Goal: Transaction & Acquisition: Purchase product/service

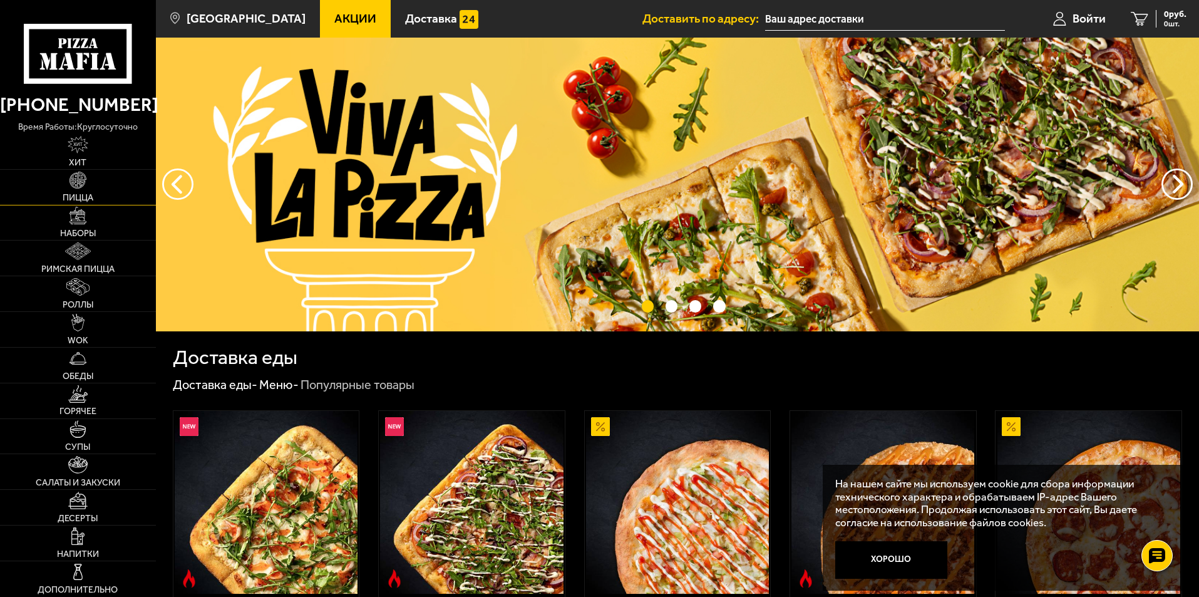
click at [82, 180] on img at bounding box center [78, 181] width 18 height 18
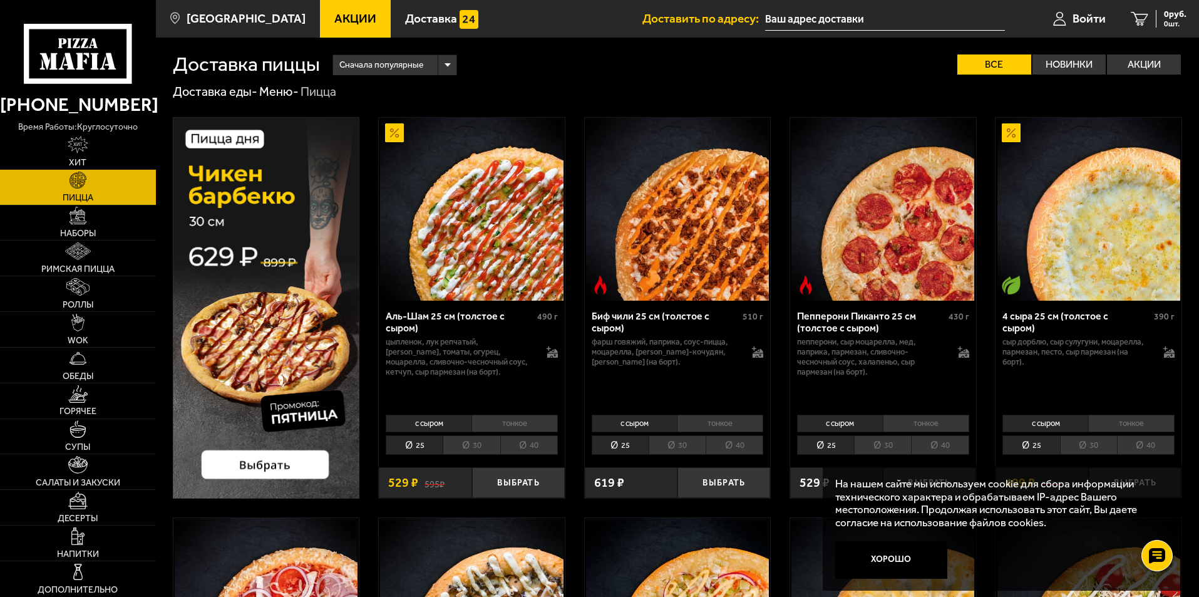
click at [473, 445] on li "30" at bounding box center [471, 444] width 57 height 19
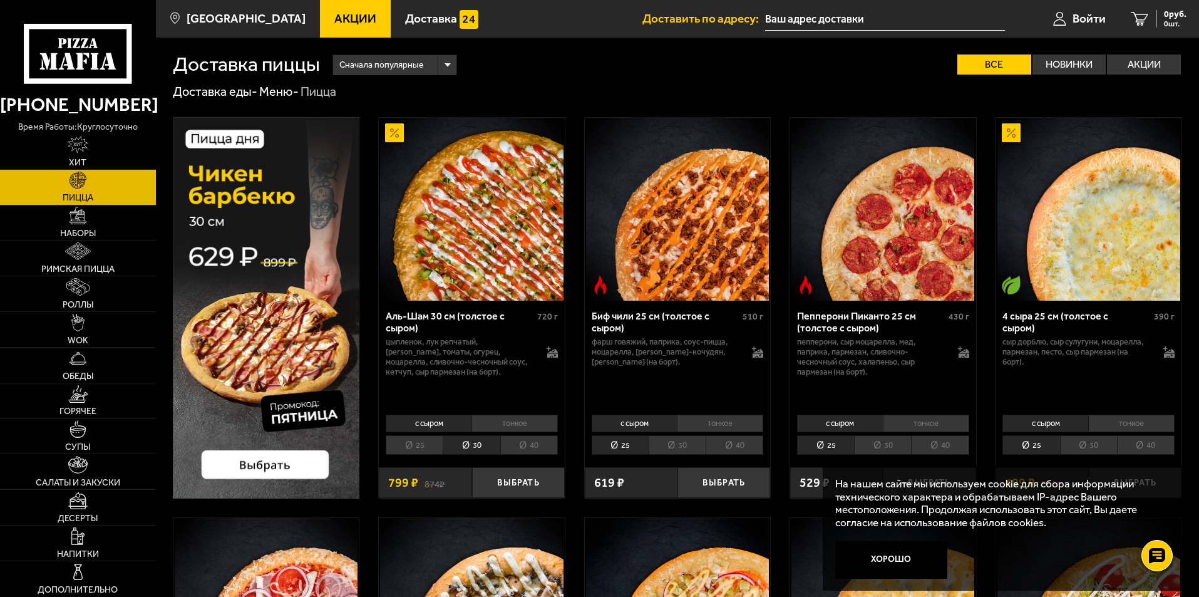
click at [523, 444] on li "40" at bounding box center [529, 444] width 58 height 19
click at [430, 443] on li "25" at bounding box center [414, 444] width 57 height 19
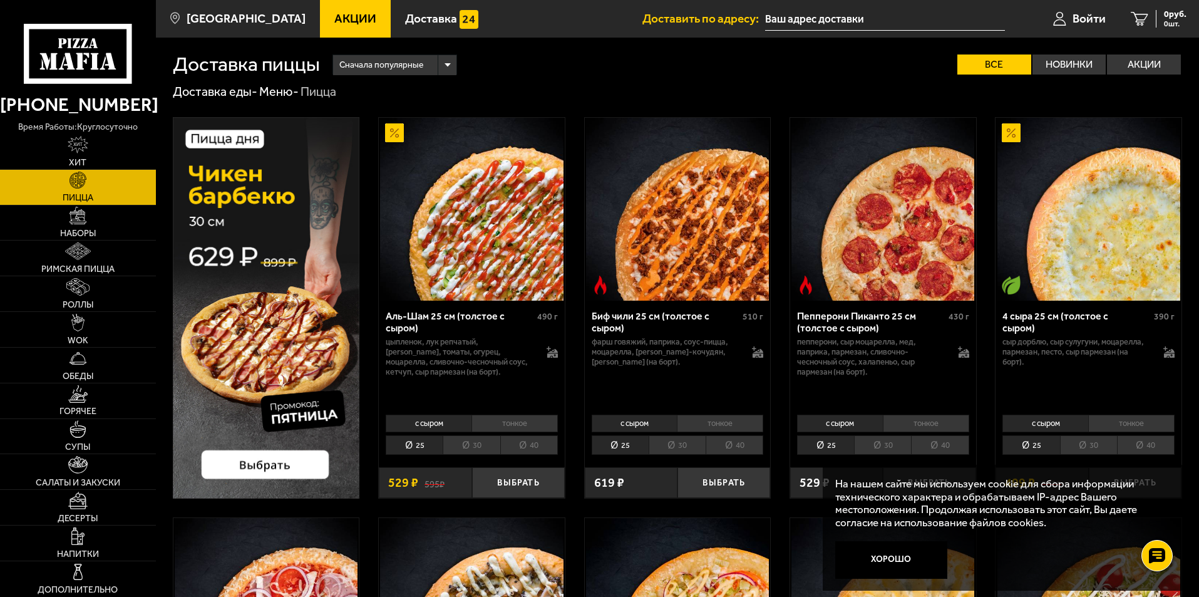
click at [504, 423] on li "тонкое" at bounding box center [514, 423] width 86 height 18
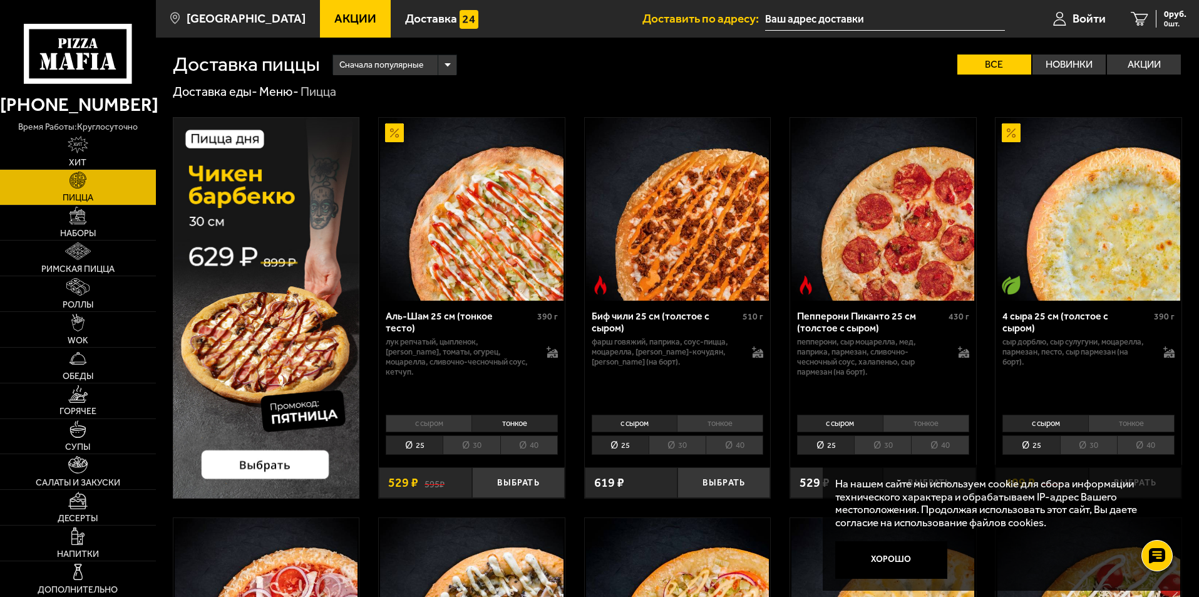
click at [452, 426] on li "с сыром" at bounding box center [429, 423] width 86 height 18
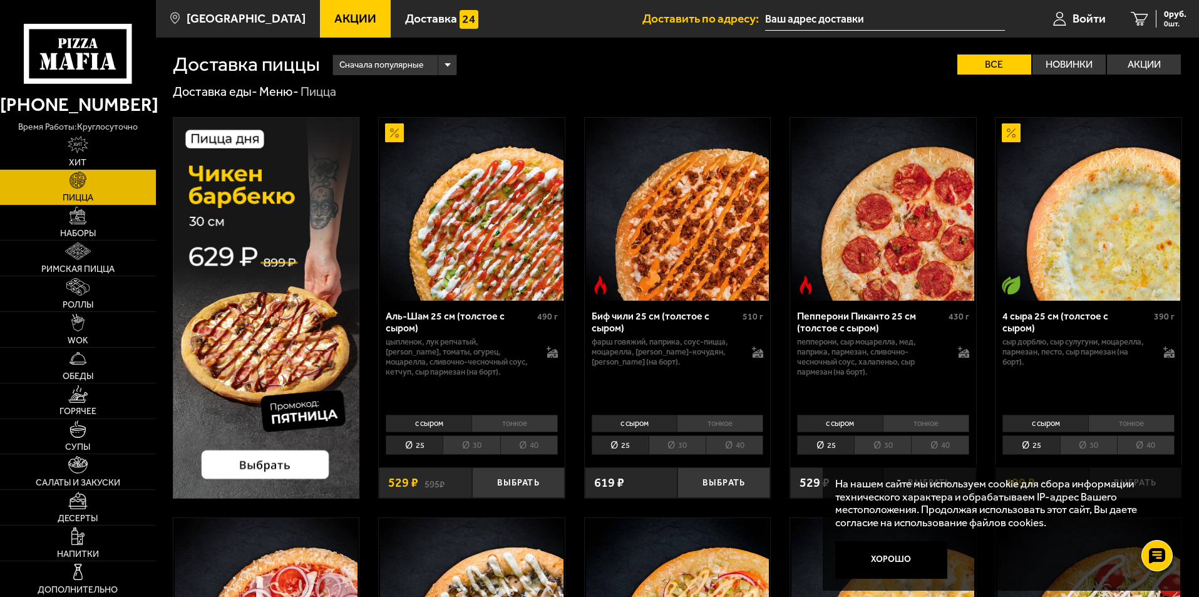
click at [504, 421] on li "тонкое" at bounding box center [514, 423] width 86 height 18
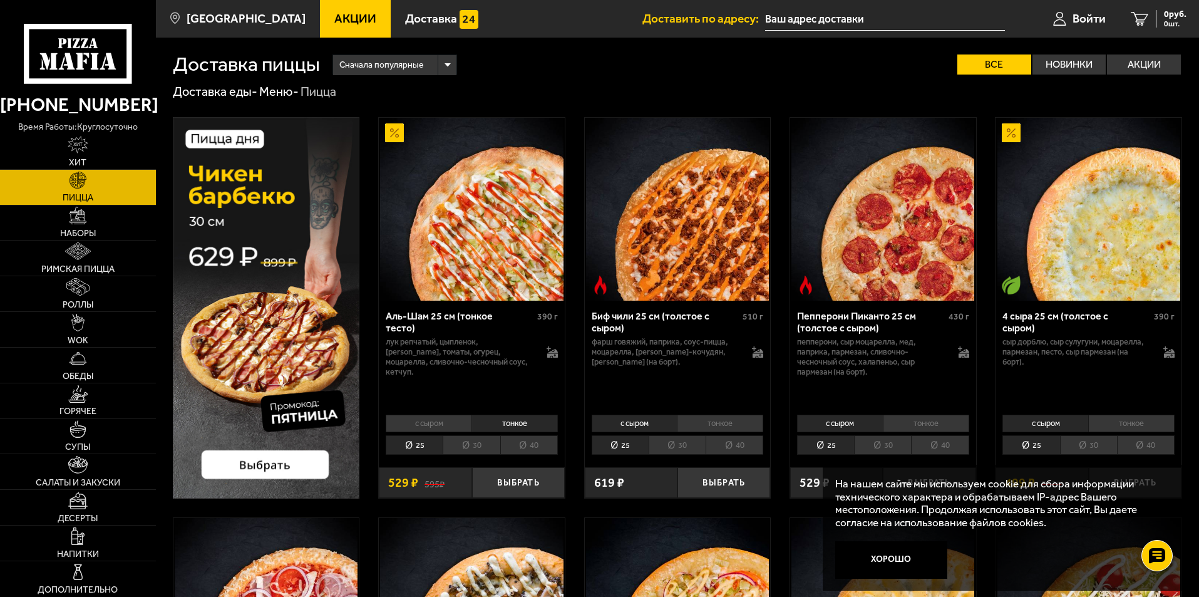
click at [438, 421] on li "с сыром" at bounding box center [429, 423] width 86 height 18
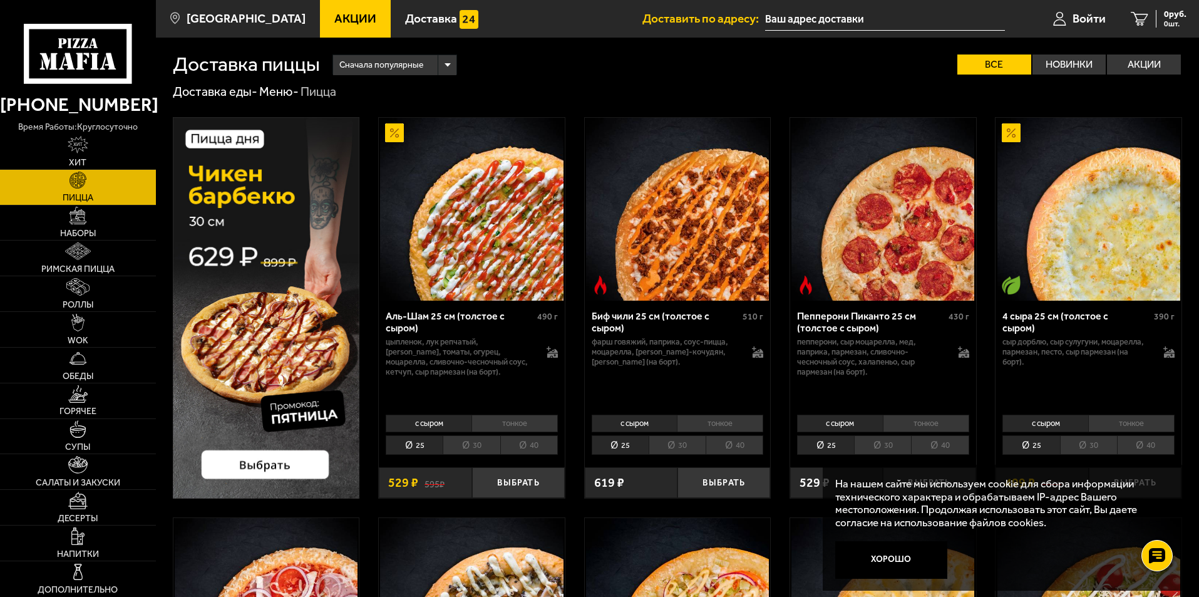
click at [499, 417] on li "тонкое" at bounding box center [514, 423] width 86 height 18
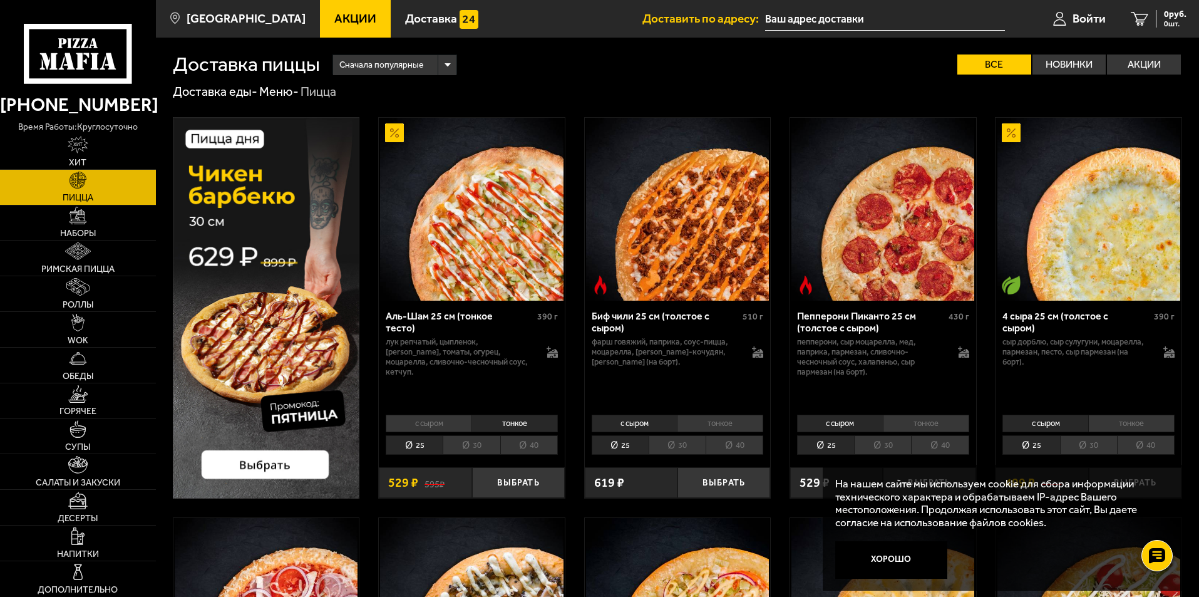
click at [434, 415] on li "с сыром" at bounding box center [429, 423] width 86 height 18
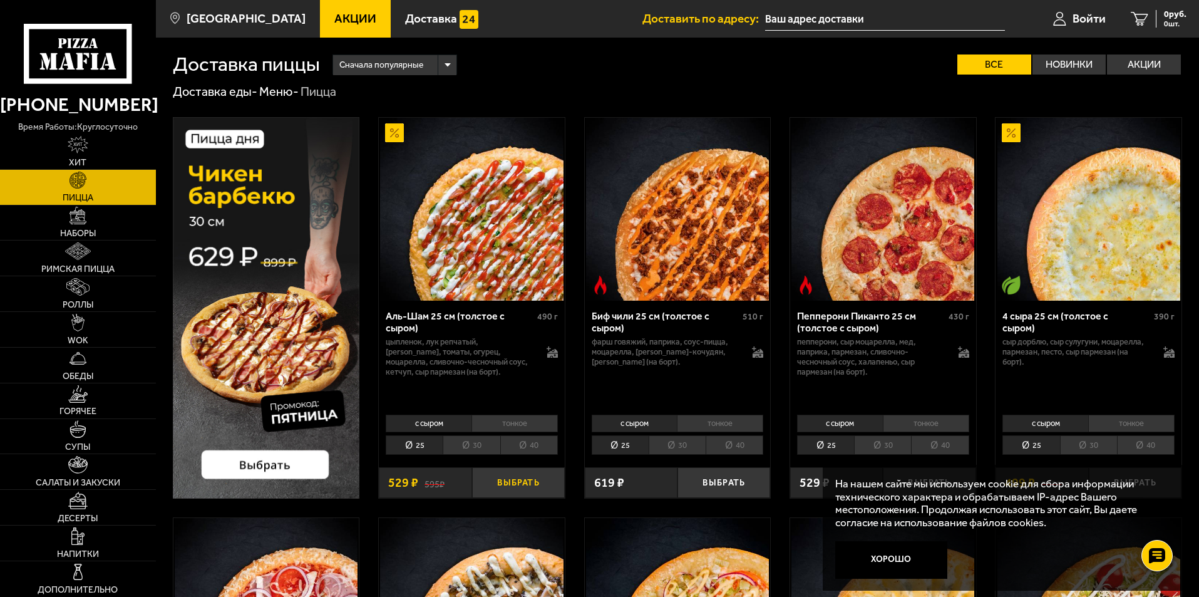
click at [517, 483] on button "Выбрать" at bounding box center [518, 482] width 93 height 31
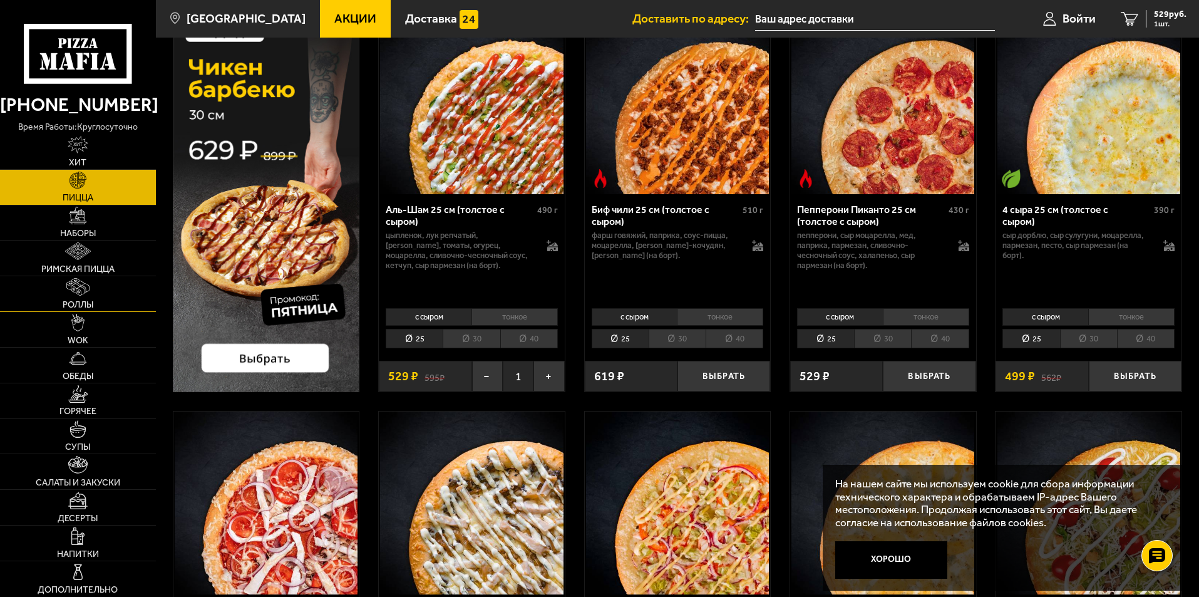
scroll to position [250, 0]
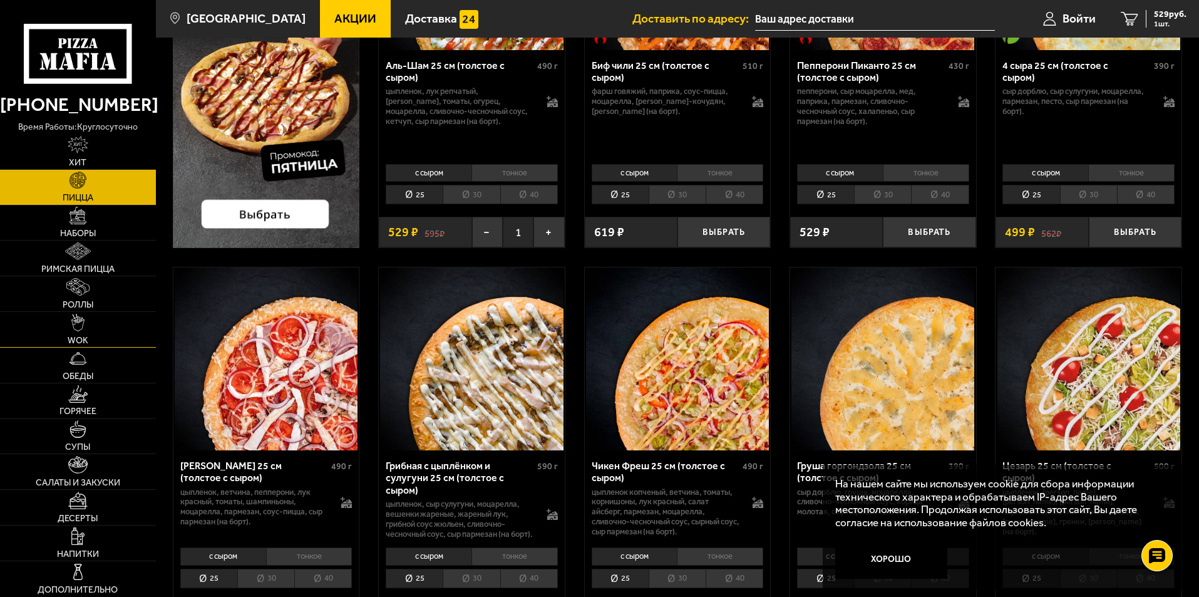
click at [94, 332] on link "WOK" at bounding box center [78, 329] width 156 height 35
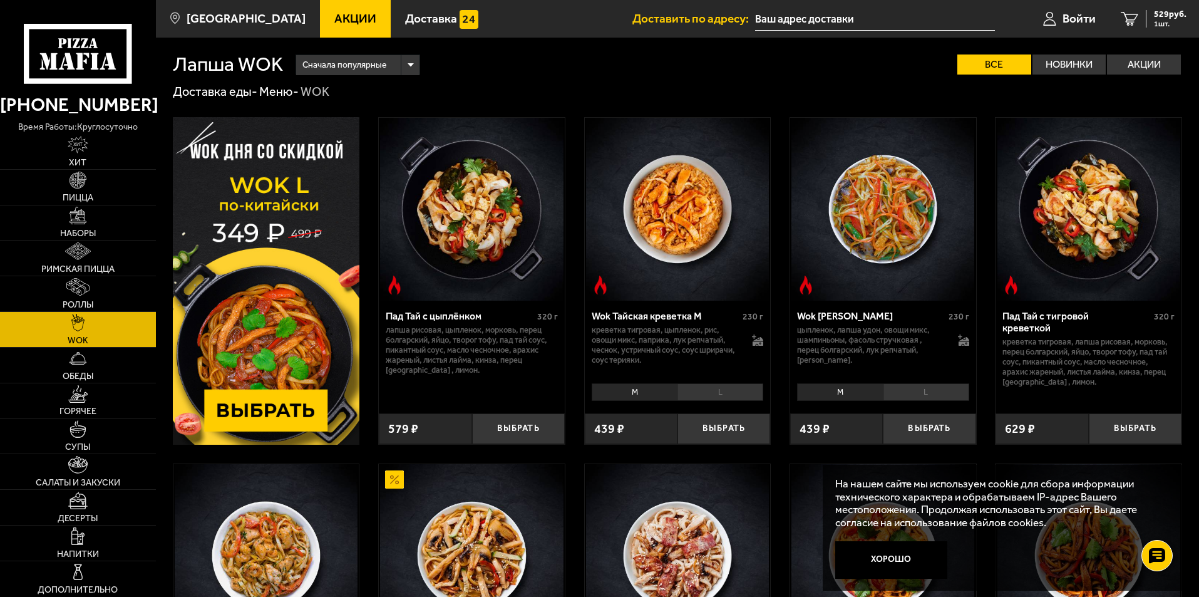
click at [254, 283] on img at bounding box center [266, 280] width 187 height 327
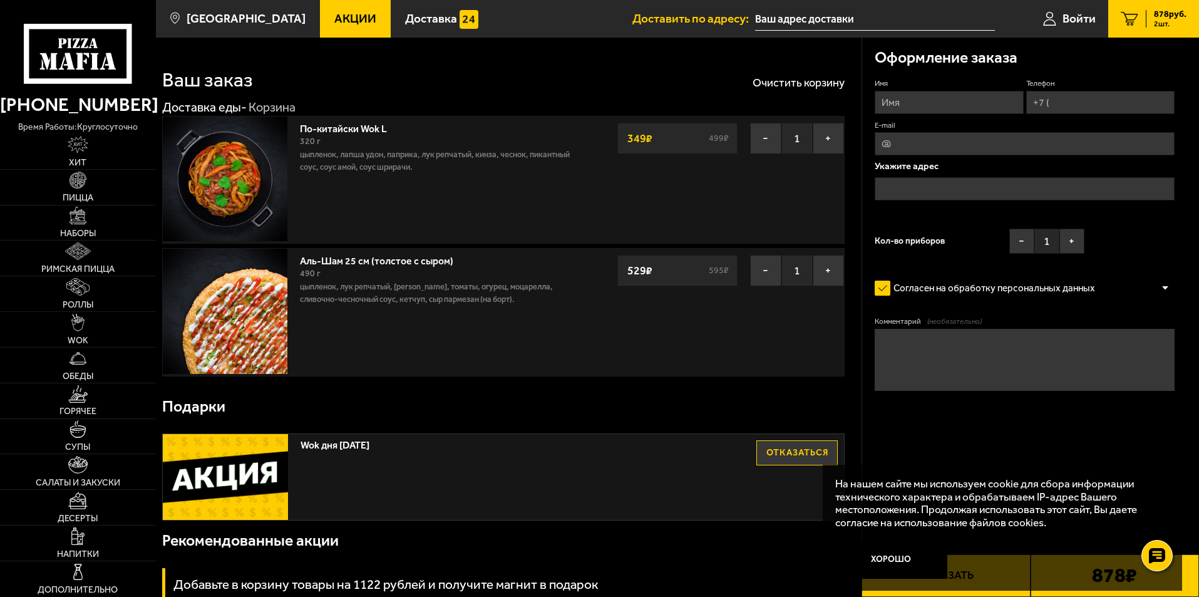
click at [243, 167] on img at bounding box center [225, 178] width 125 height 125
click at [67, 143] on link "Хит" at bounding box center [78, 151] width 156 height 35
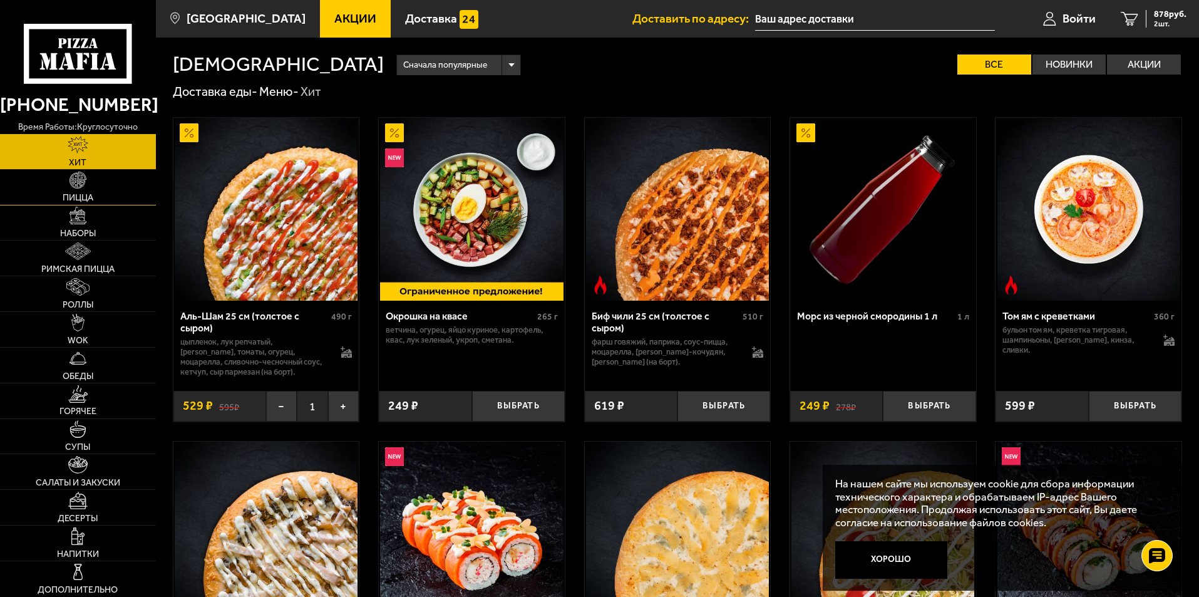
click at [66, 182] on link "Пицца" at bounding box center [78, 187] width 156 height 35
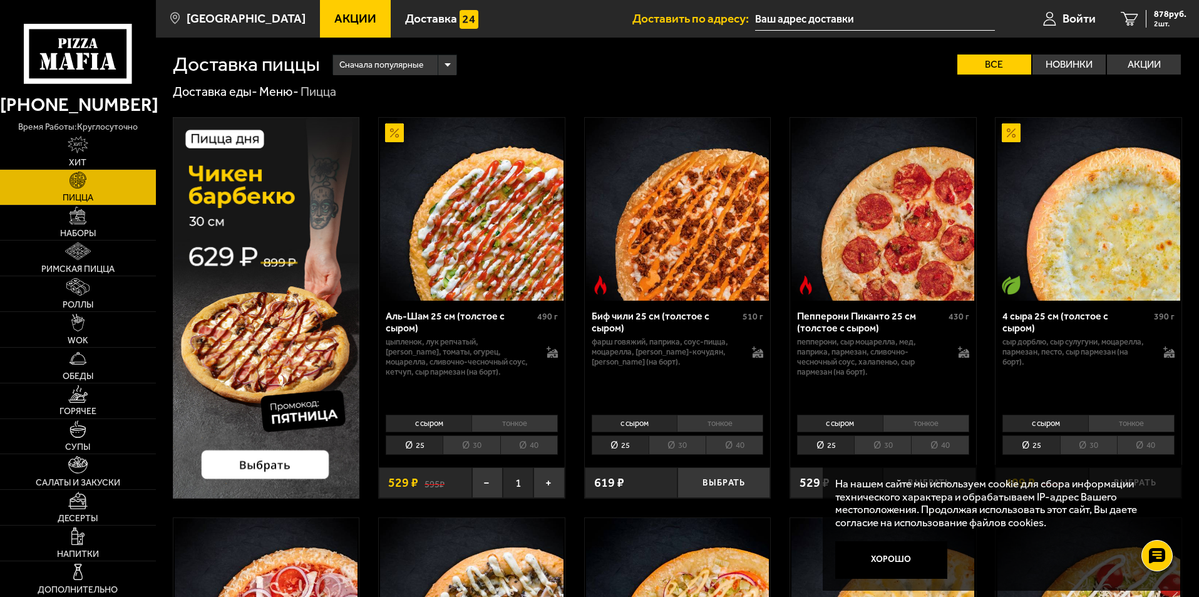
click at [277, 284] on img at bounding box center [266, 307] width 187 height 381
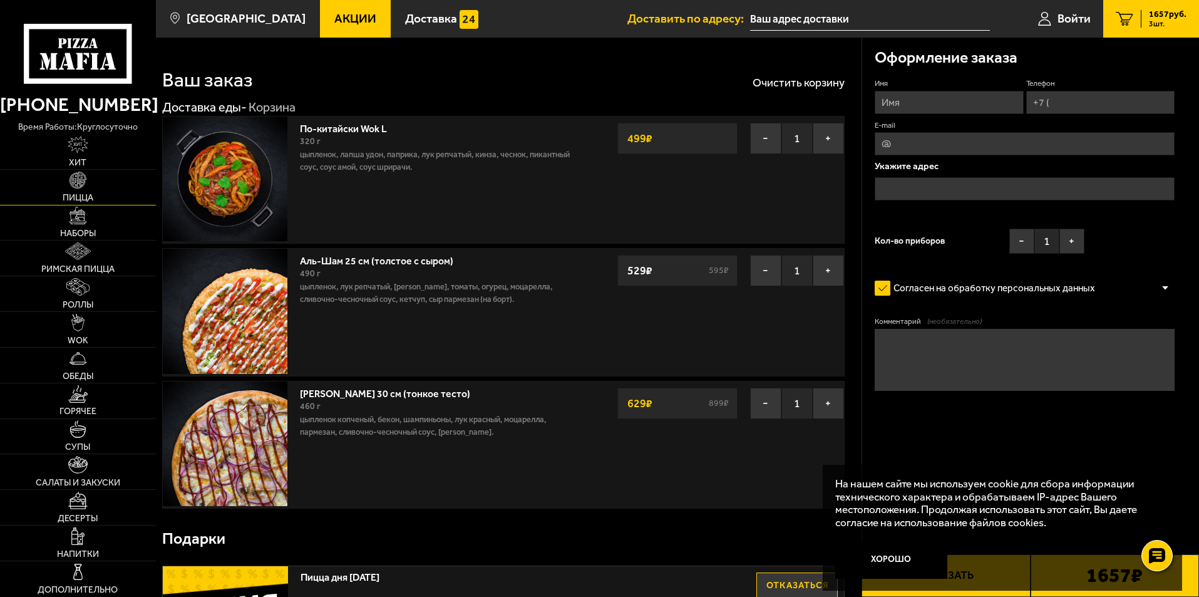
click at [71, 187] on img at bounding box center [78, 181] width 18 height 18
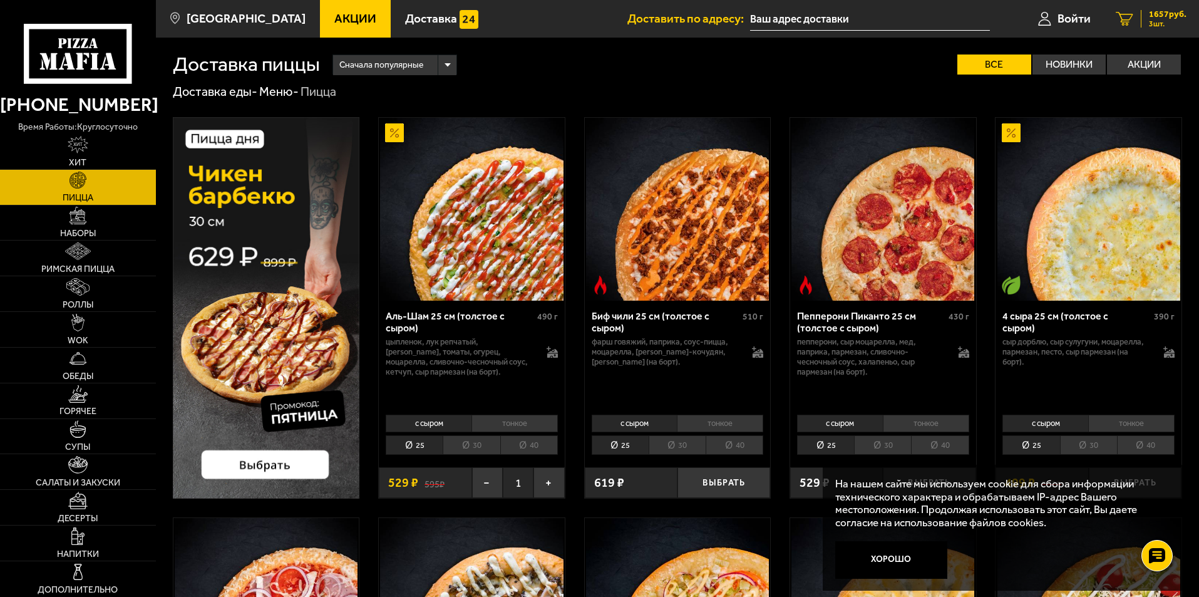
click at [1161, 14] on span "1657 руб." at bounding box center [1168, 14] width 38 height 9
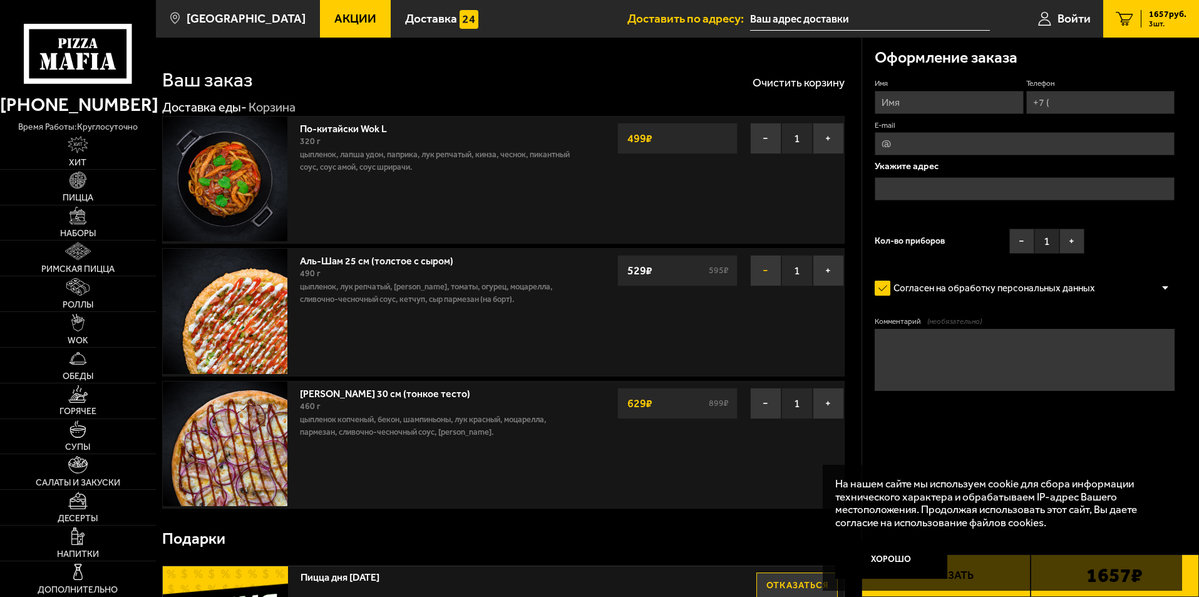
click at [765, 272] on button "−" at bounding box center [765, 270] width 31 height 31
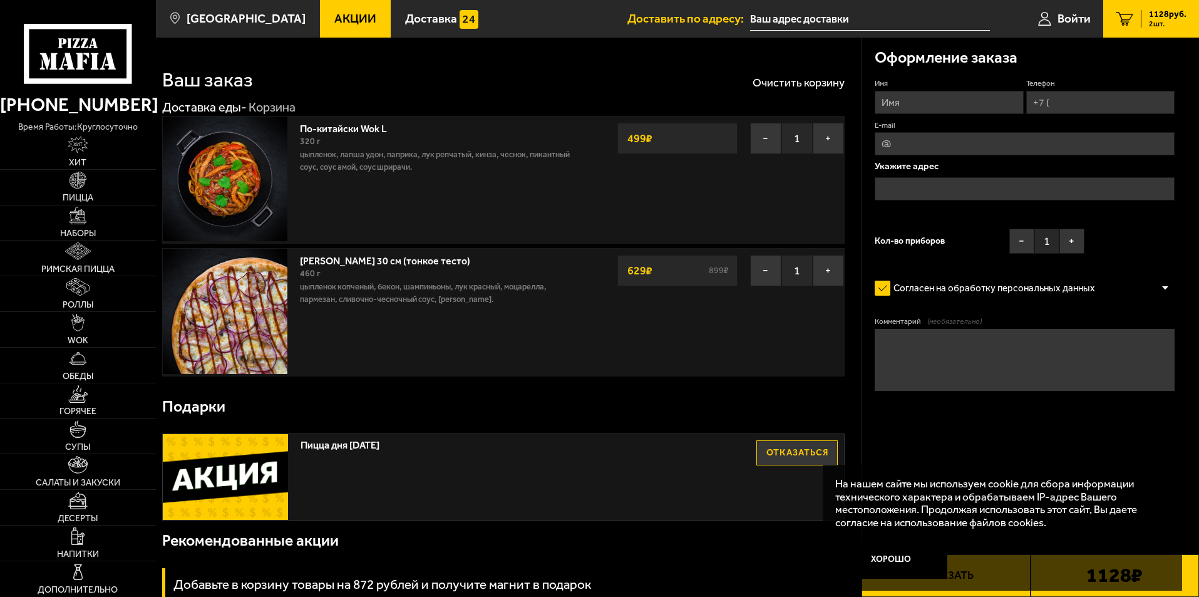
click at [762, 408] on div "Подарки" at bounding box center [503, 406] width 682 height 41
click at [756, 267] on button "−" at bounding box center [765, 270] width 31 height 31
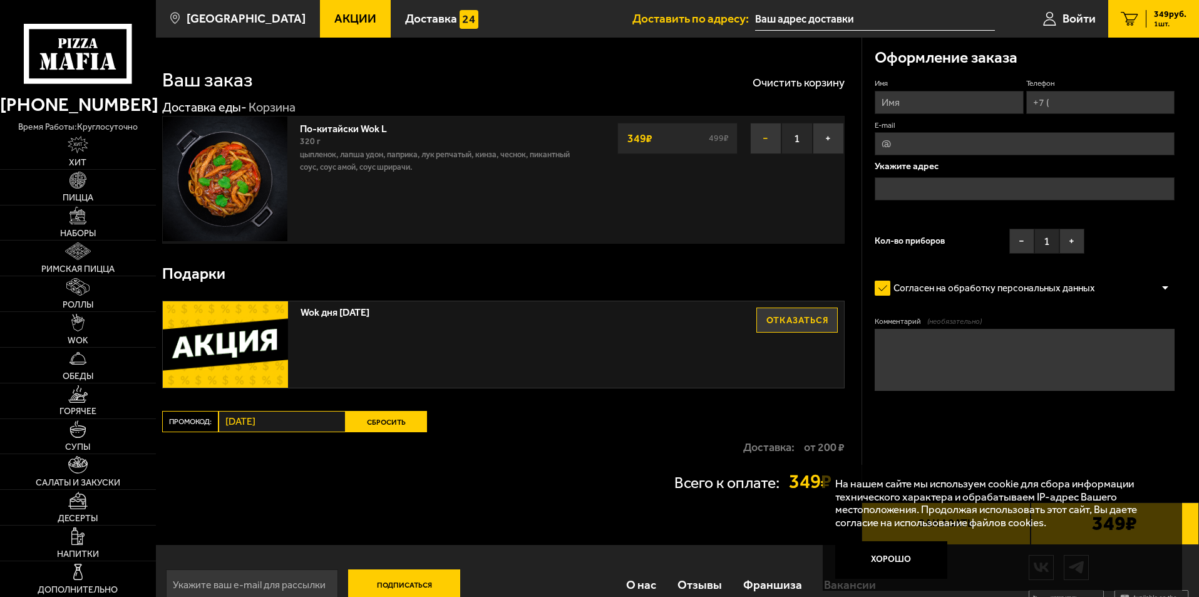
click at [764, 136] on button "−" at bounding box center [765, 138] width 31 height 31
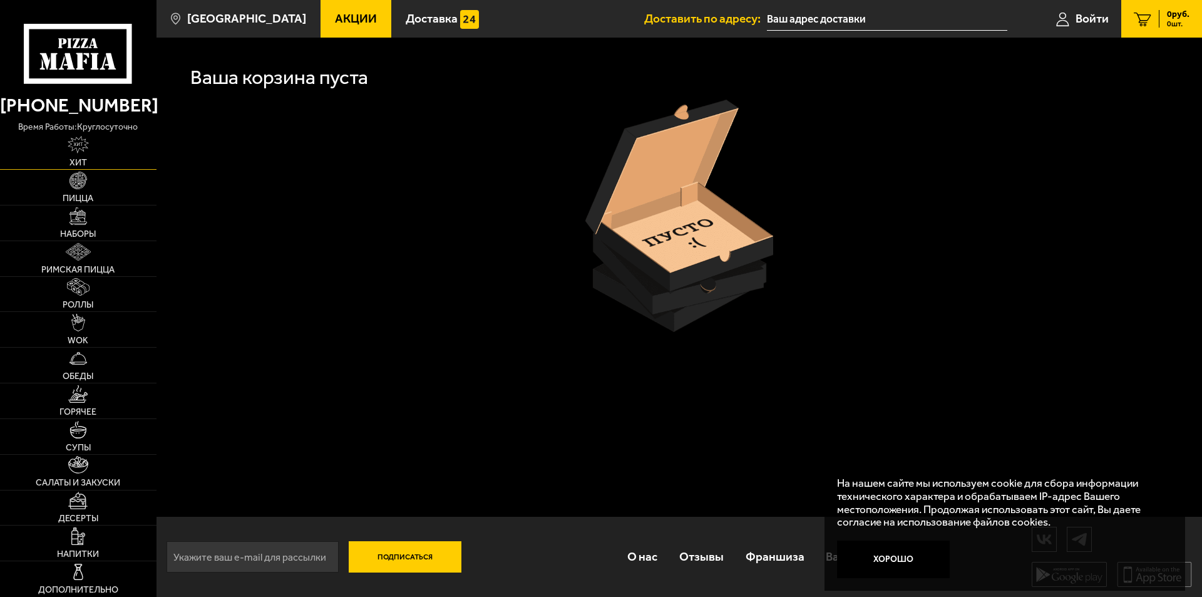
click at [66, 153] on link "Хит" at bounding box center [78, 151] width 157 height 35
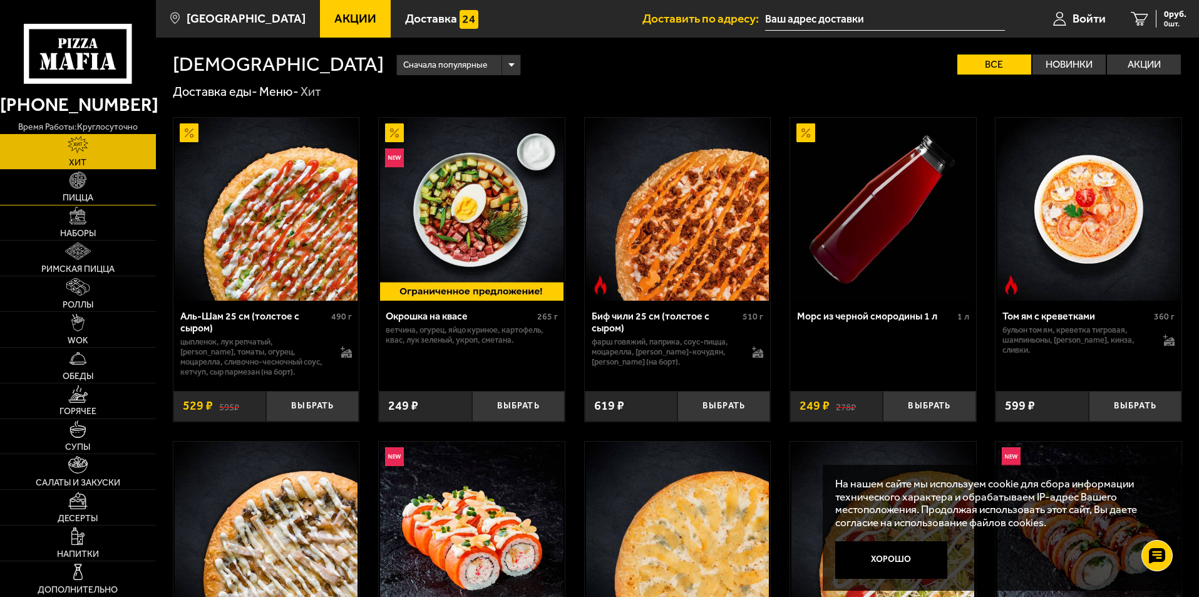
click at [73, 188] on img at bounding box center [78, 181] width 18 height 18
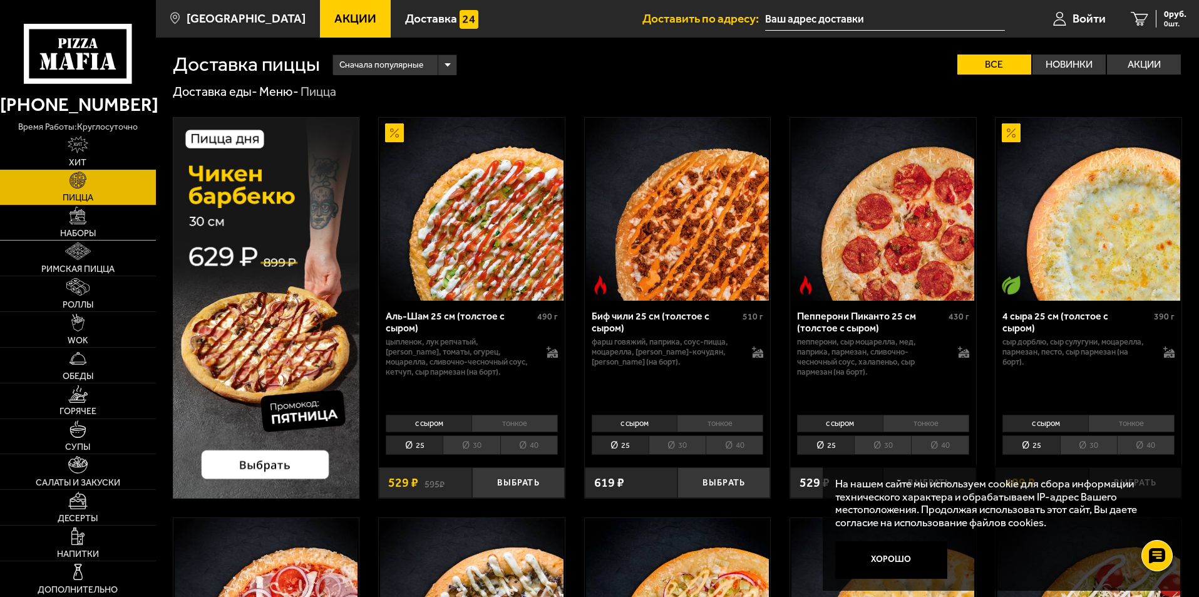
click at [78, 237] on span "Наборы" at bounding box center [78, 233] width 36 height 9
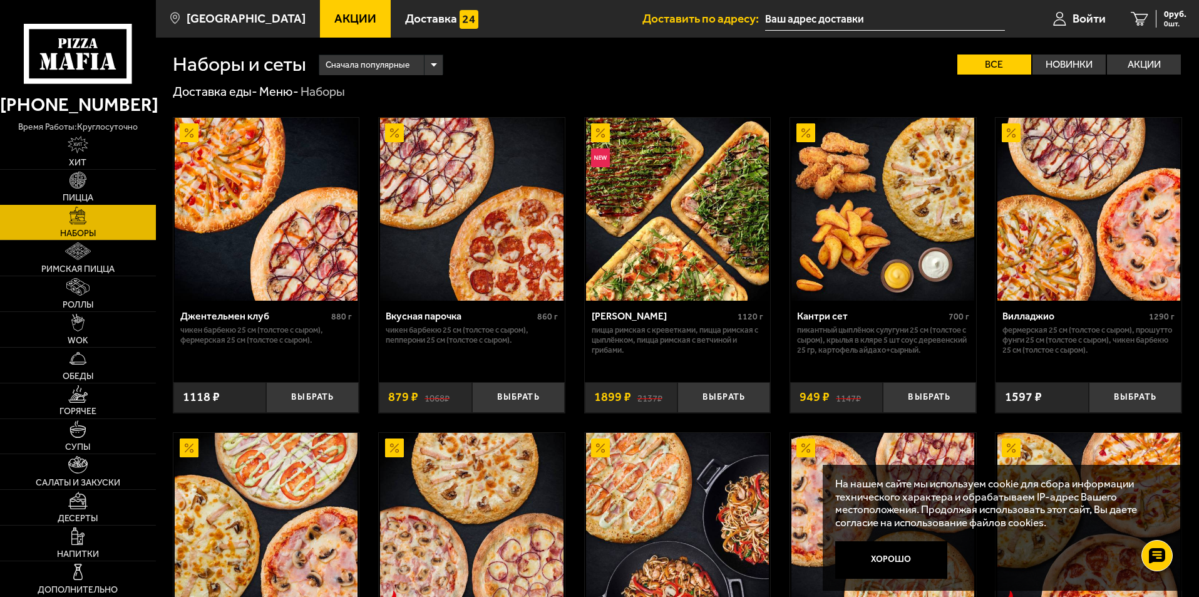
click at [85, 192] on link "Пицца" at bounding box center [78, 187] width 156 height 35
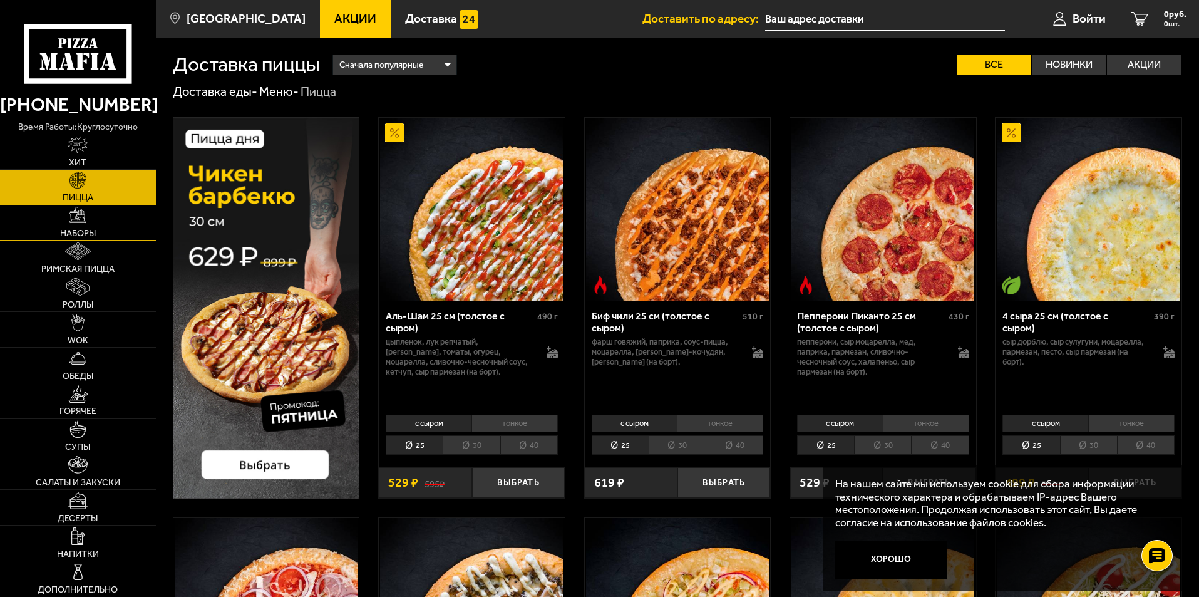
click at [78, 218] on img at bounding box center [78, 216] width 18 height 18
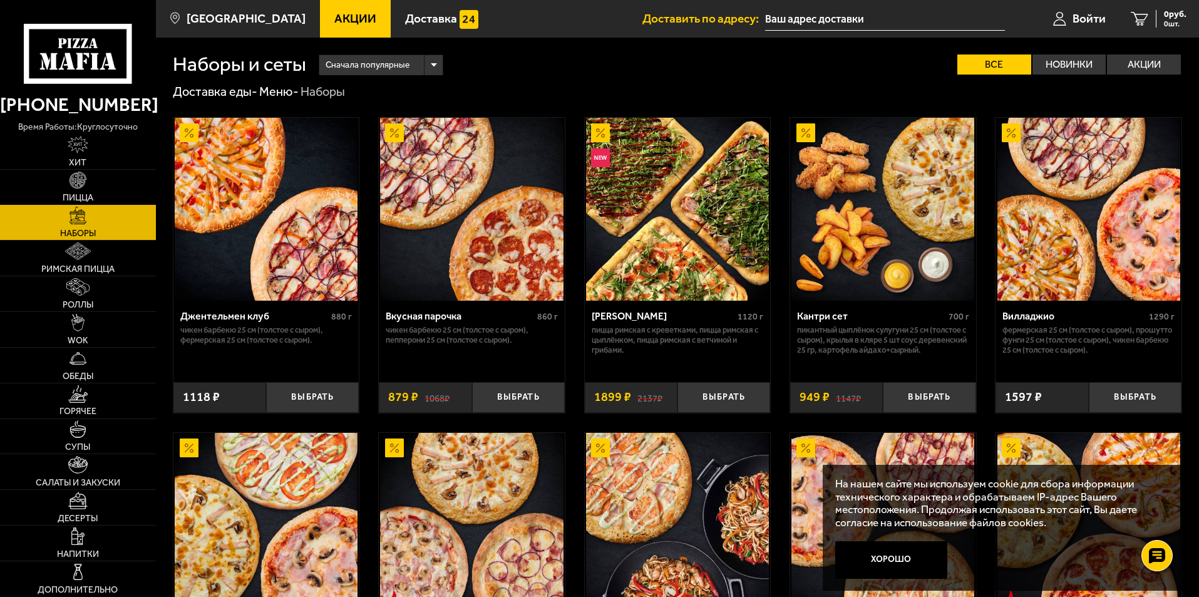
click at [86, 182] on img at bounding box center [78, 181] width 18 height 18
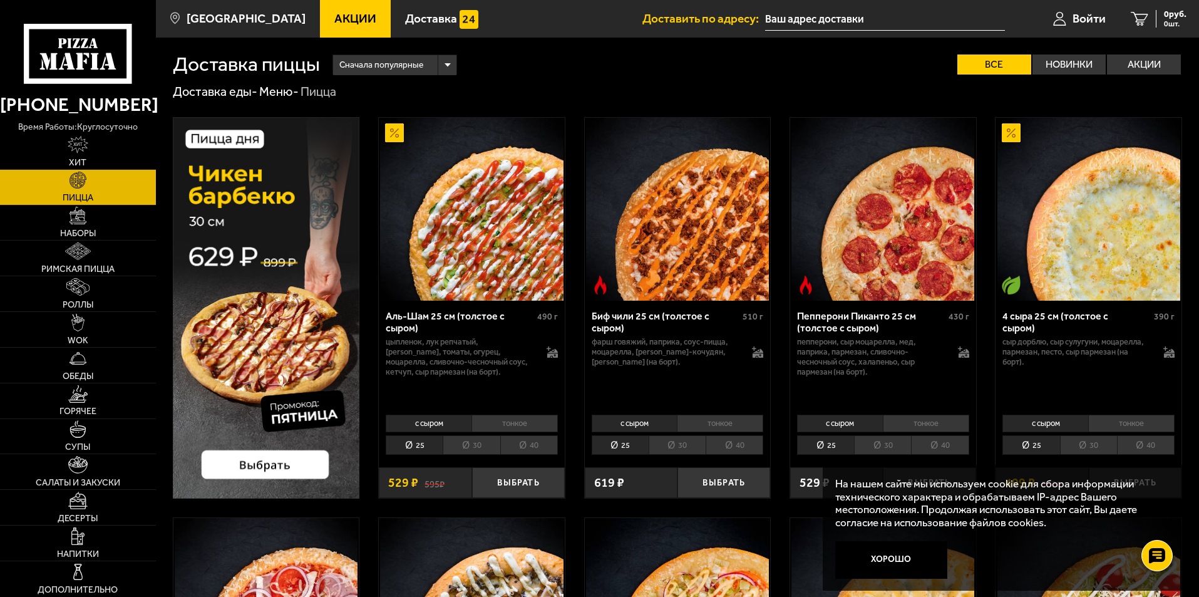
click at [250, 278] on img at bounding box center [266, 307] width 187 height 381
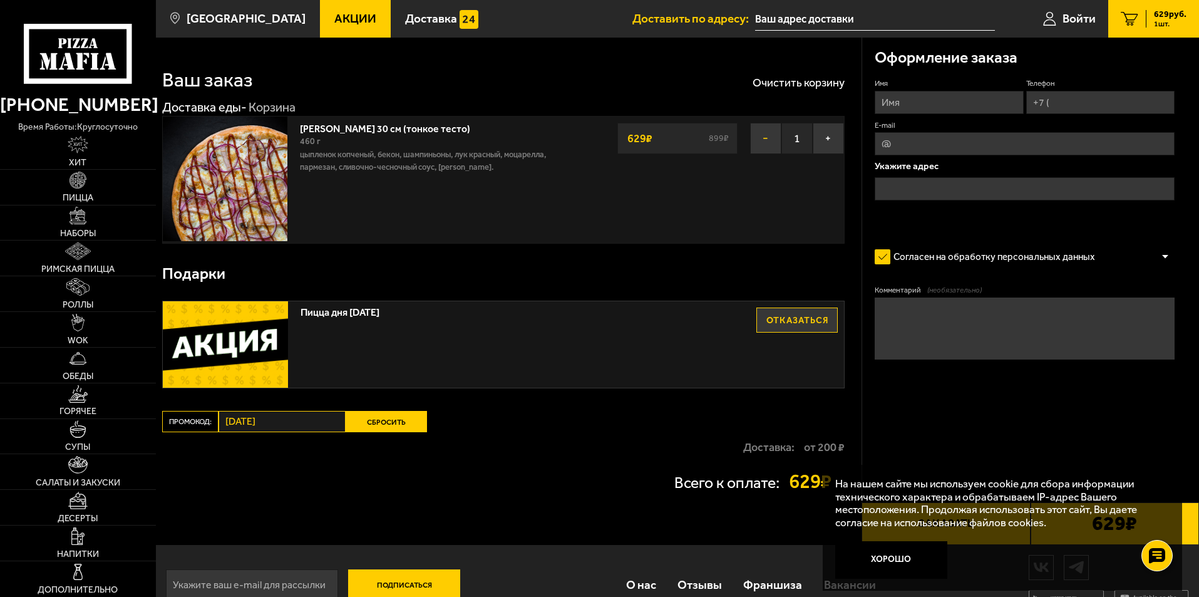
click at [770, 135] on button "−" at bounding box center [765, 138] width 31 height 31
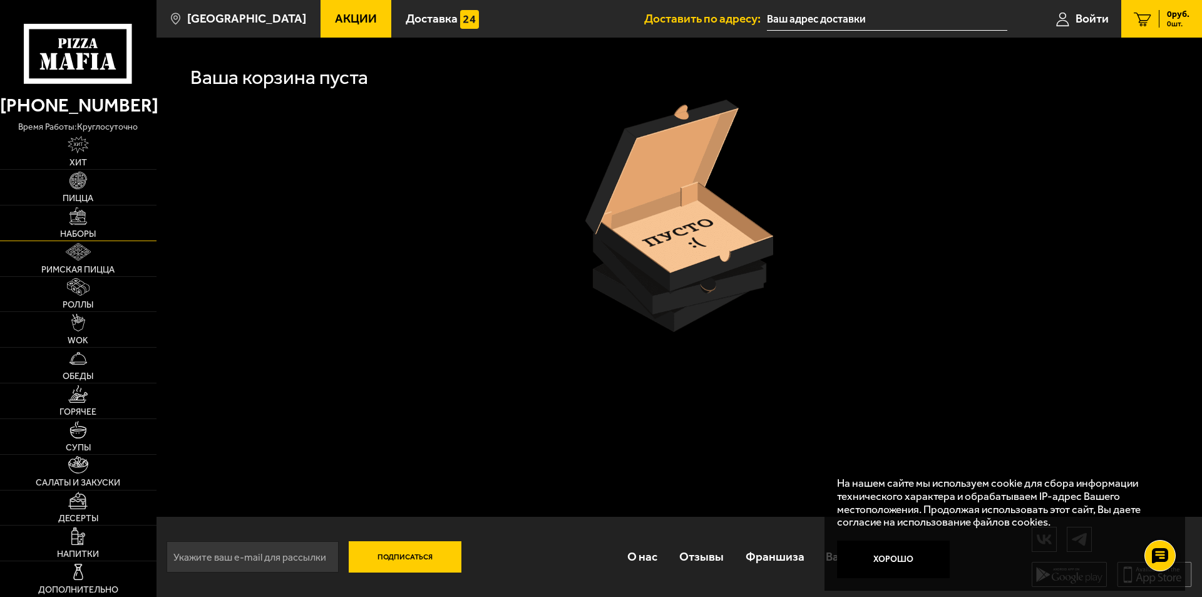
click at [80, 221] on img at bounding box center [78, 216] width 18 height 18
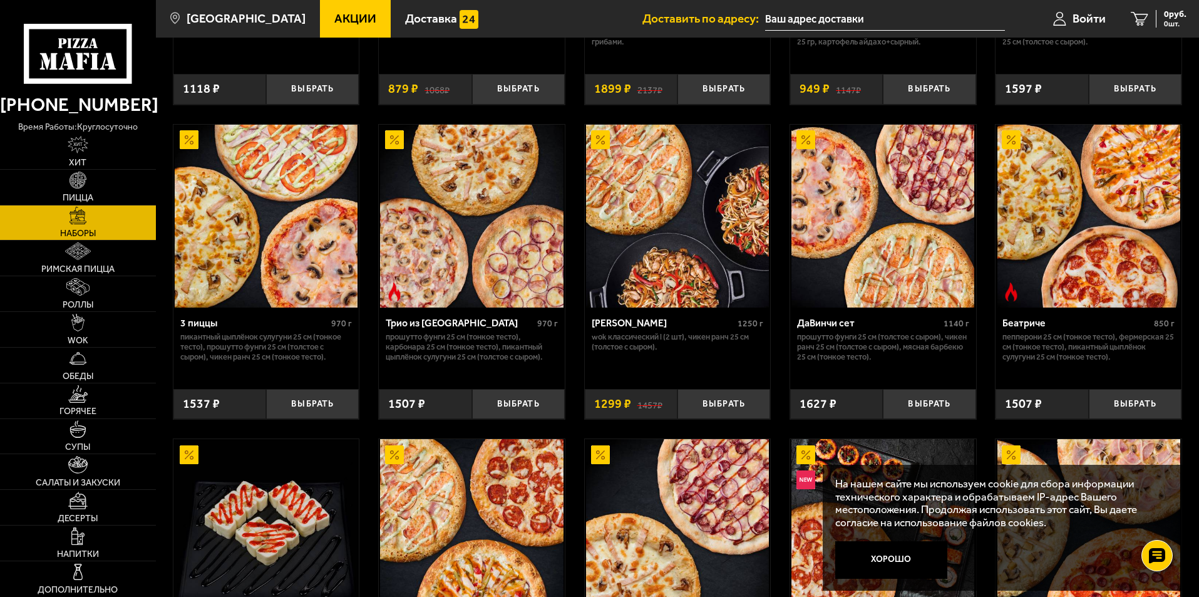
scroll to position [313, 0]
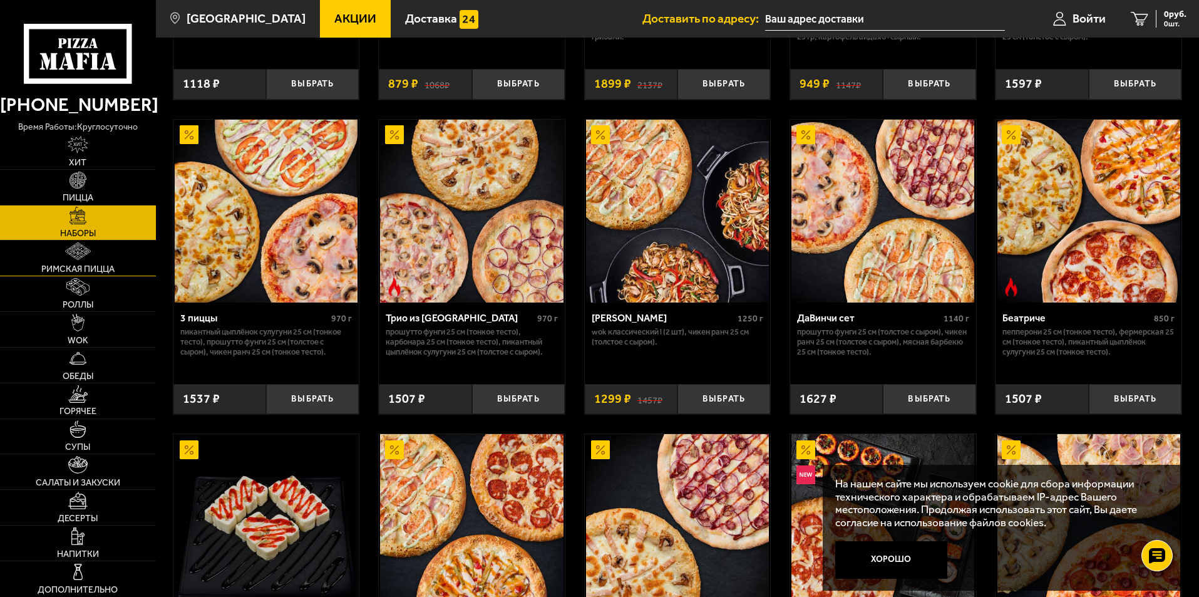
click at [80, 262] on link "Римская пицца" at bounding box center [78, 257] width 156 height 35
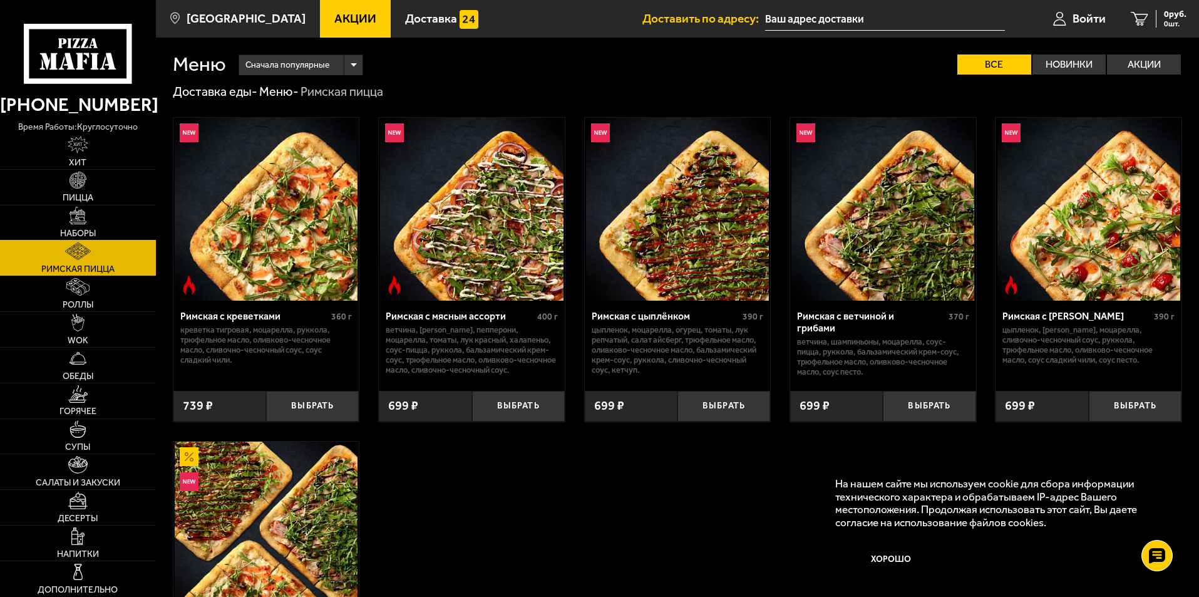
click at [69, 209] on img at bounding box center [78, 216] width 18 height 18
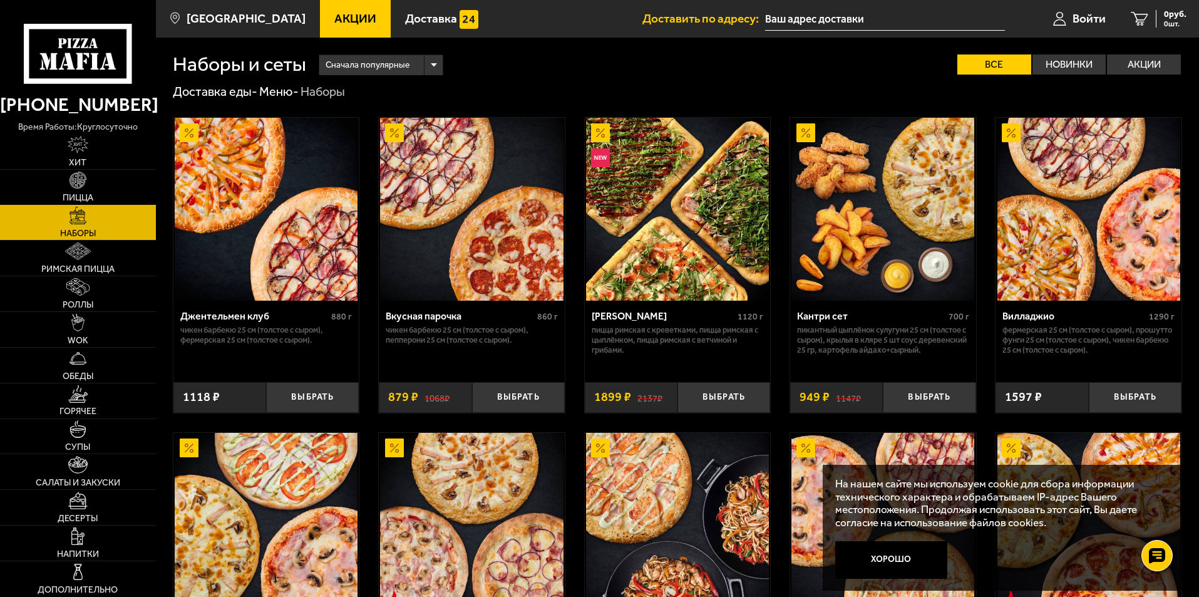
click at [79, 188] on img at bounding box center [78, 181] width 18 height 18
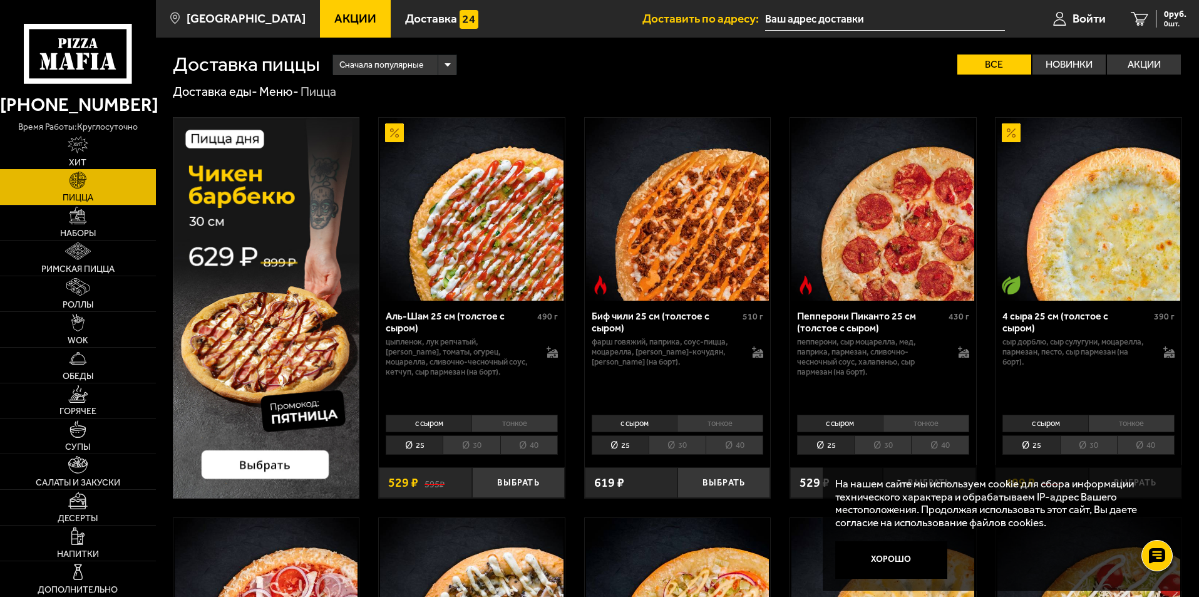
click at [80, 148] on img at bounding box center [78, 145] width 21 height 18
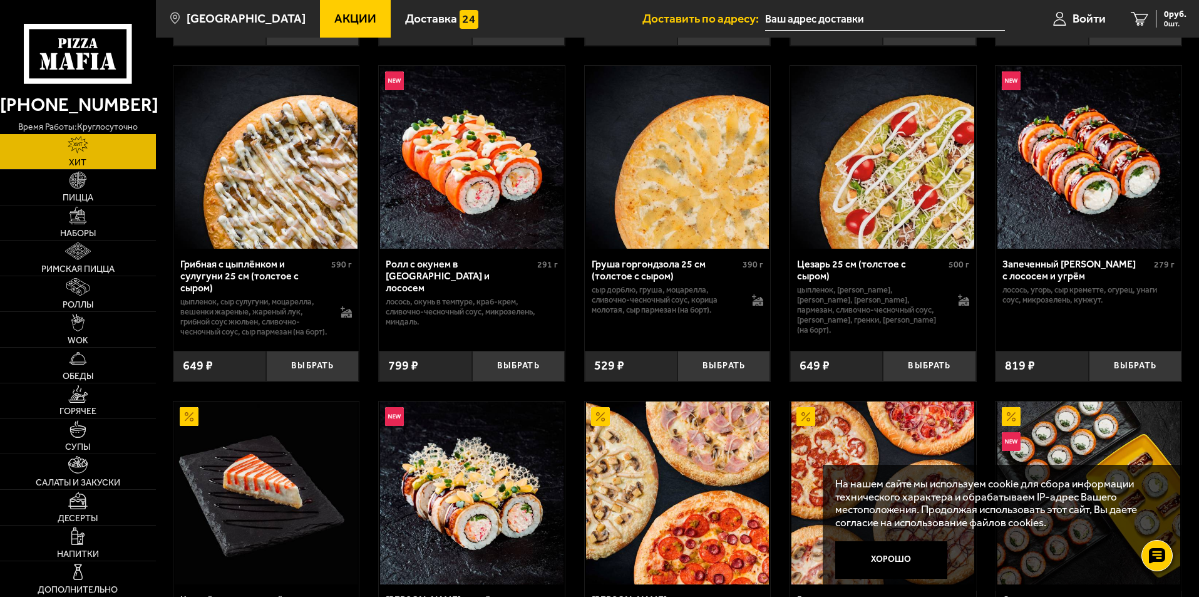
scroll to position [689, 0]
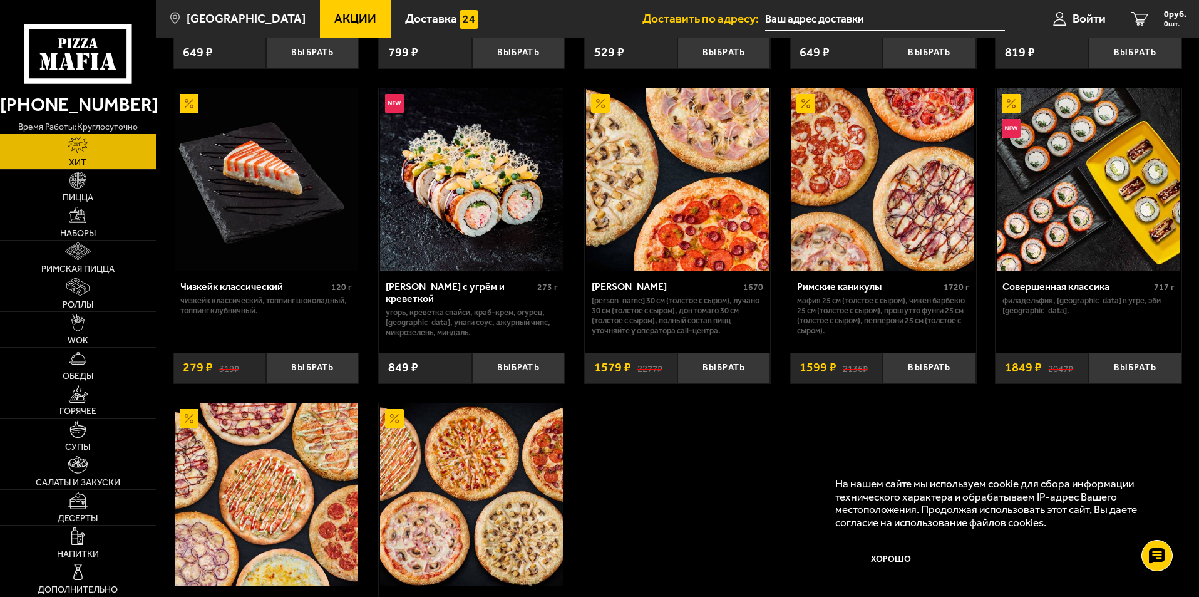
click at [83, 182] on img at bounding box center [78, 181] width 18 height 18
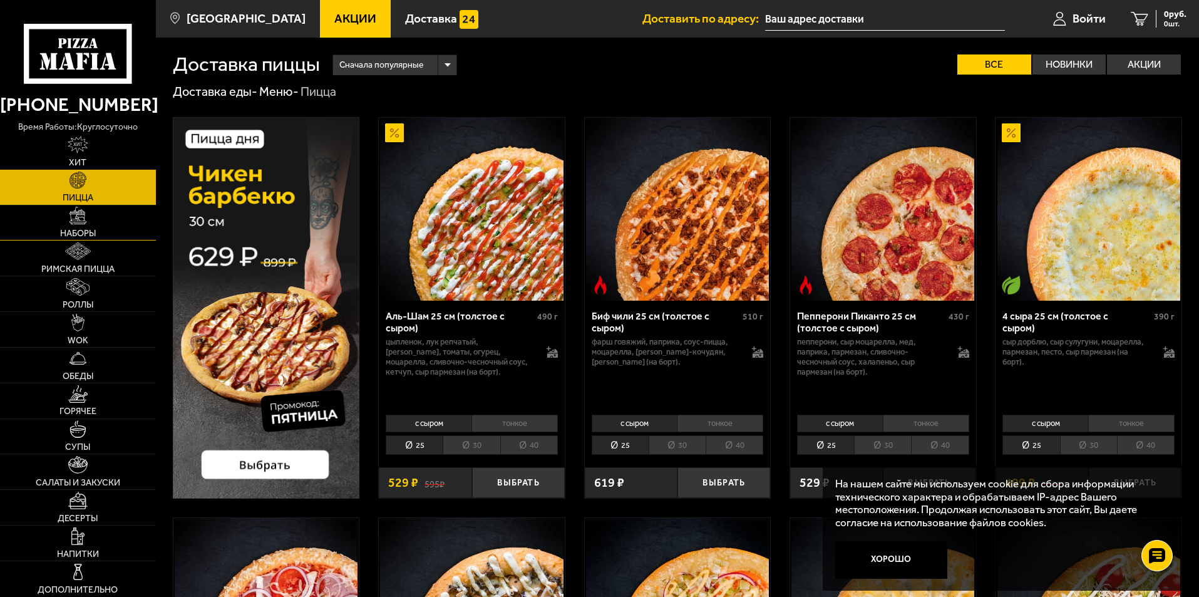
click at [73, 226] on link "Наборы" at bounding box center [78, 222] width 156 height 35
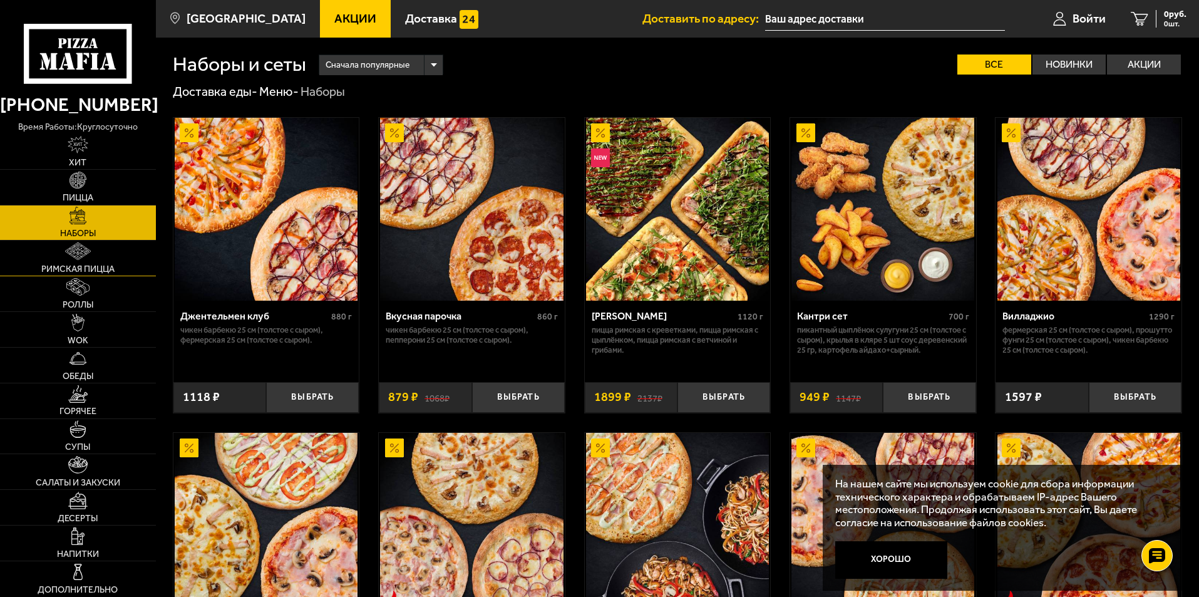
click at [70, 269] on span "Римская пицца" at bounding box center [77, 269] width 73 height 9
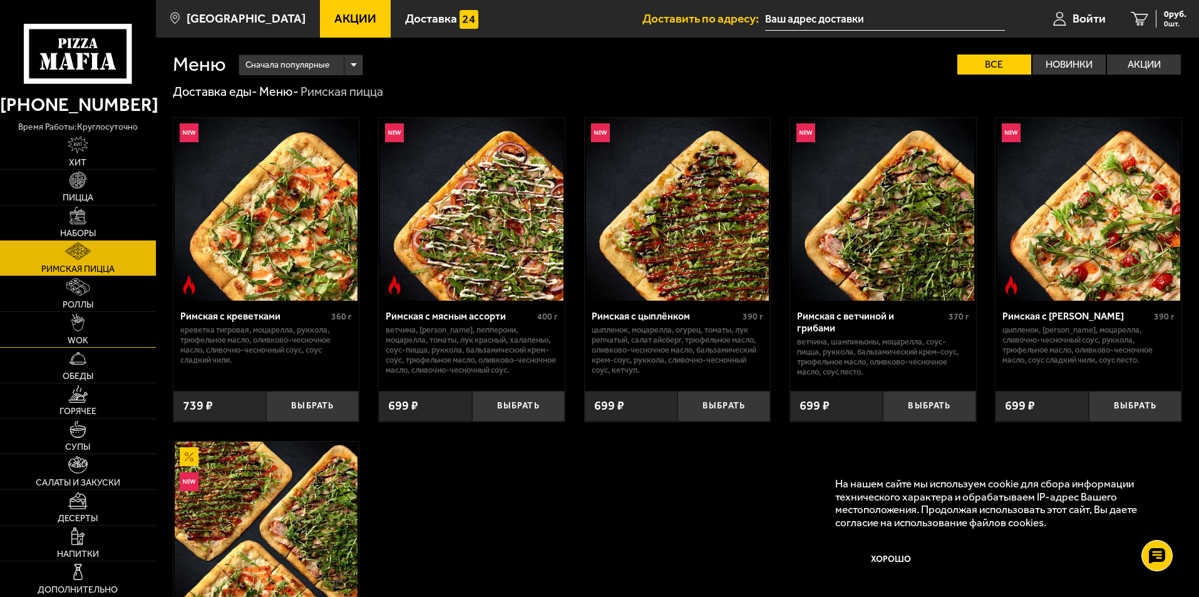
click at [76, 331] on img at bounding box center [78, 323] width 14 height 18
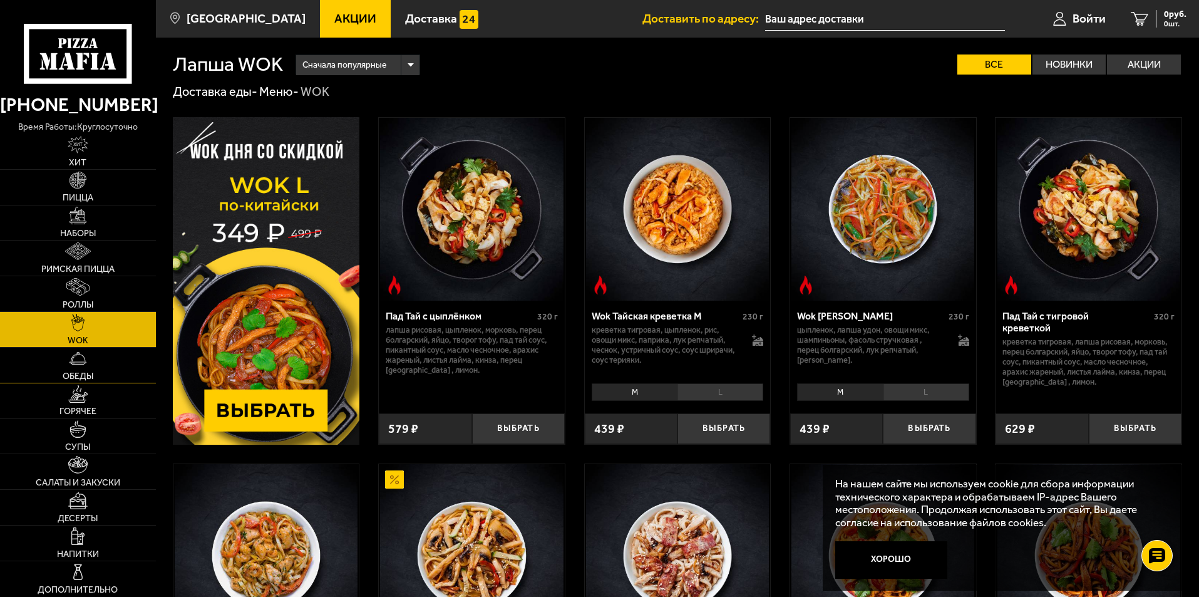
click at [73, 369] on link "Обеды" at bounding box center [78, 364] width 156 height 35
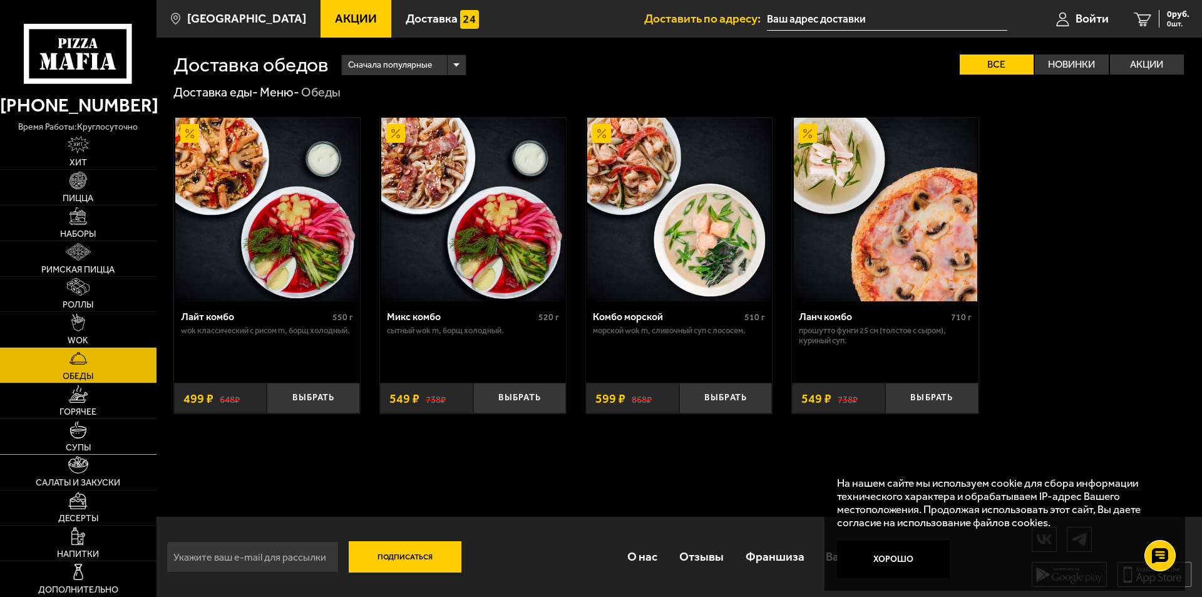
drag, startPoint x: 67, startPoint y: 414, endPoint x: 68, endPoint y: 426, distance: 11.9
click at [67, 414] on span "Горячее" at bounding box center [77, 412] width 37 height 9
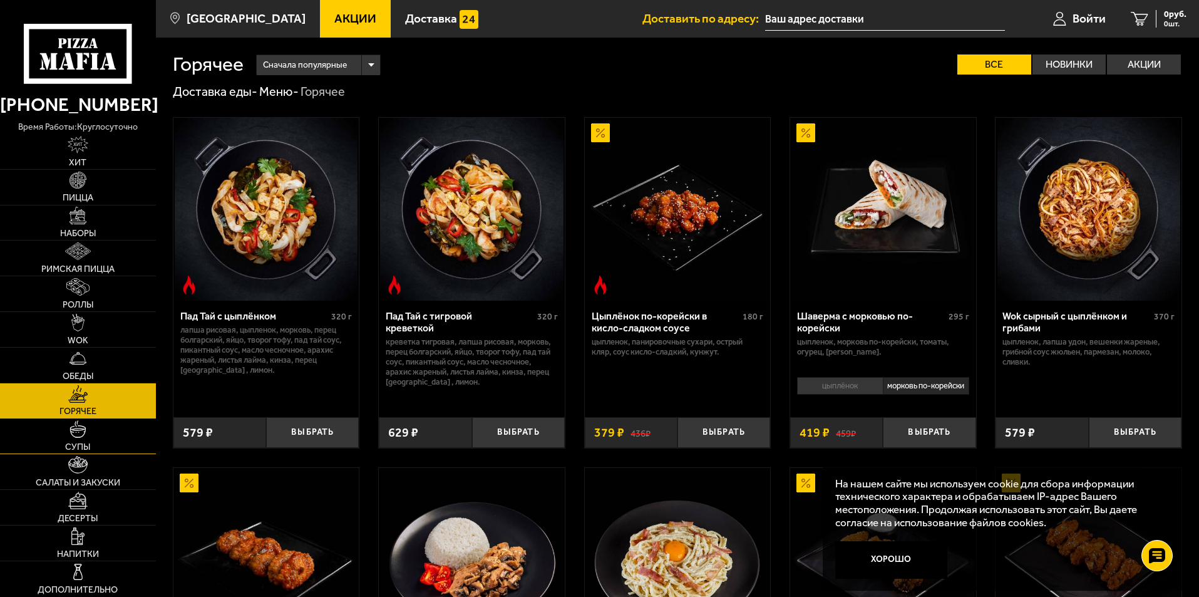
click at [76, 446] on span "Супы" at bounding box center [77, 447] width 25 height 9
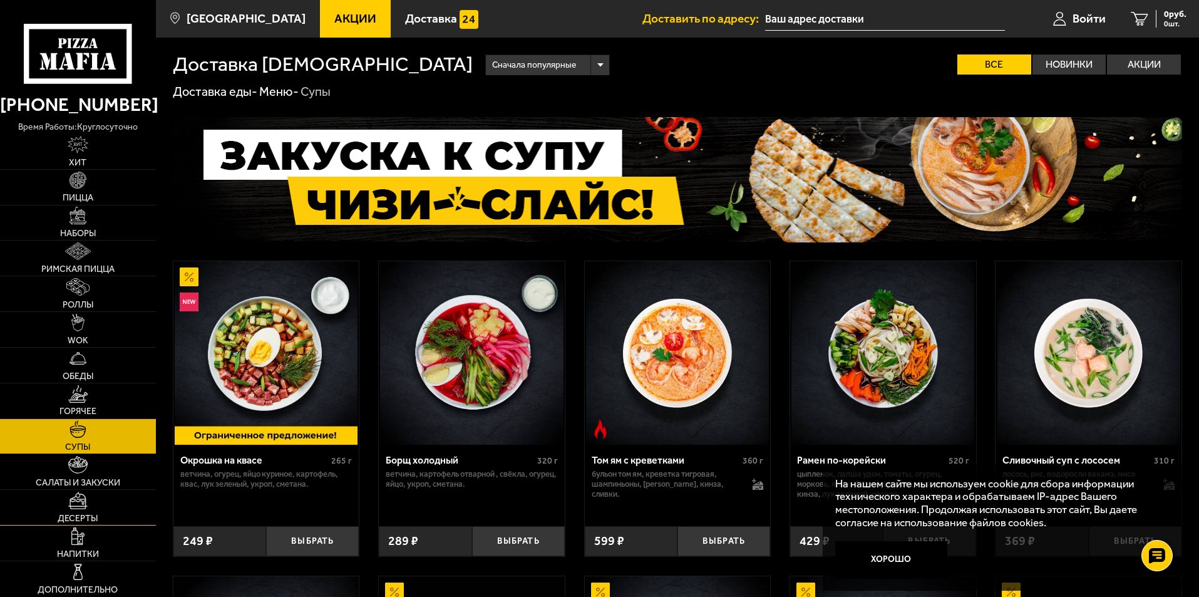
click at [81, 490] on link "Десерты" at bounding box center [78, 507] width 156 height 35
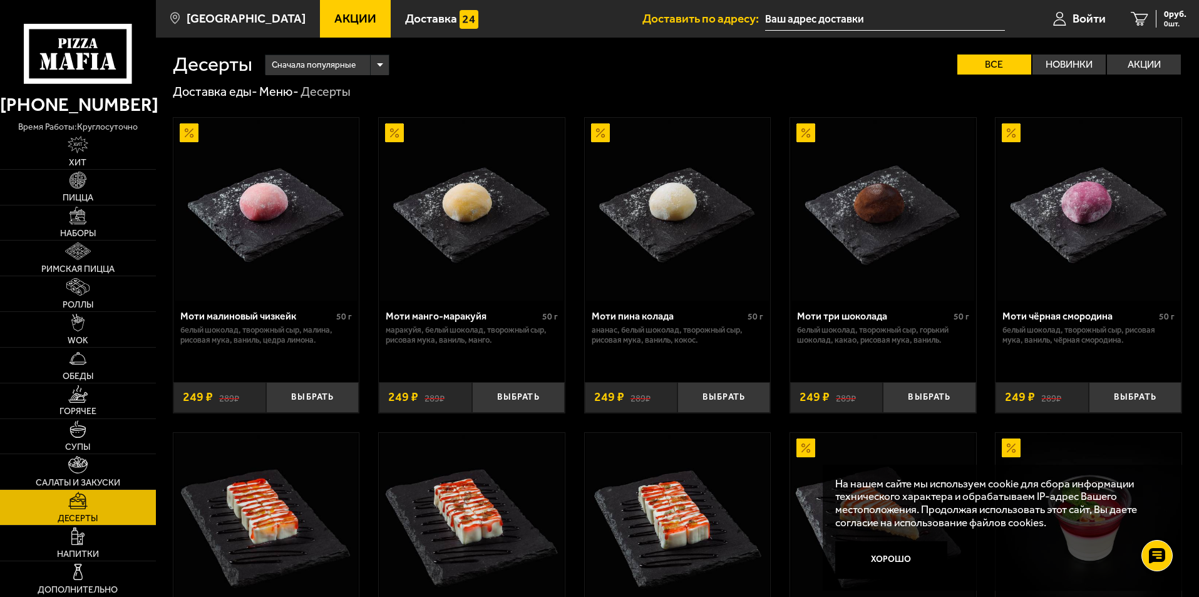
click at [80, 519] on span "Десерты" at bounding box center [78, 518] width 40 height 9
click at [68, 551] on span "Напитки" at bounding box center [78, 554] width 42 height 9
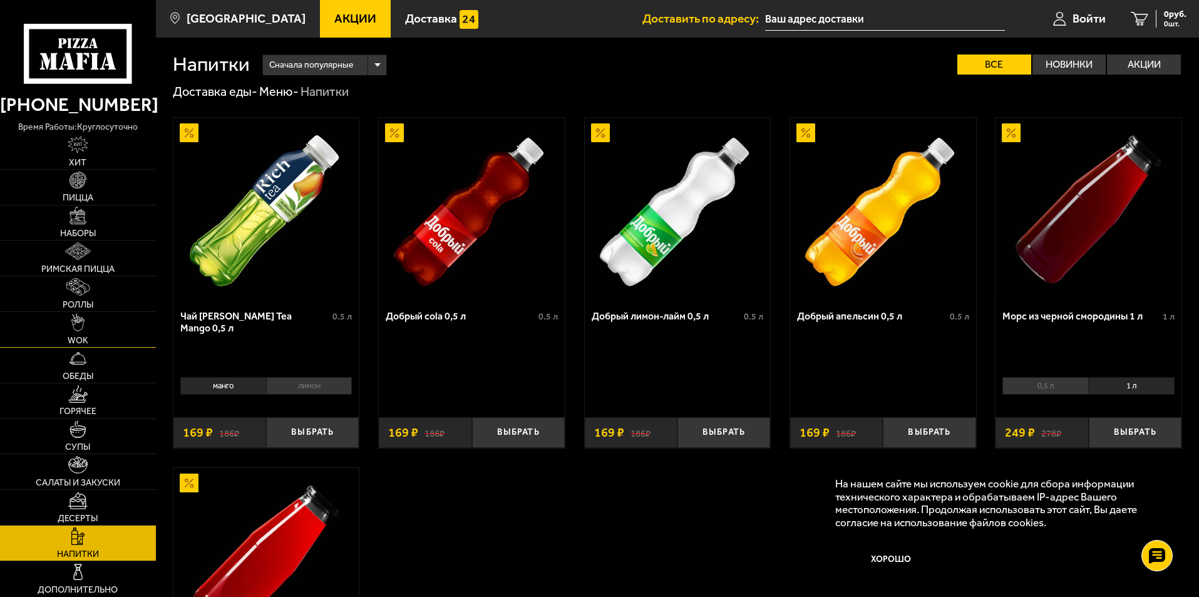
click at [76, 315] on img at bounding box center [78, 323] width 14 height 18
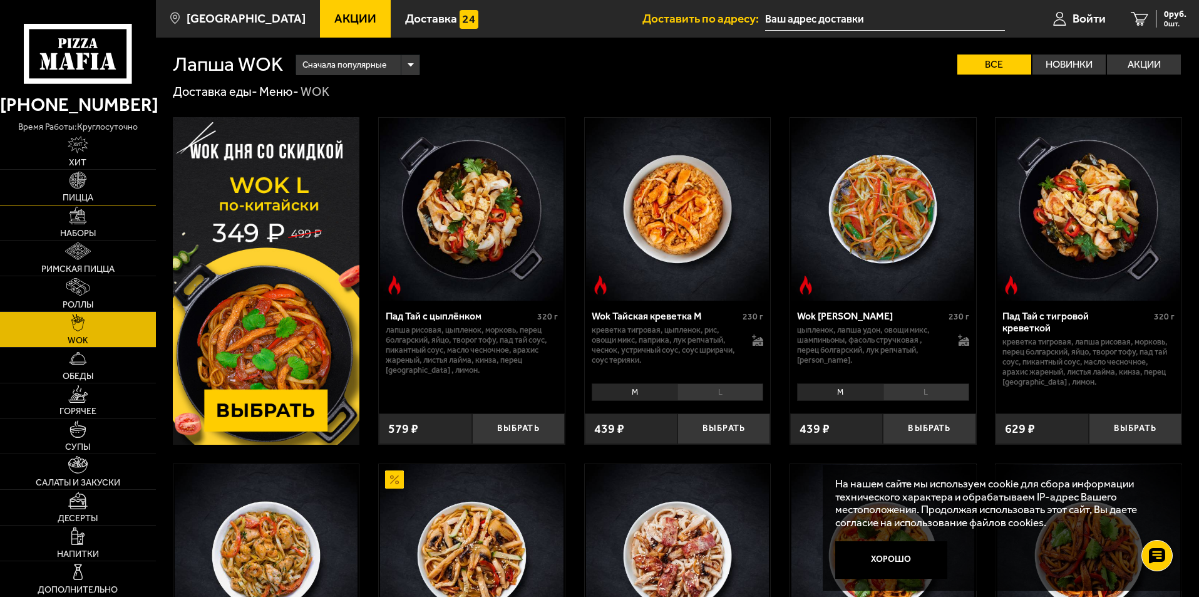
click at [74, 187] on img at bounding box center [78, 181] width 18 height 18
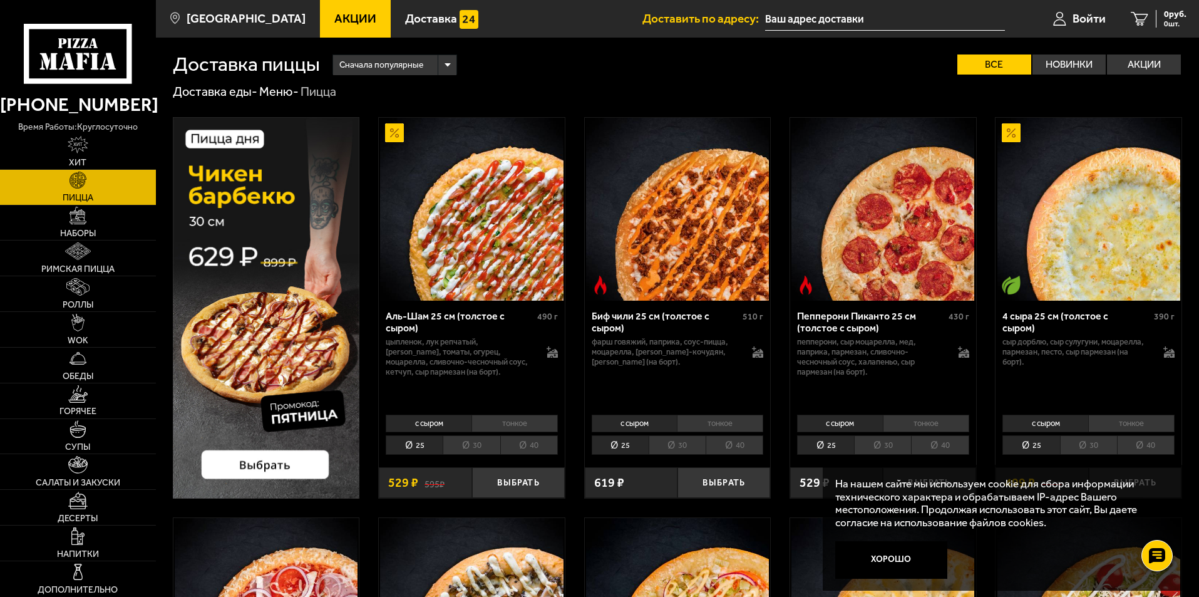
click at [473, 445] on li "30" at bounding box center [471, 444] width 57 height 19
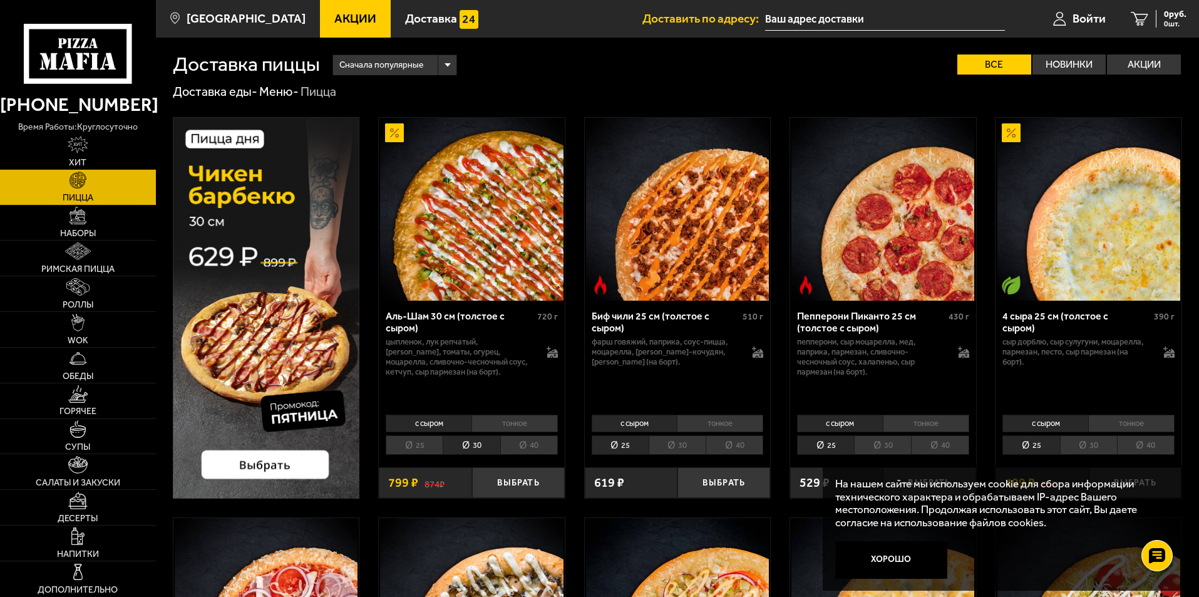
click at [431, 444] on li "25" at bounding box center [414, 444] width 57 height 19
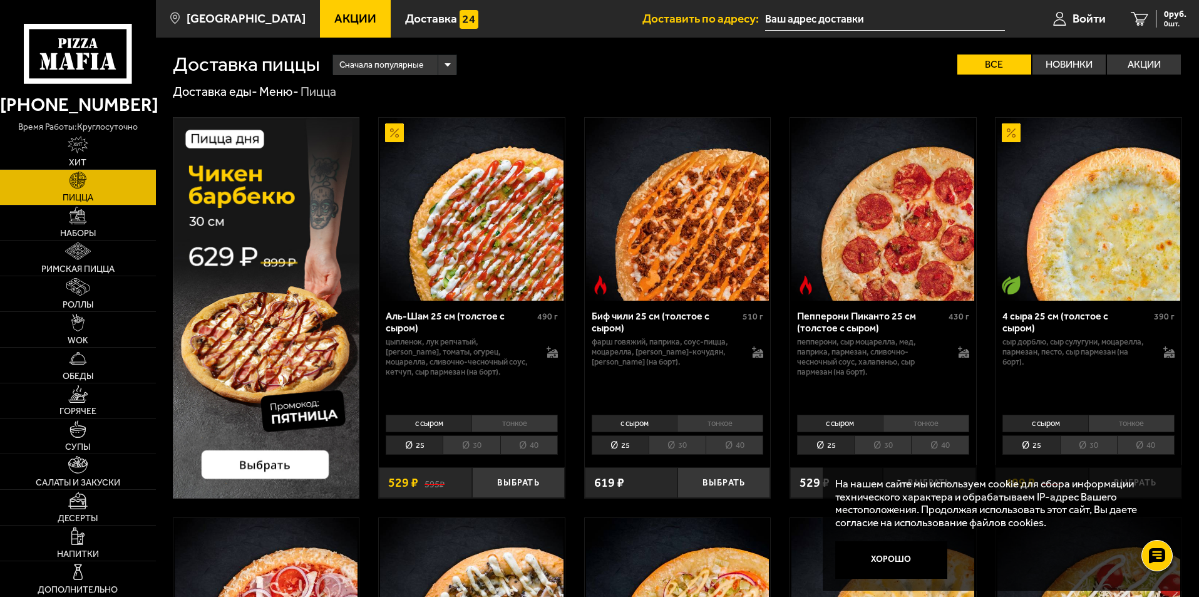
click at [477, 446] on li "30" at bounding box center [471, 444] width 57 height 19
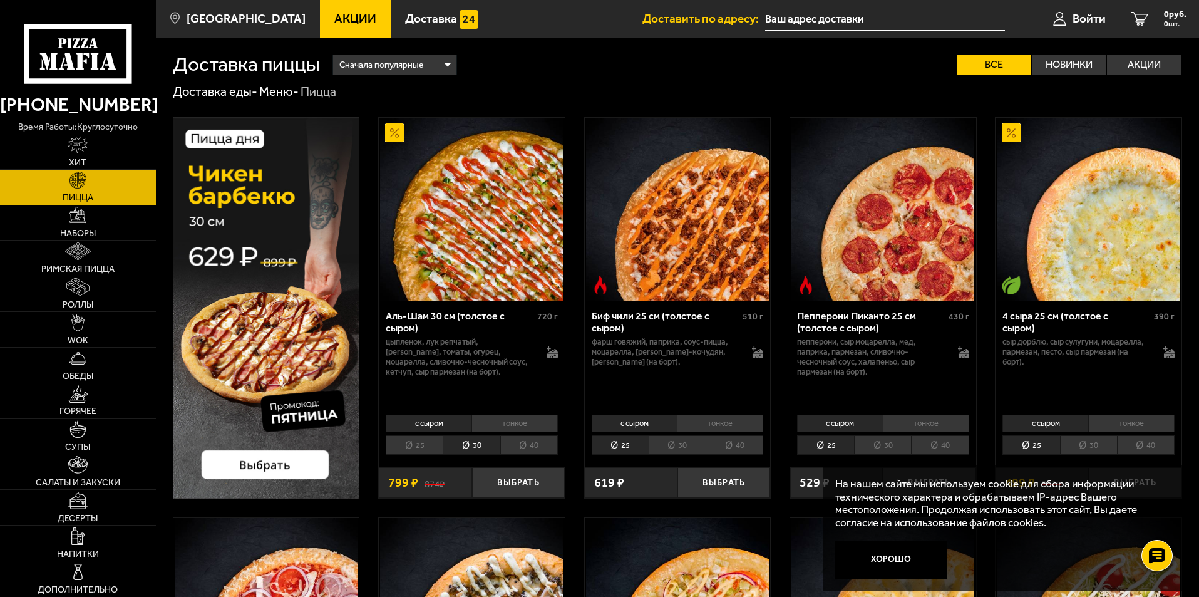
click at [424, 444] on li "25" at bounding box center [414, 444] width 57 height 19
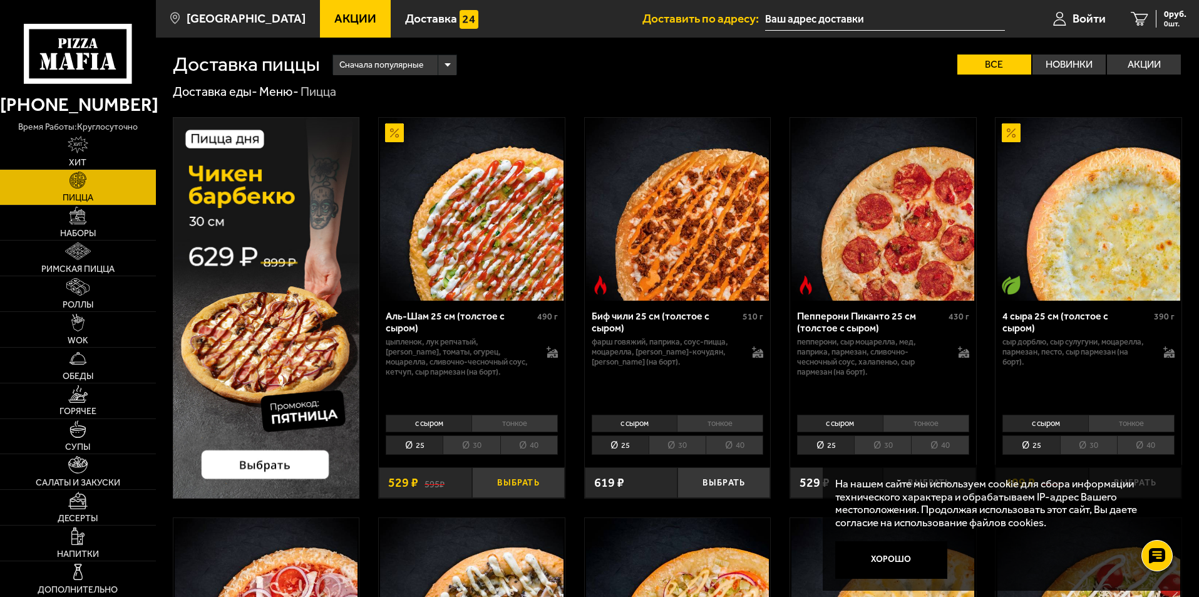
click at [506, 479] on button "Выбрать" at bounding box center [518, 482] width 93 height 31
click at [439, 424] on li "с сыром" at bounding box center [429, 423] width 86 height 18
click at [85, 329] on img at bounding box center [78, 323] width 14 height 18
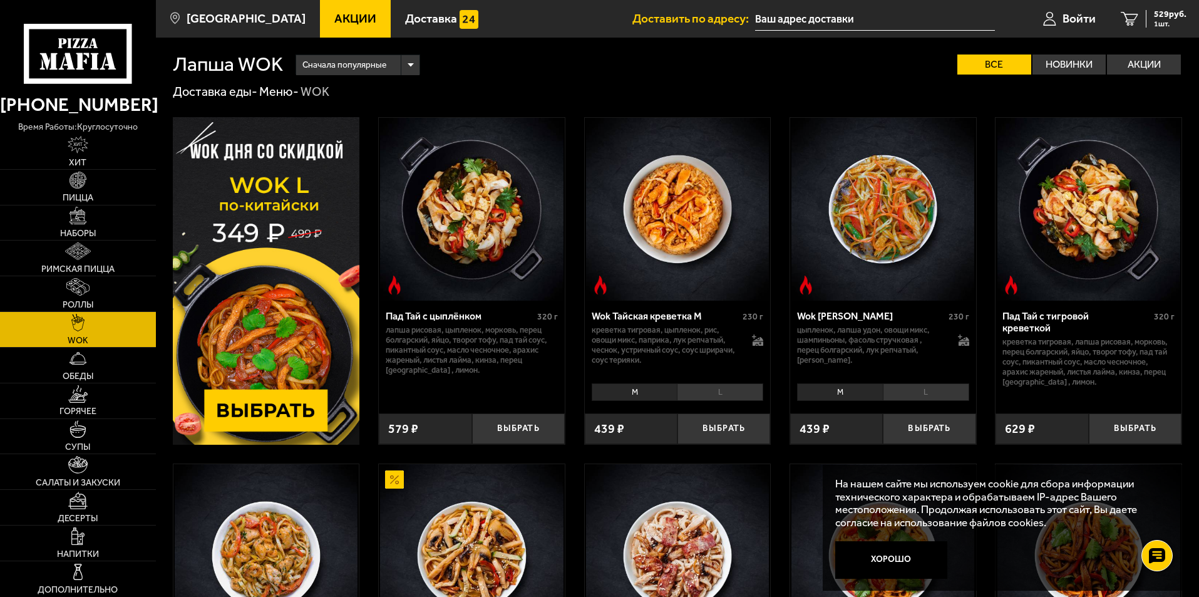
click at [275, 409] on img at bounding box center [266, 280] width 187 height 327
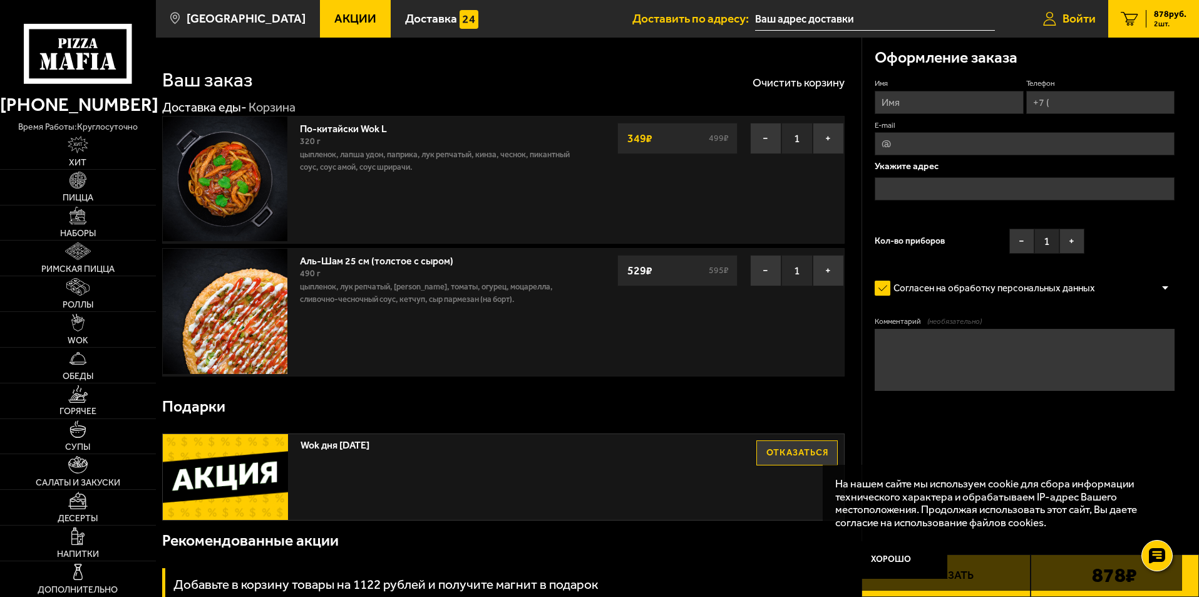
click at [1077, 15] on span "Войти" at bounding box center [1078, 19] width 33 height 12
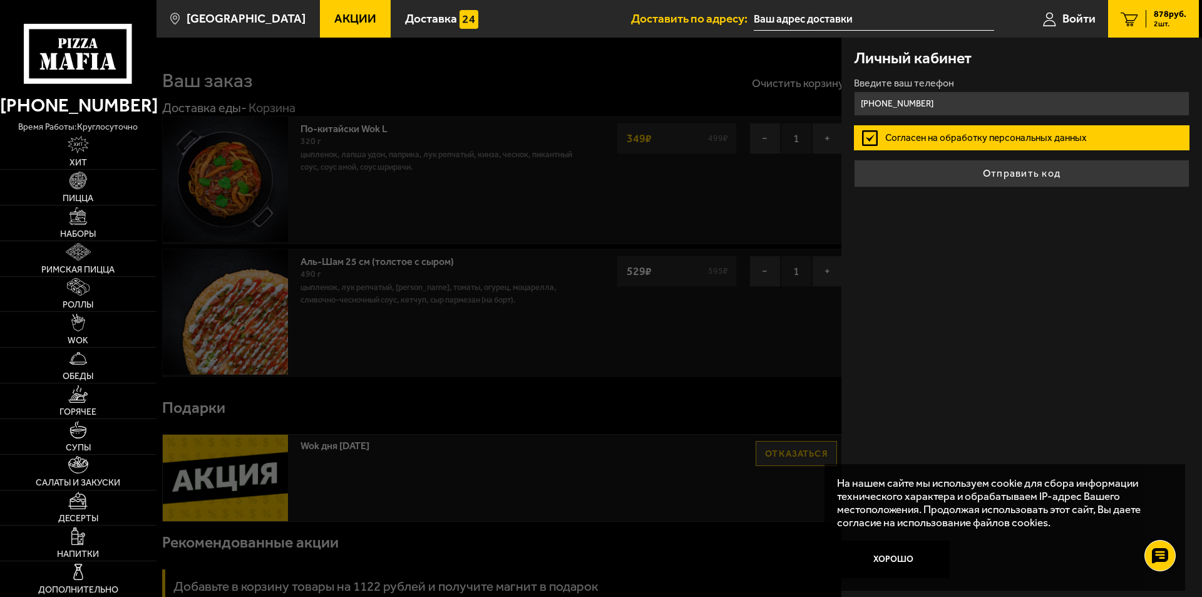
type input "[PHONE_NUMBER]"
click at [866, 137] on label "Согласен на обработку персональных данных" at bounding box center [1022, 137] width 336 height 25
click at [0, 0] on input "Согласен на обработку персональных данных" at bounding box center [0, 0] width 0 height 0
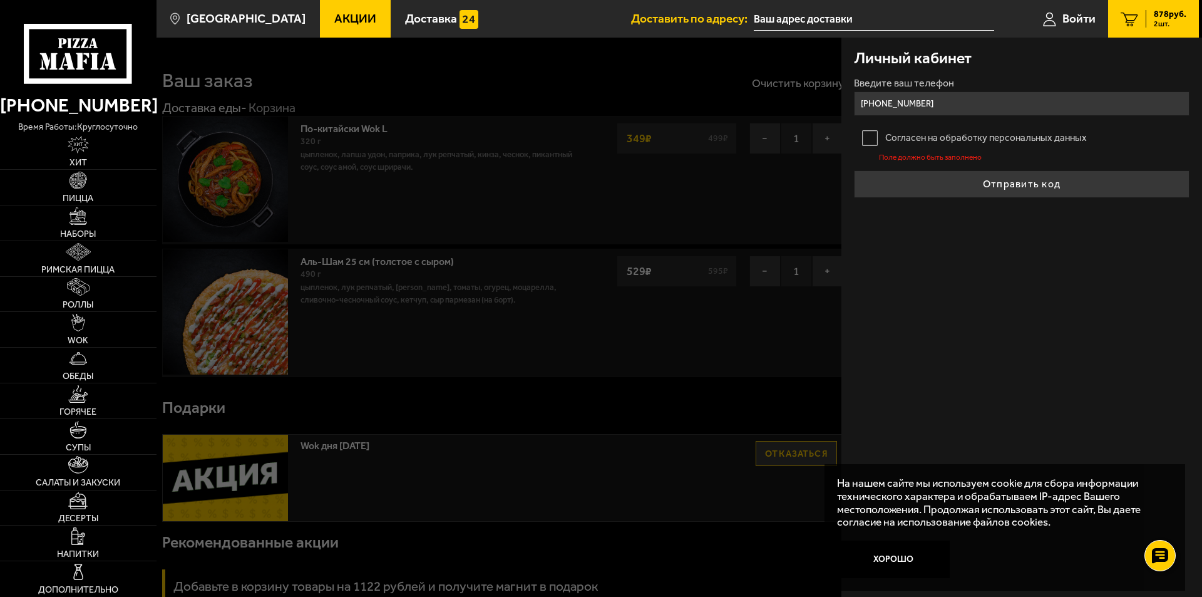
click at [866, 141] on label "Согласен на обработку персональных данных" at bounding box center [1022, 137] width 336 height 25
click at [0, 0] on input "Согласен на обработку персональных данных" at bounding box center [0, 0] width 0 height 0
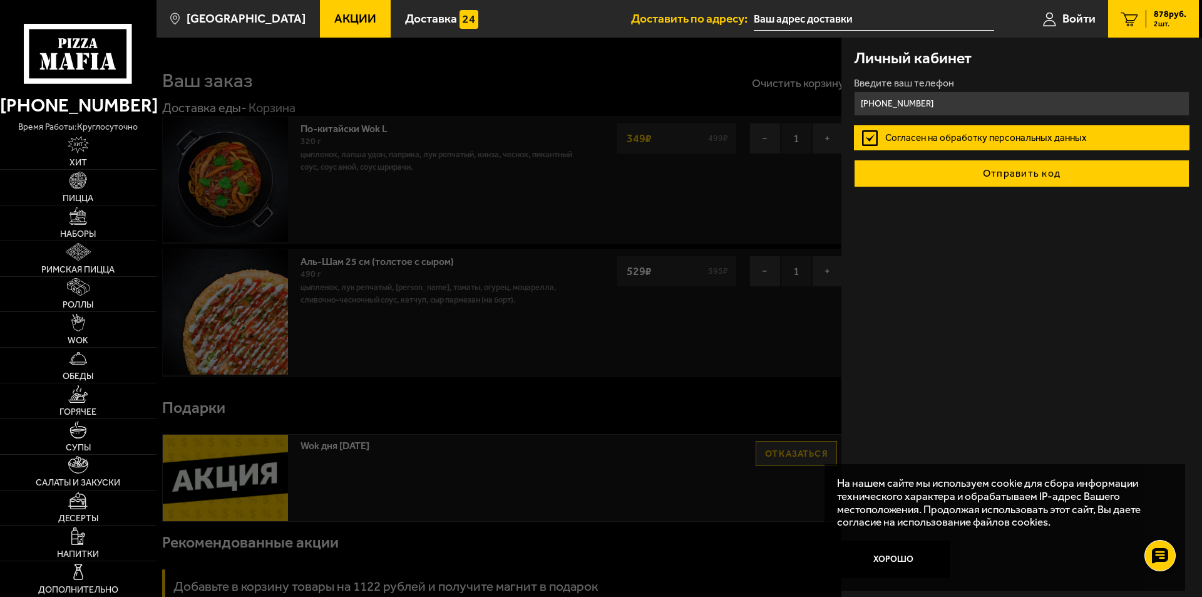
click at [941, 177] on button "Отправить код" at bounding box center [1022, 174] width 336 height 28
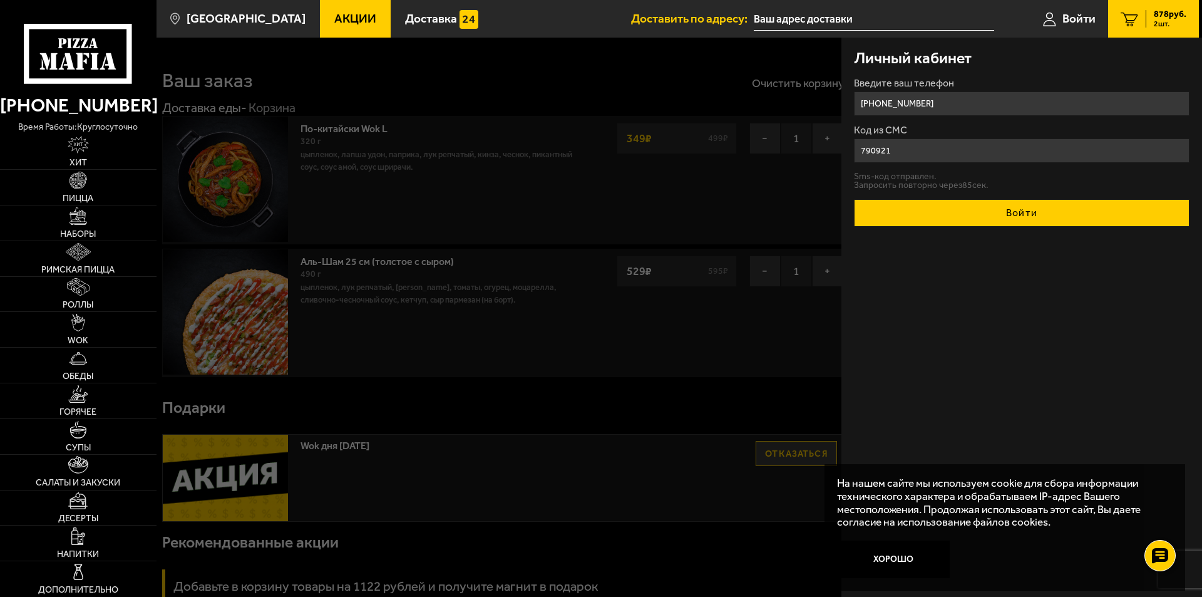
type input "790921"
click at [980, 219] on button "Войти" at bounding box center [1022, 213] width 336 height 28
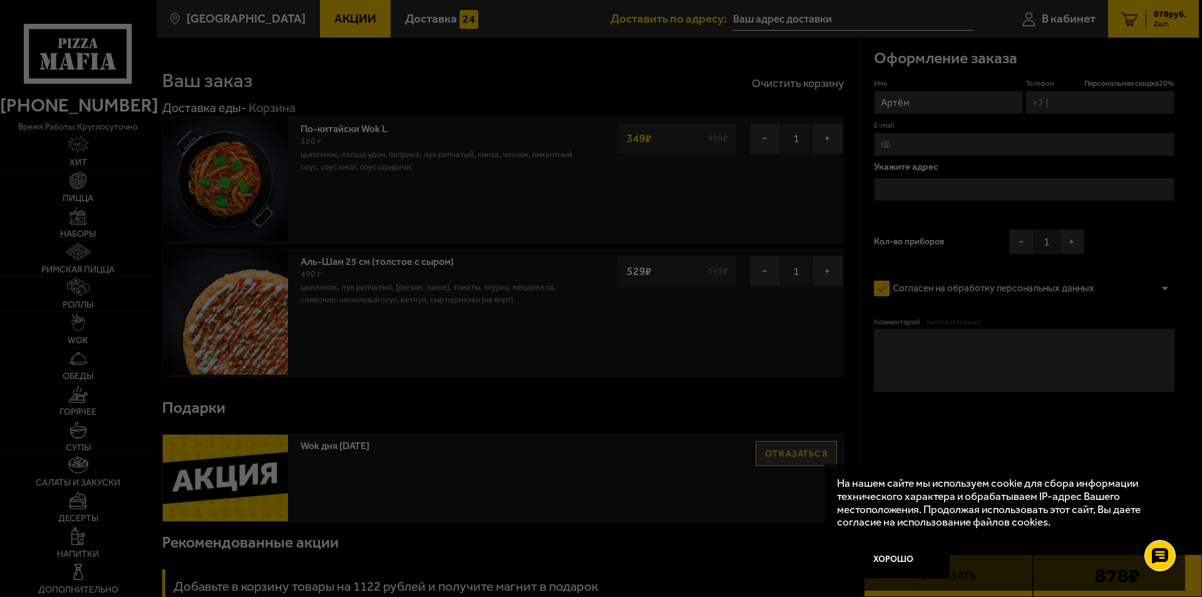
type input "[PHONE_NUMBER]"
type input "[STREET_ADDRESS]"
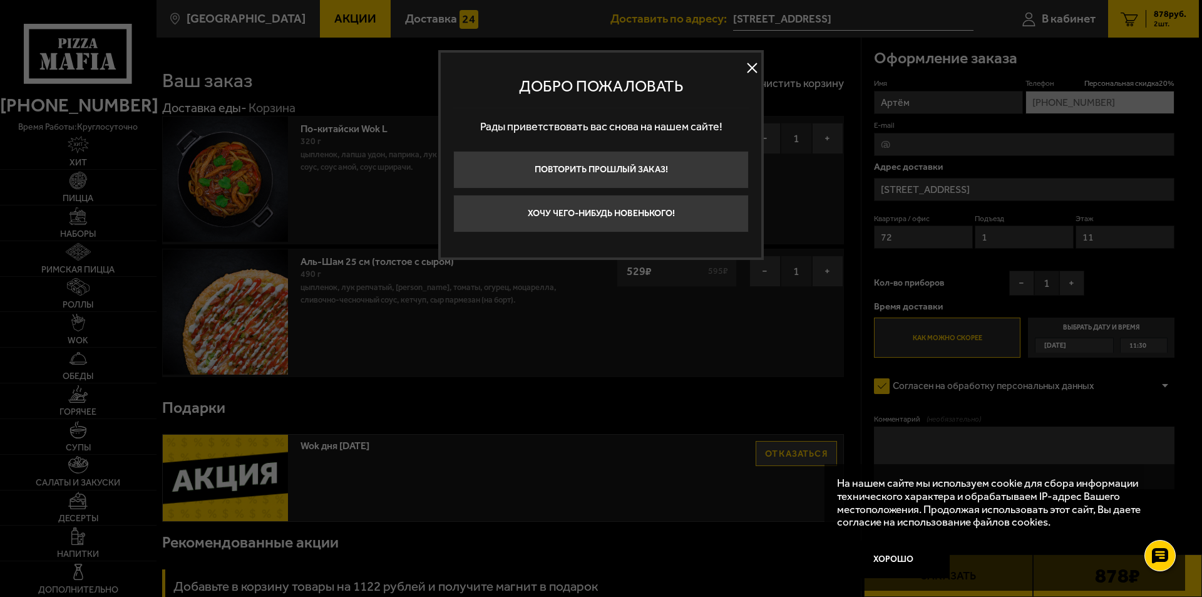
click at [751, 69] on button at bounding box center [751, 68] width 19 height 19
type input "[STREET_ADDRESS]"
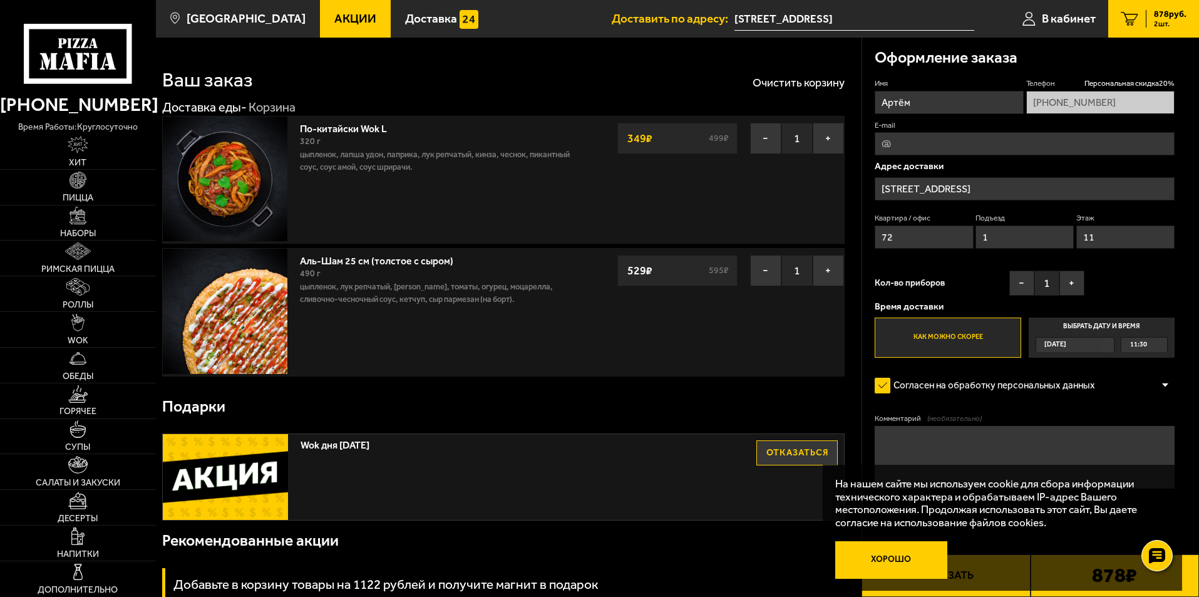
click at [900, 553] on button "Хорошо" at bounding box center [891, 560] width 113 height 38
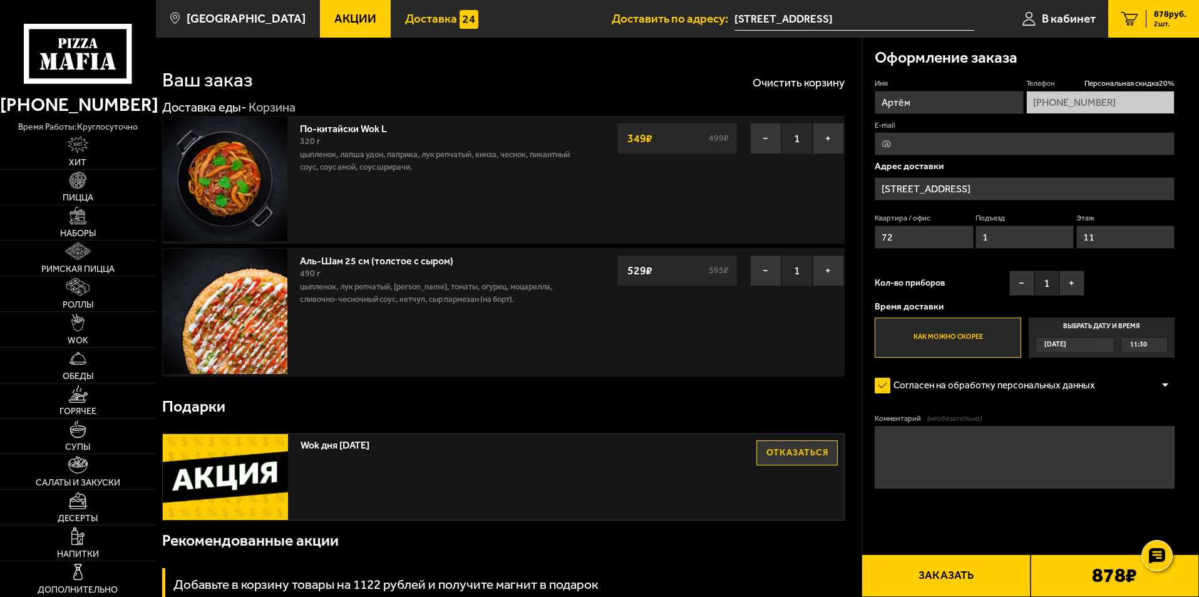
click at [409, 18] on span "Доставка" at bounding box center [431, 19] width 52 height 12
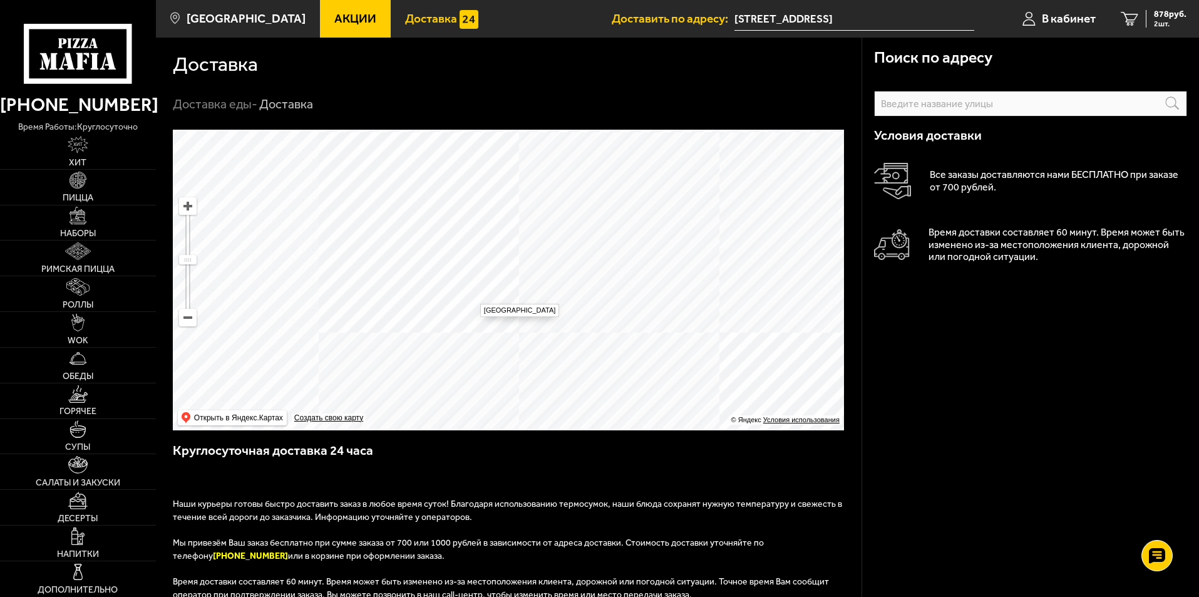
click at [474, 297] on ymaps at bounding box center [508, 280] width 671 height 300
type input "Россия, Санкт-Петербург, улица Нахимова, 3к1"
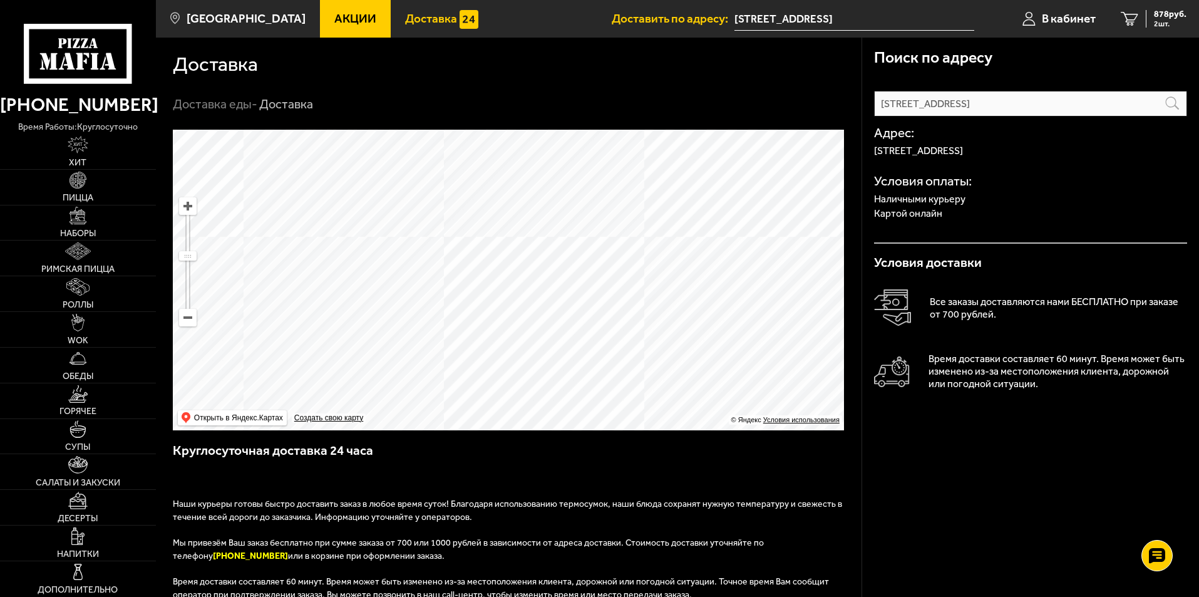
drag, startPoint x: 413, startPoint y: 332, endPoint x: 614, endPoint y: 145, distance: 274.7
click at [611, 148] on ymaps at bounding box center [508, 280] width 671 height 300
click at [1168, 20] on span "2 шт." at bounding box center [1170, 24] width 33 height 8
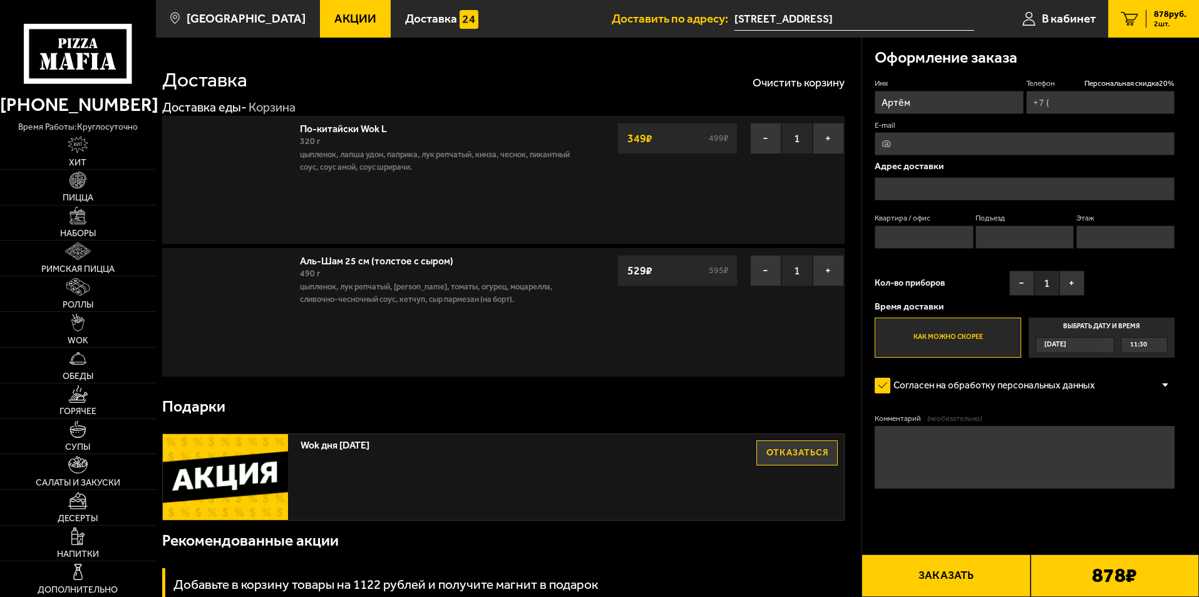
type input "+7 (921) 639-00-99"
type input "улица Нахимова, 7к3"
type input "72"
type input "1"
type input "11"
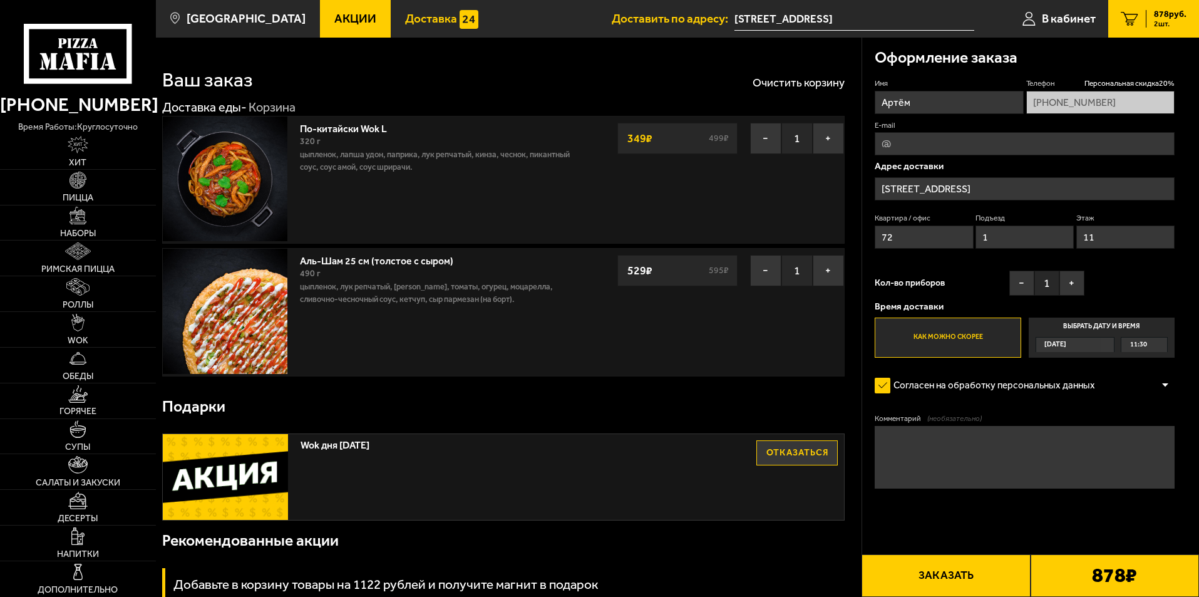
click at [413, 19] on span "Доставка" at bounding box center [431, 19] width 52 height 12
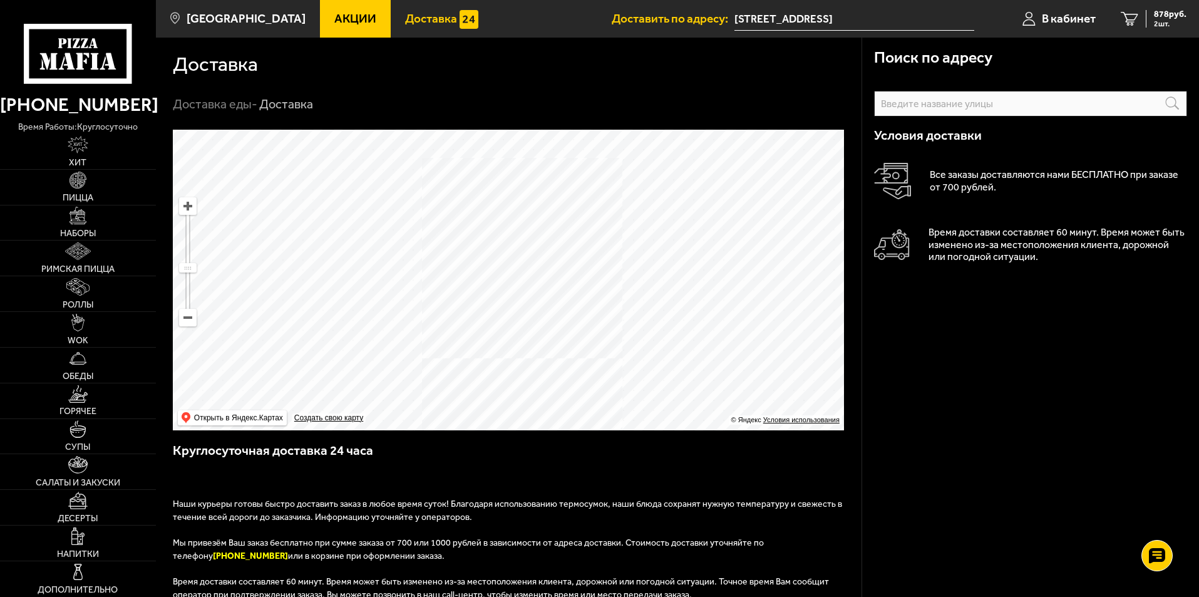
click at [345, 14] on span "Акции" at bounding box center [355, 19] width 42 height 12
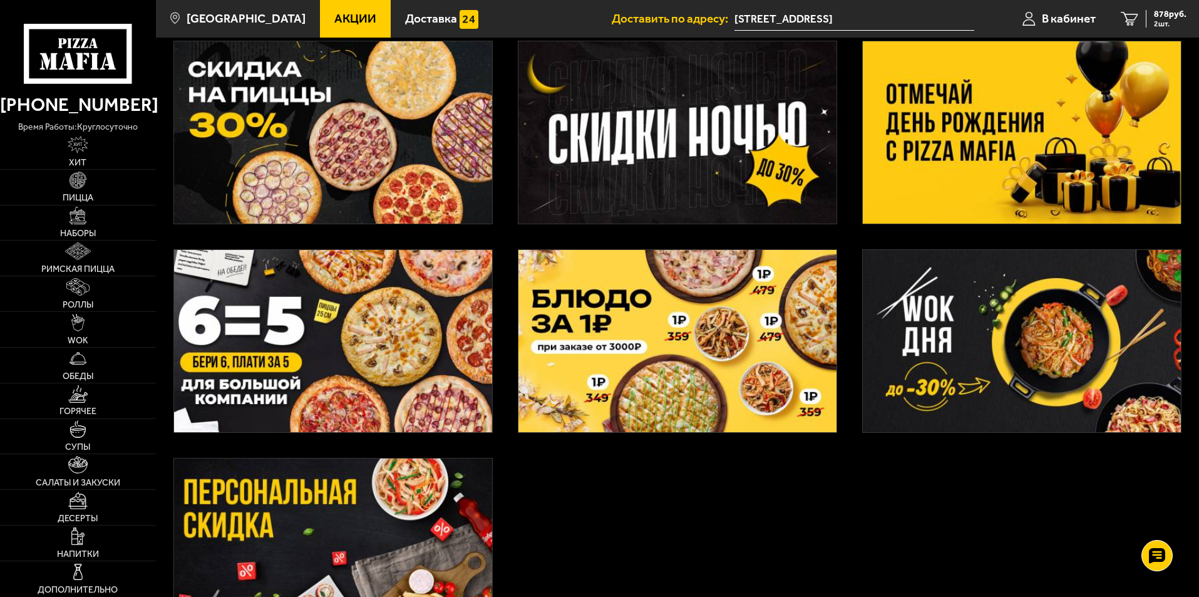
scroll to position [376, 0]
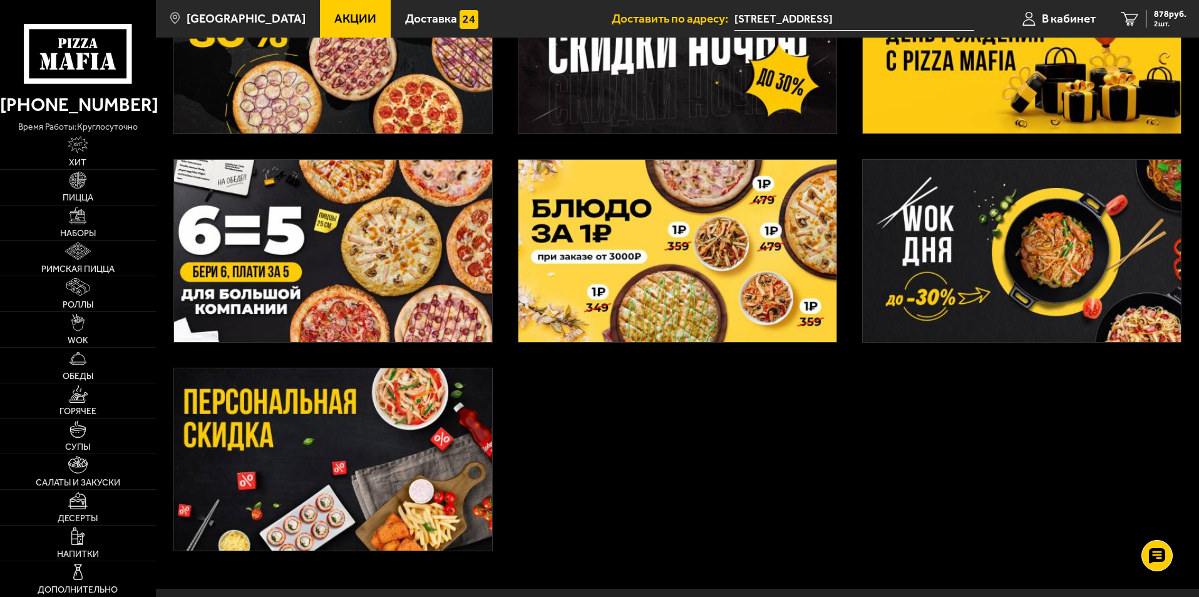
click at [208, 424] on img at bounding box center [333, 459] width 318 height 182
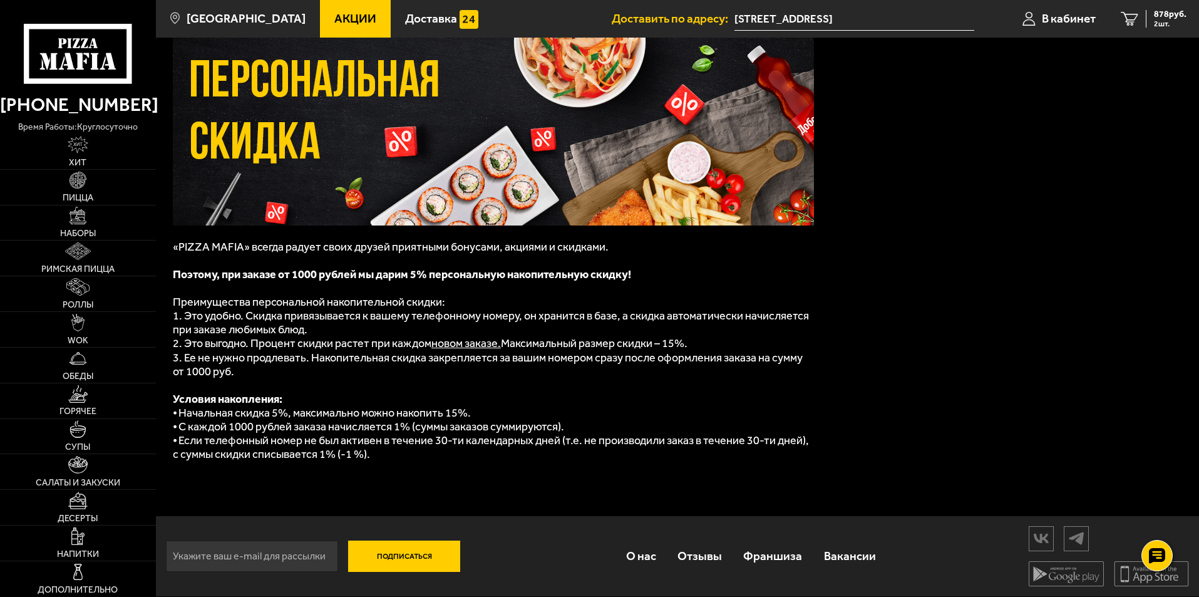
scroll to position [76, 0]
click at [63, 200] on span "Пицца" at bounding box center [78, 197] width 31 height 9
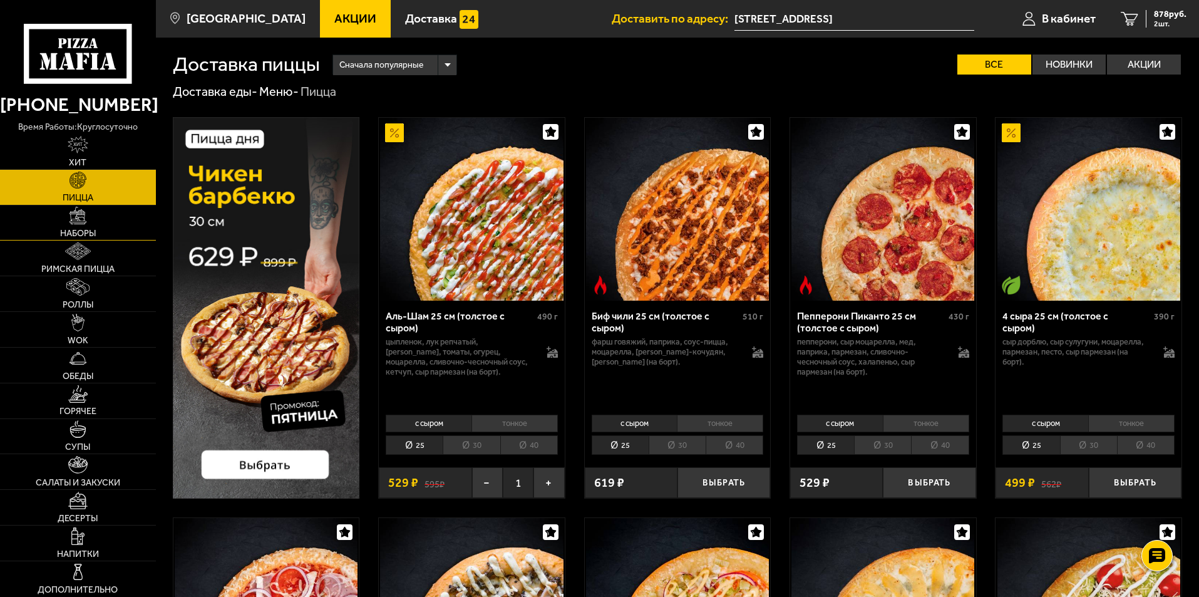
click at [78, 218] on img at bounding box center [78, 216] width 18 height 18
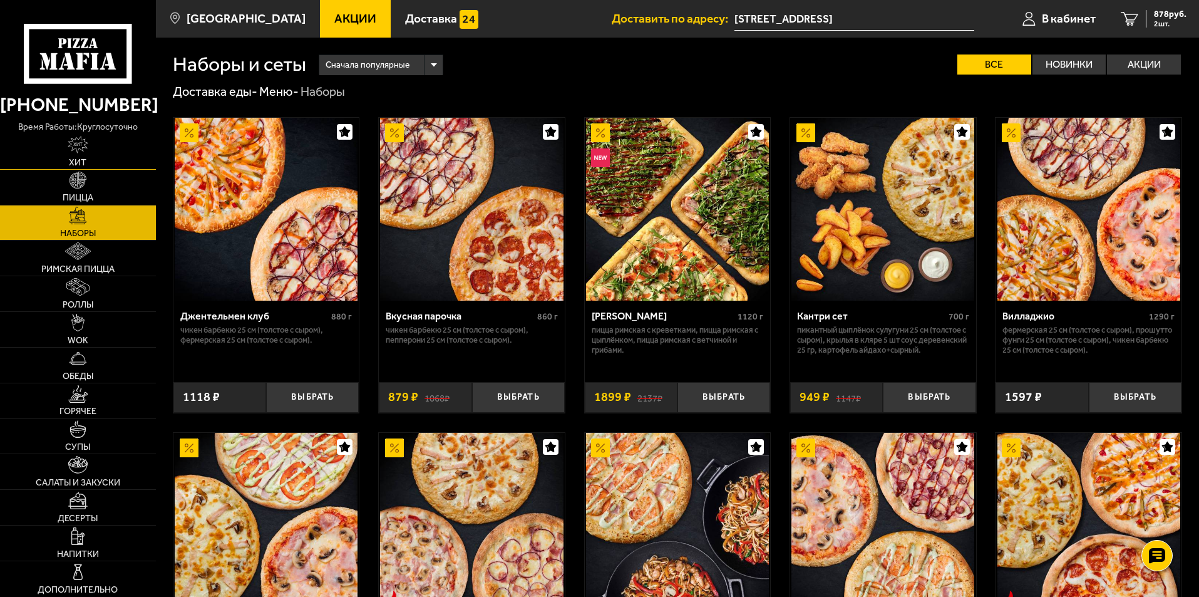
click at [90, 147] on link "Хит" at bounding box center [78, 151] width 156 height 35
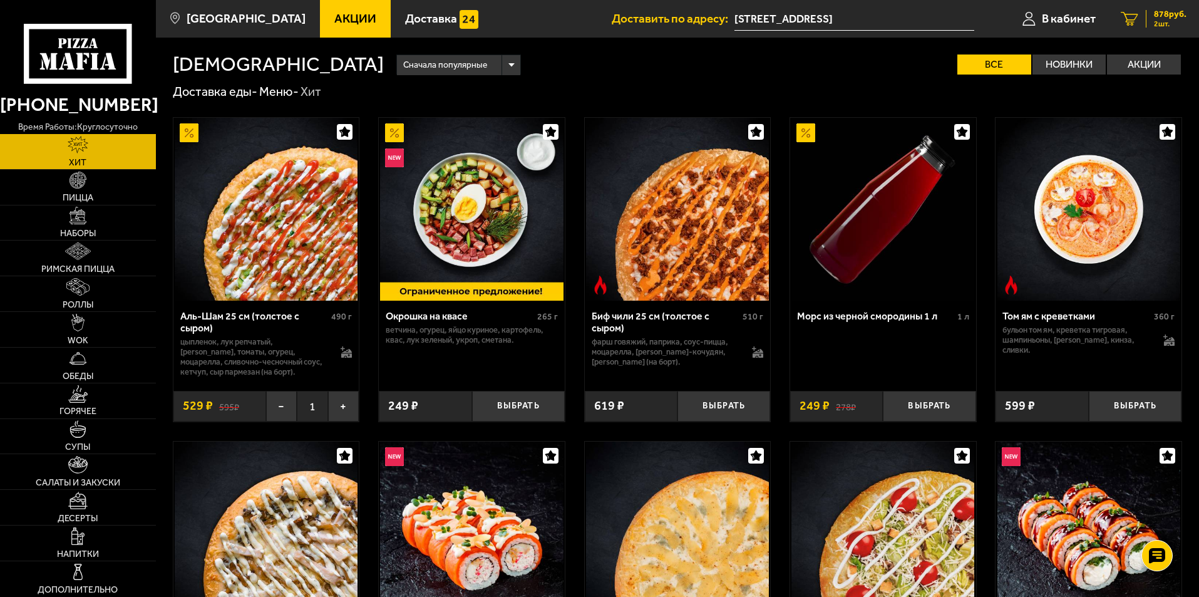
click at [1173, 16] on span "878 руб." at bounding box center [1170, 14] width 33 height 9
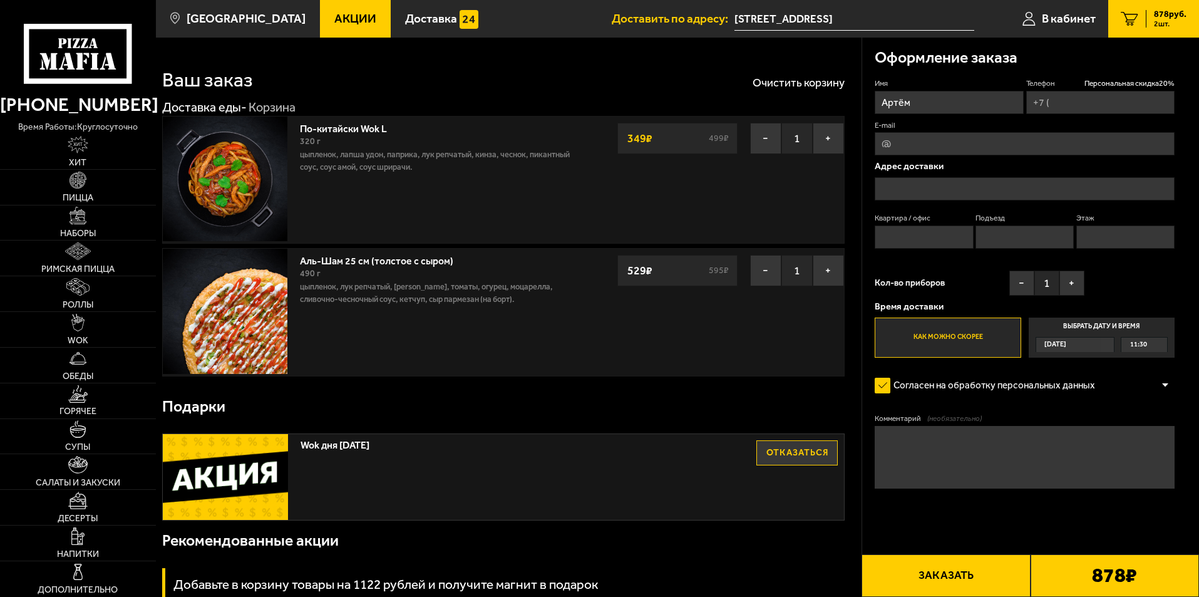
type input "+7 (921) 639-00-99"
type input "улица Нахимова, 7к3"
type input "72"
type input "1"
type input "11"
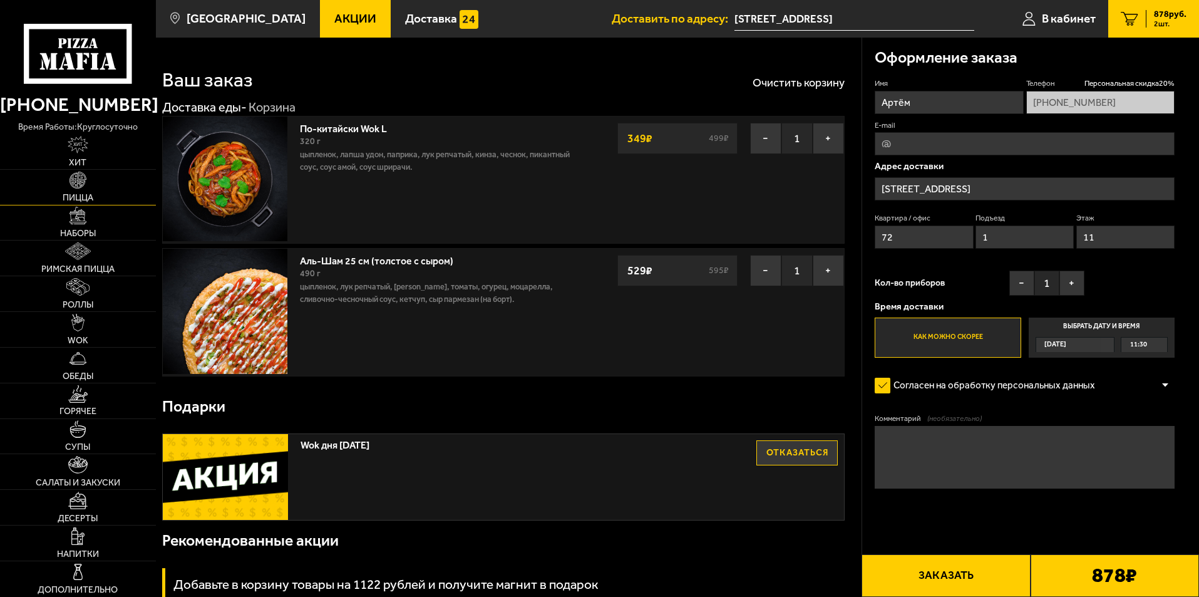
click at [79, 186] on img at bounding box center [78, 181] width 18 height 18
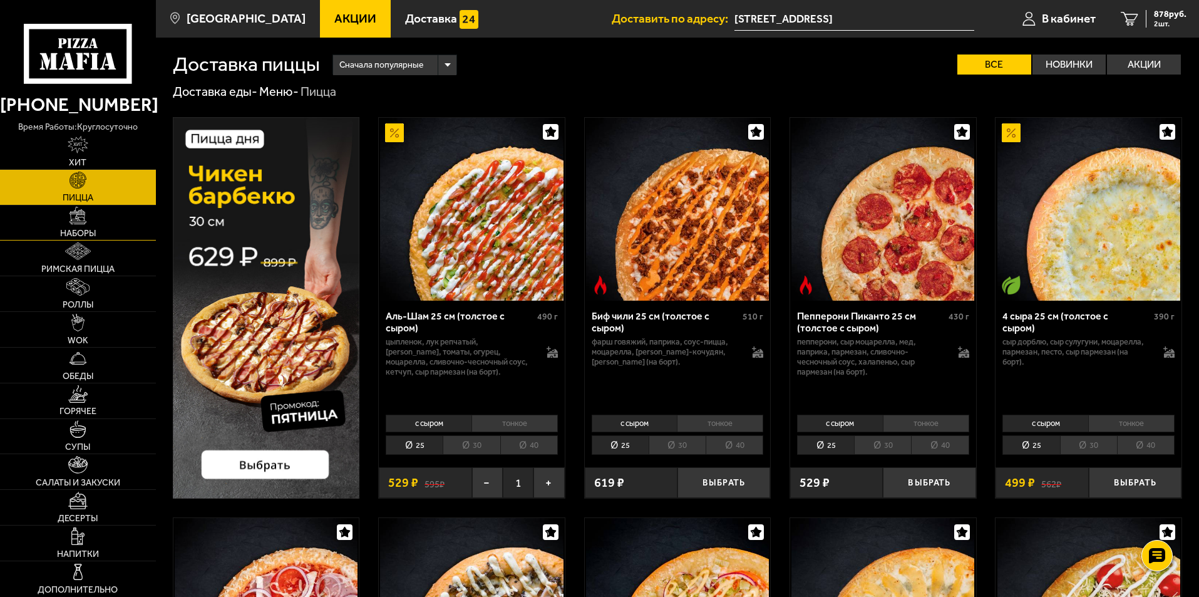
click at [76, 230] on span "Наборы" at bounding box center [78, 233] width 36 height 9
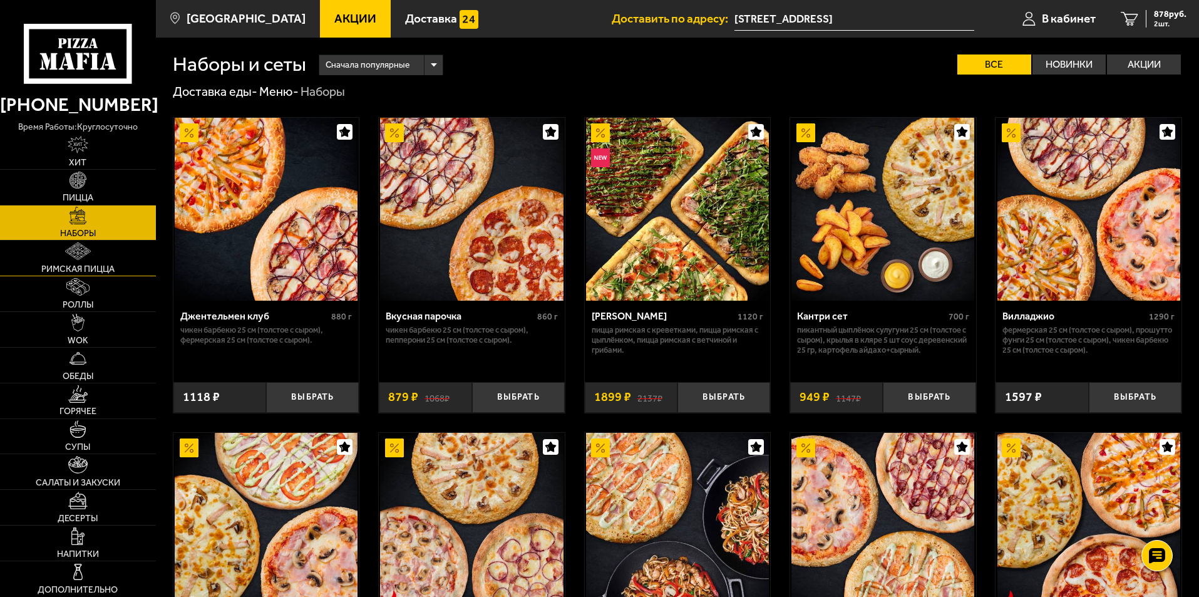
click at [77, 265] on span "Римская пицца" at bounding box center [77, 269] width 73 height 9
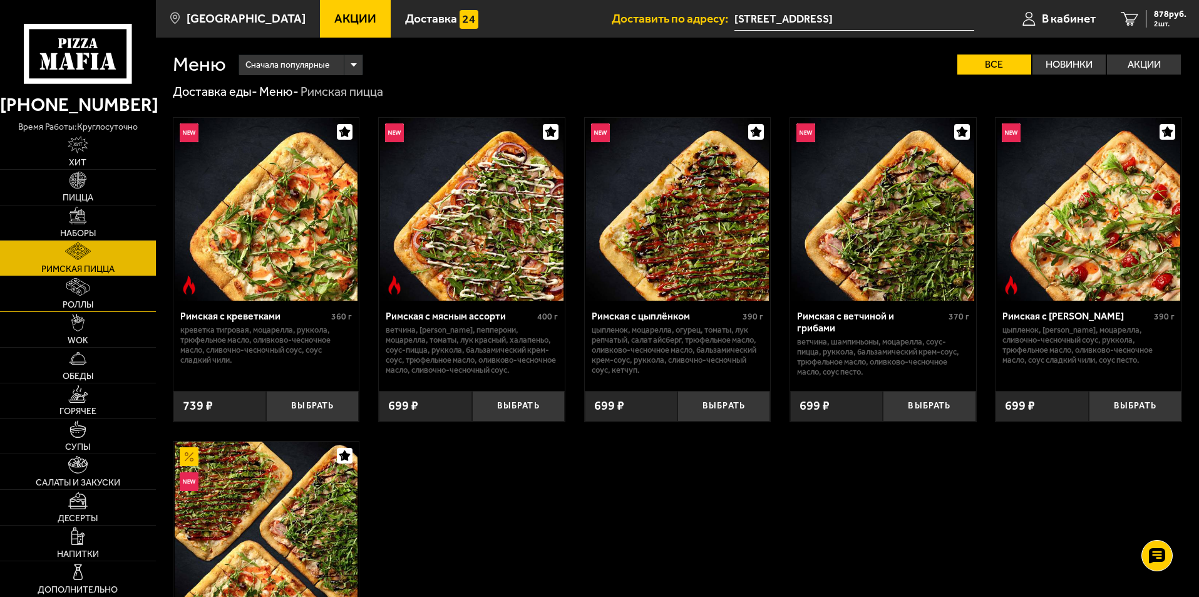
click at [80, 300] on span "Роллы" at bounding box center [78, 304] width 31 height 9
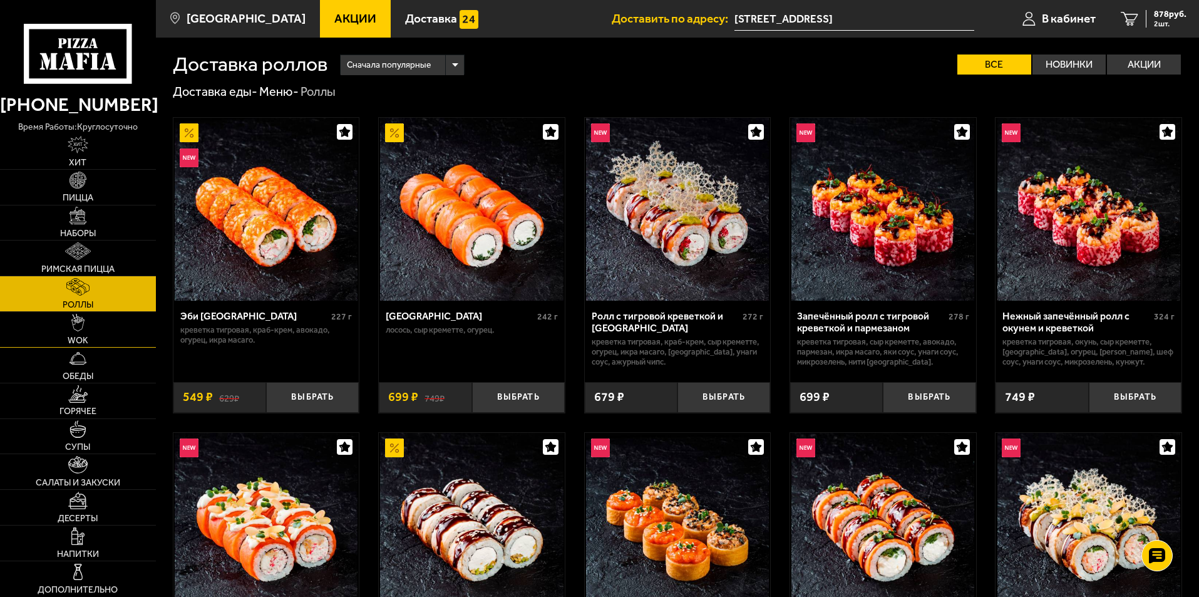
click at [84, 342] on span "WOK" at bounding box center [78, 340] width 21 height 9
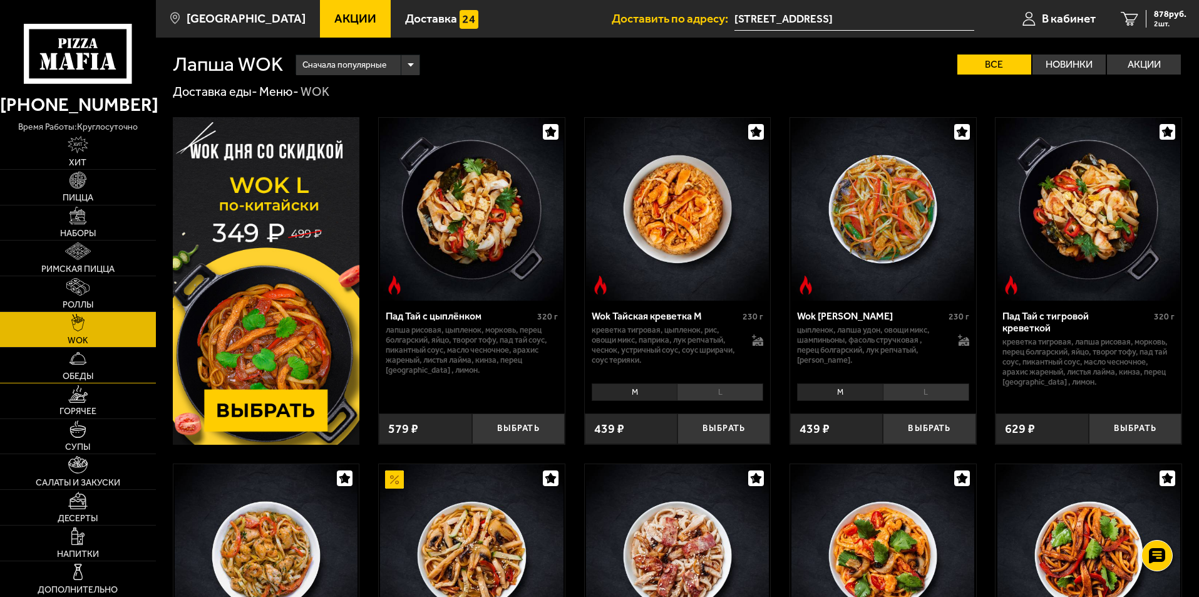
click at [79, 367] on link "Обеды" at bounding box center [78, 364] width 156 height 35
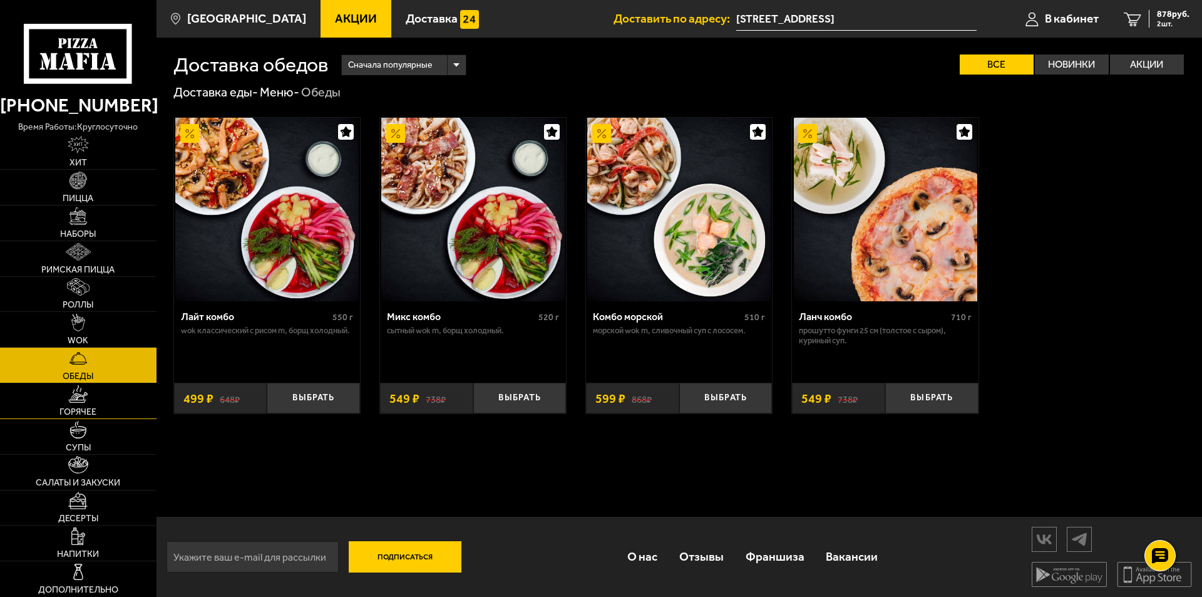
click at [79, 406] on link "Горячее" at bounding box center [78, 400] width 157 height 35
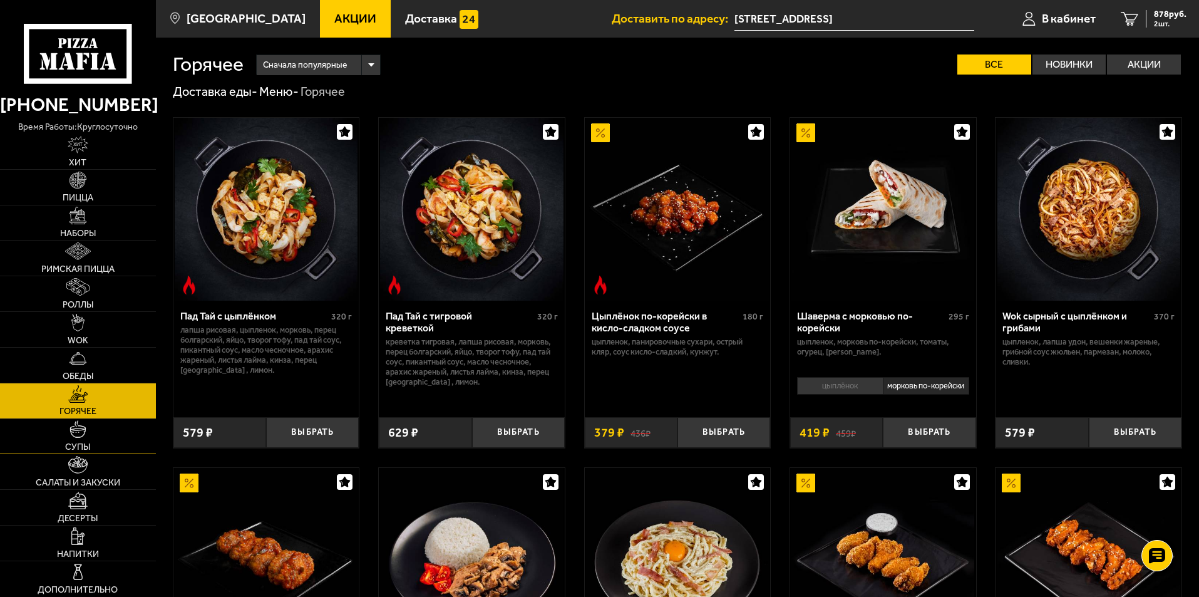
click at [76, 436] on img at bounding box center [78, 429] width 18 height 18
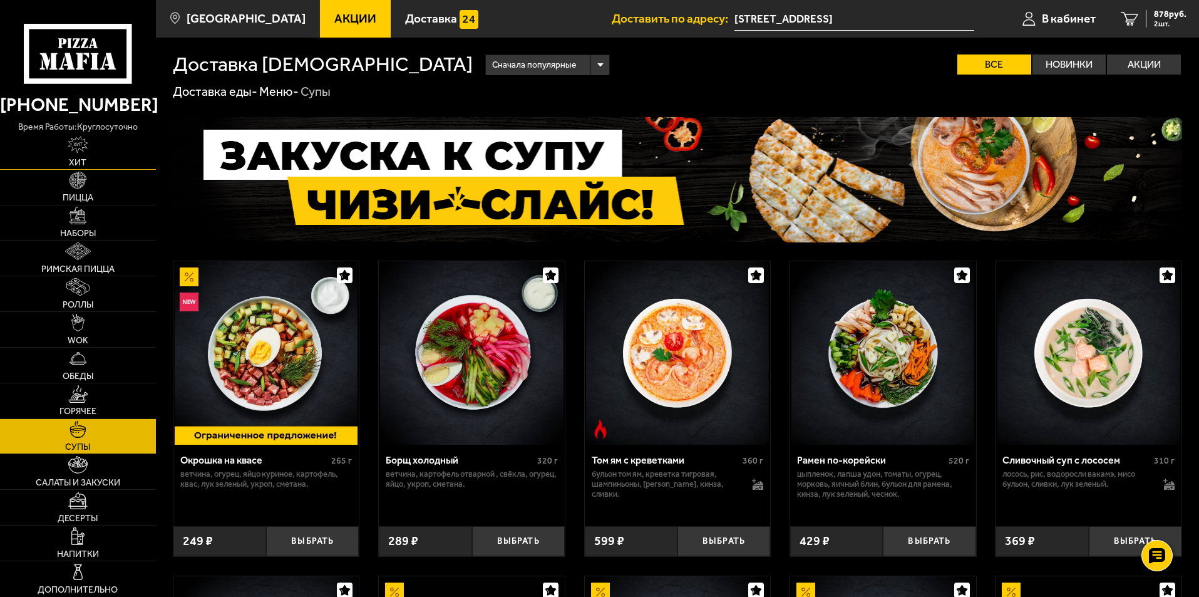
click at [78, 153] on img at bounding box center [78, 145] width 21 height 18
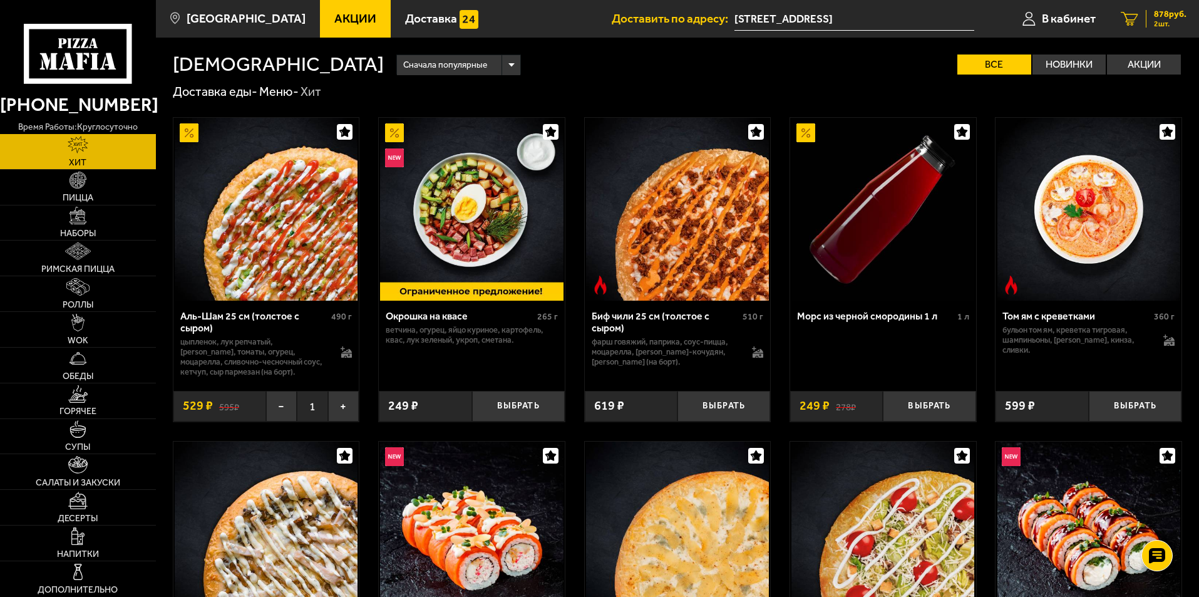
click at [1168, 14] on span "878 руб." at bounding box center [1170, 14] width 33 height 9
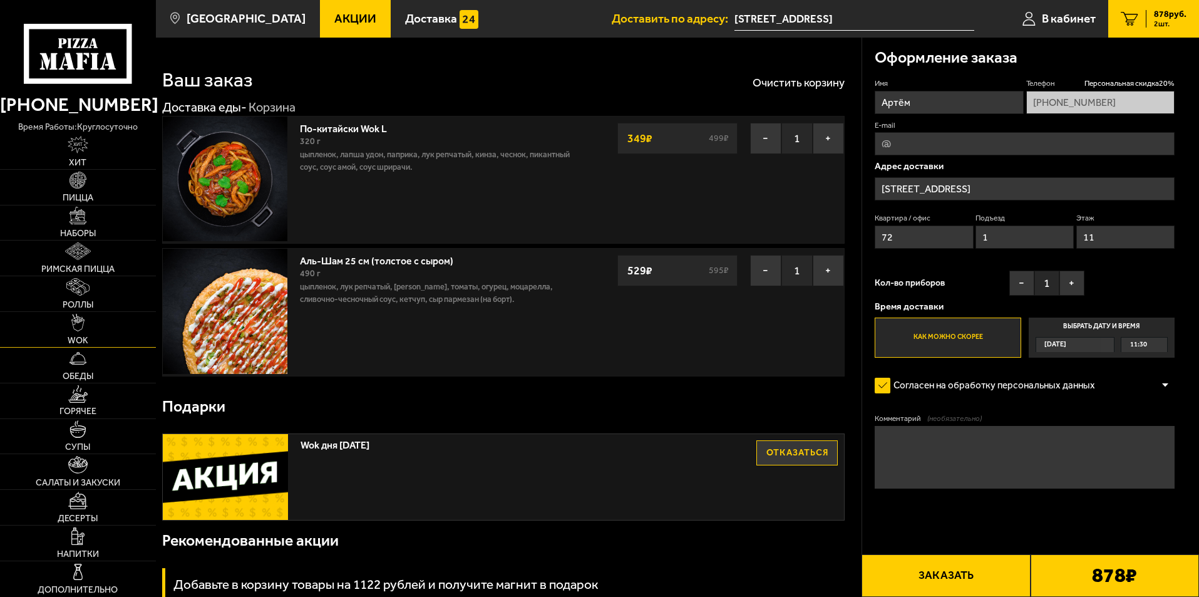
click at [71, 331] on img at bounding box center [78, 323] width 14 height 18
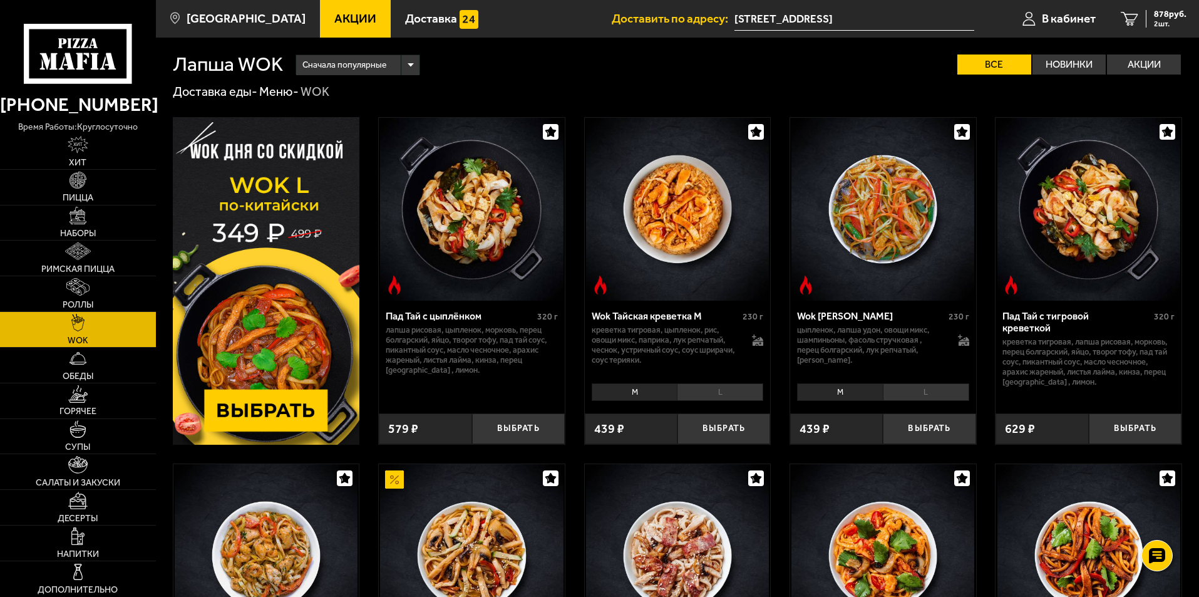
click at [711, 388] on li "L" at bounding box center [720, 392] width 86 height 18
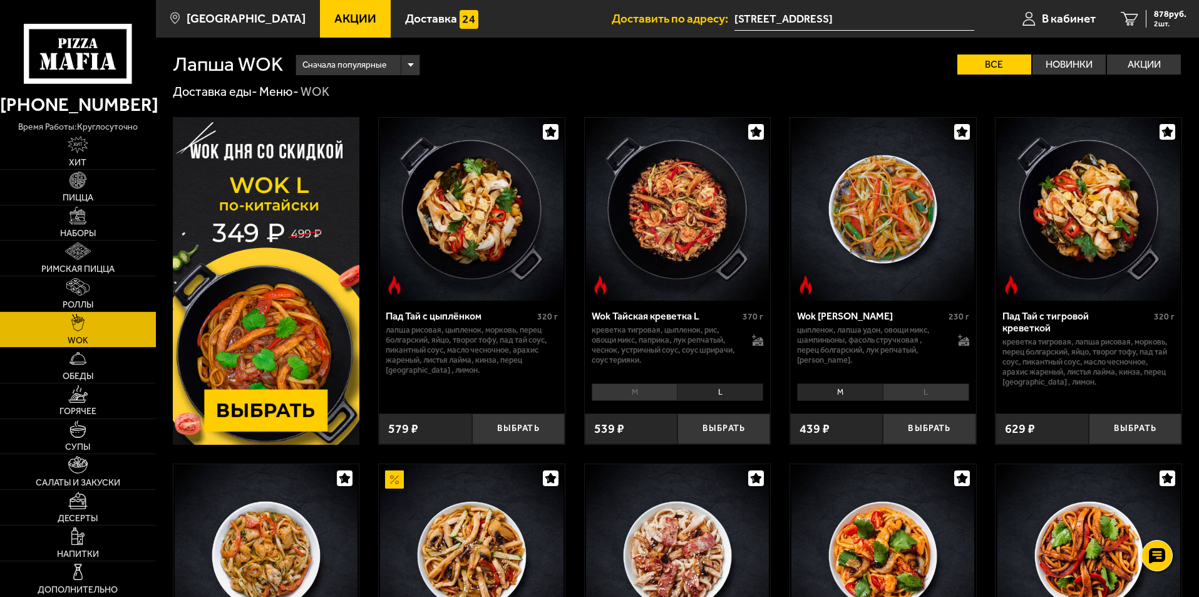
click at [647, 394] on li "M" at bounding box center [635, 392] width 86 height 18
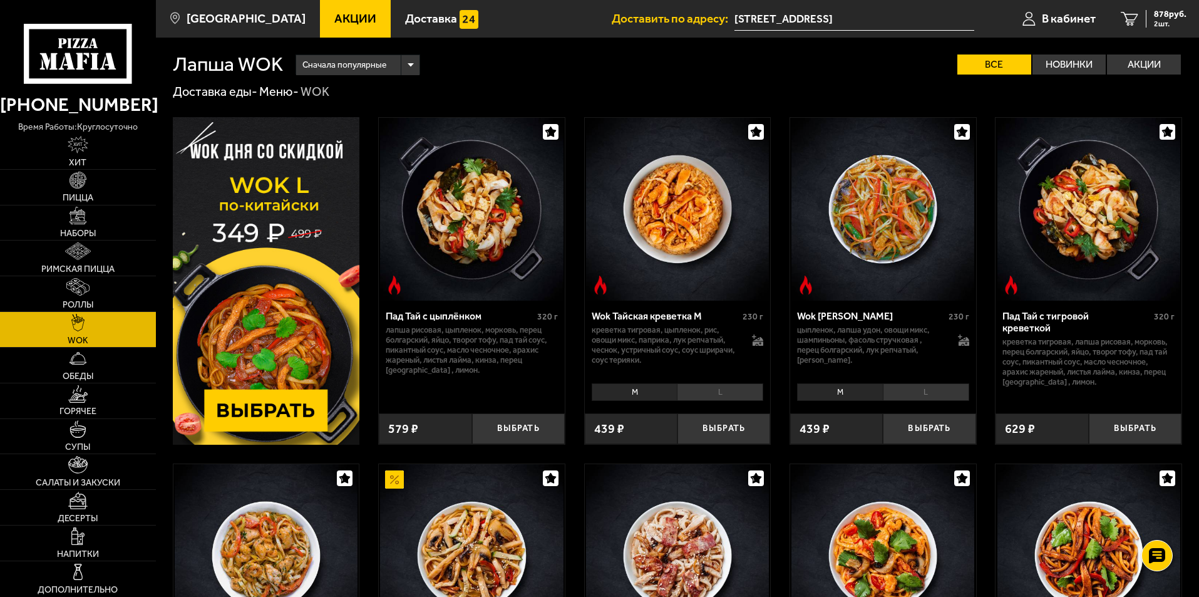
click at [699, 391] on li "L" at bounding box center [720, 392] width 86 height 18
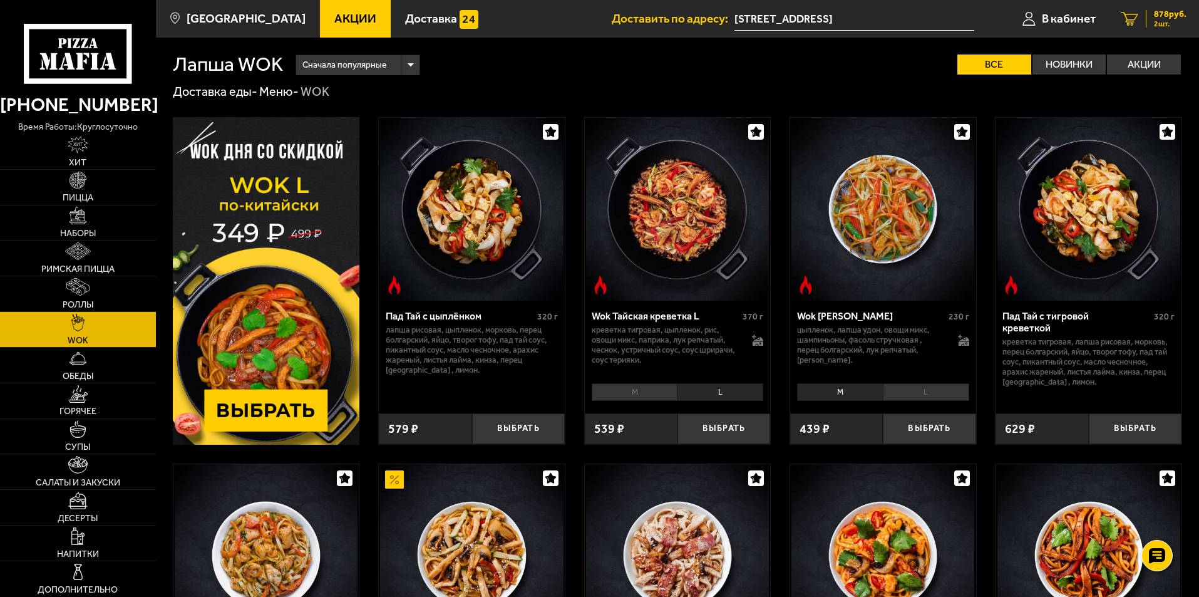
click at [1162, 18] on span "878 руб." at bounding box center [1170, 14] width 33 height 9
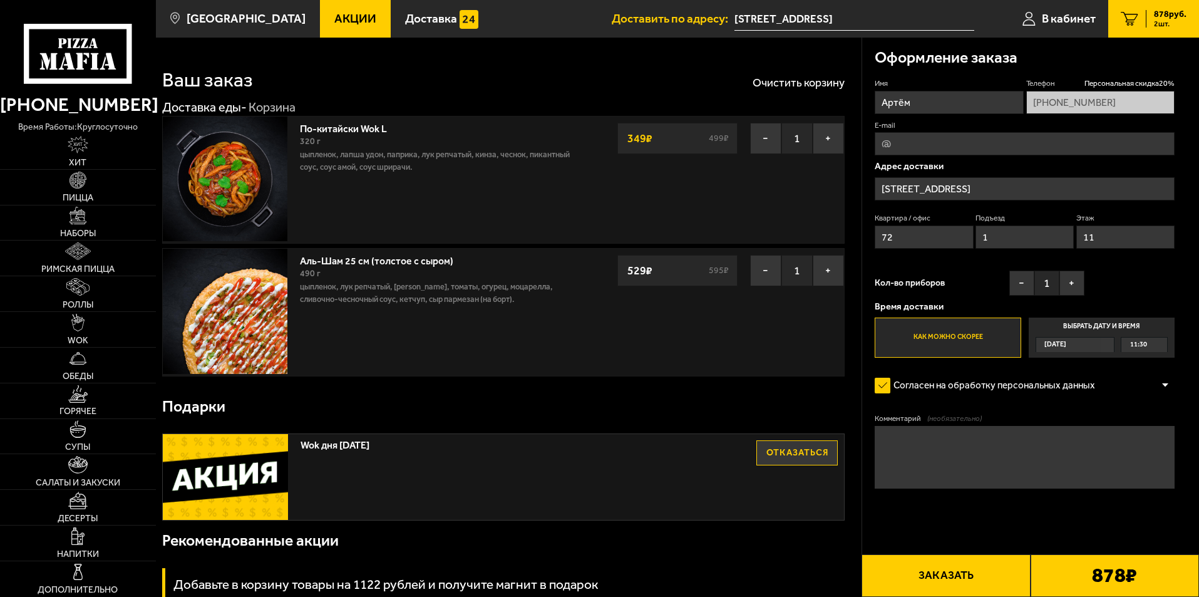
click at [967, 569] on button "Заказать" at bounding box center [945, 575] width 168 height 43
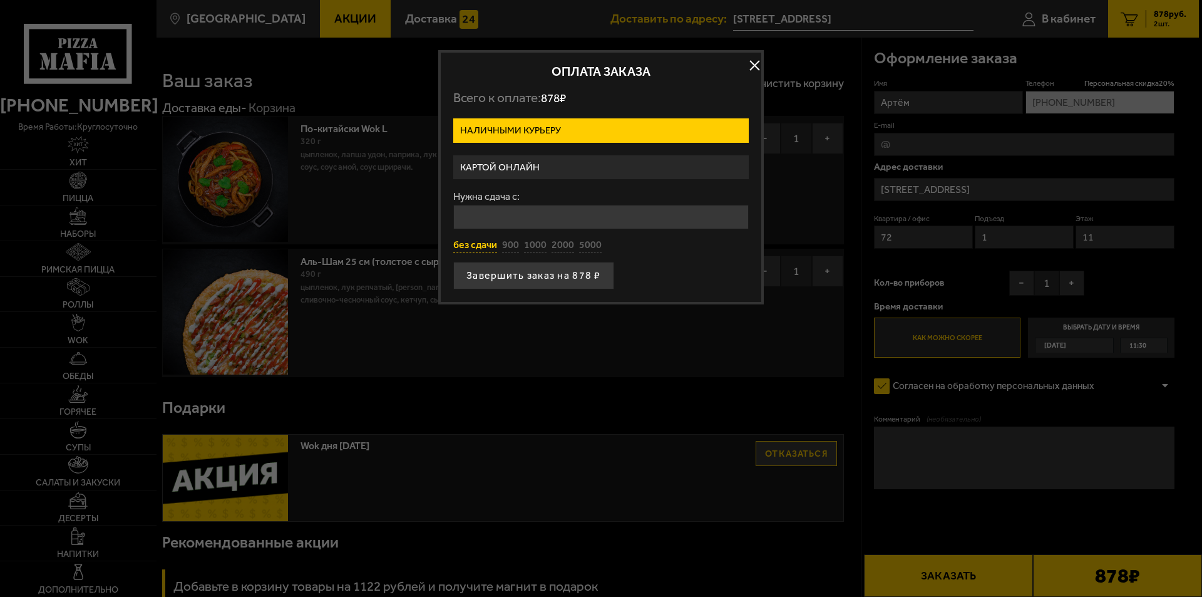
click at [468, 248] on button "без сдачи" at bounding box center [475, 246] width 44 height 14
type input "0"
click at [553, 124] on label "Наличными курьеру" at bounding box center [600, 130] width 295 height 24
click at [0, 0] on input "Наличными курьеру" at bounding box center [0, 0] width 0 height 0
click at [512, 274] on button "Завершить заказ на 878 ₽" at bounding box center [533, 276] width 161 height 28
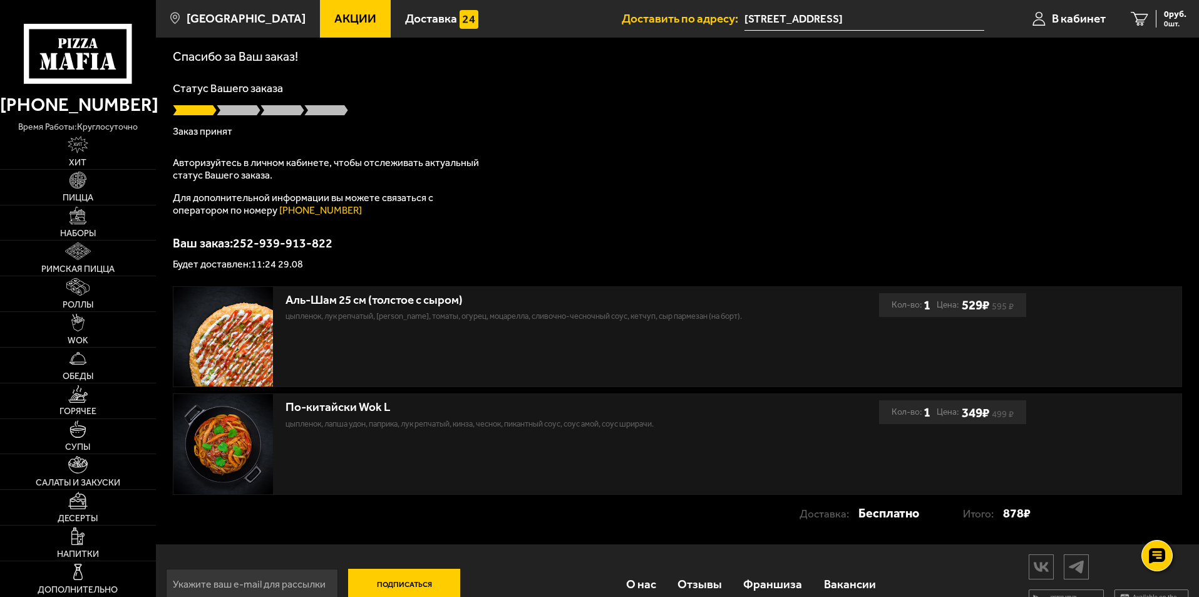
scroll to position [82, 0]
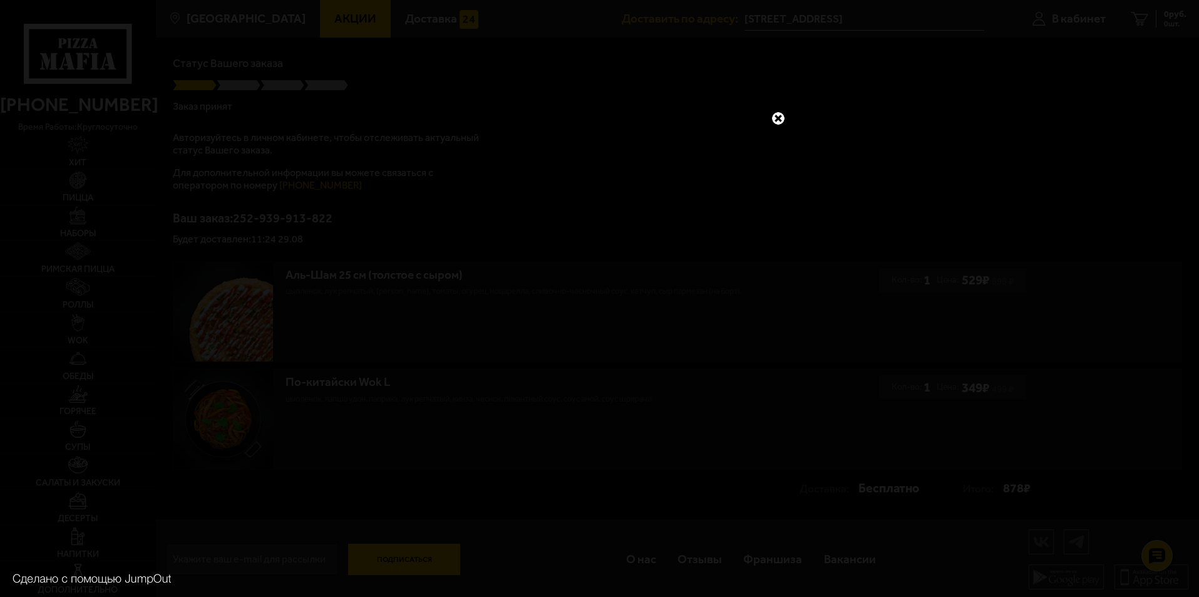
scroll to position [82, 0]
click at [786, 111] on link at bounding box center [778, 118] width 16 height 16
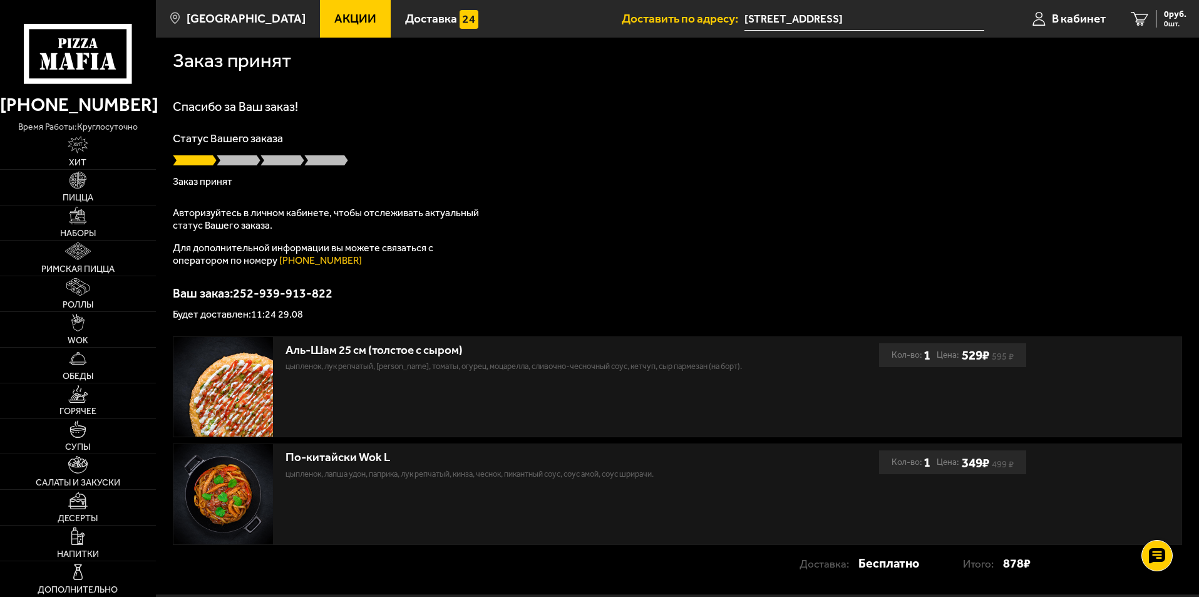
scroll to position [0, 0]
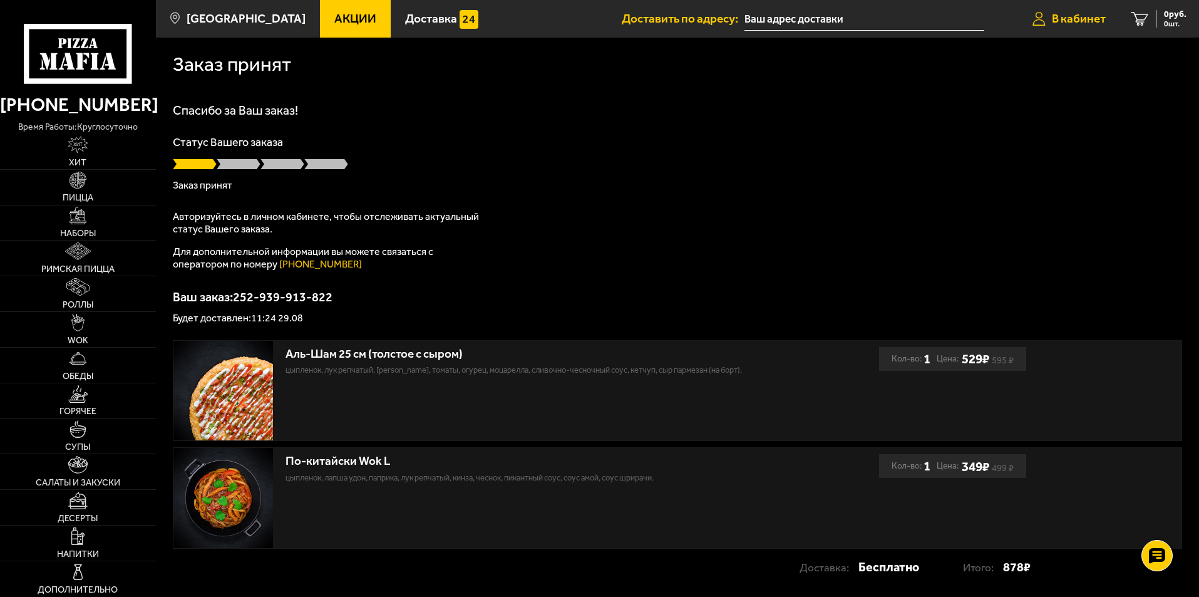
click at [1093, 13] on span "В кабинет" at bounding box center [1079, 19] width 54 height 12
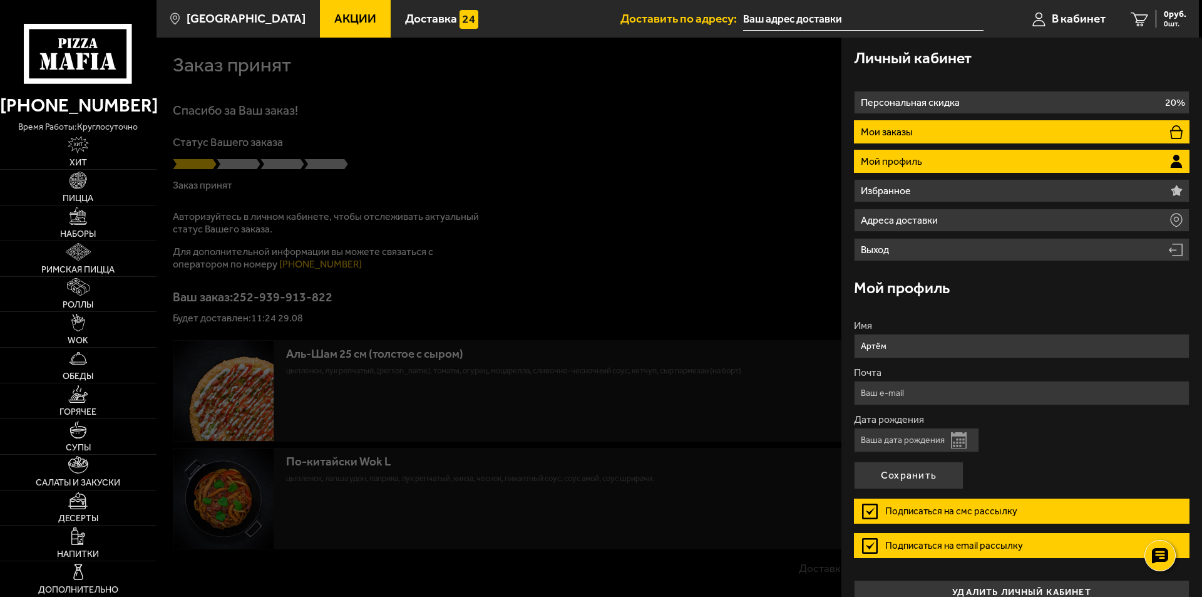
click at [914, 130] on p "Мои заказы" at bounding box center [888, 132] width 55 height 10
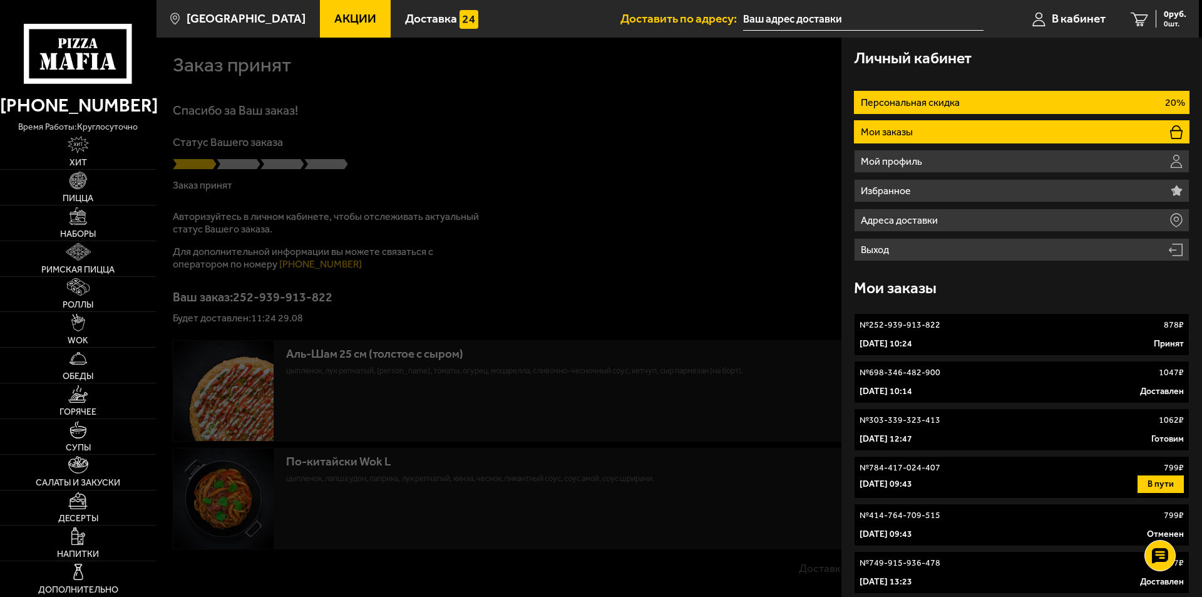
click at [886, 98] on p "Персональная скидка" at bounding box center [912, 103] width 102 height 10
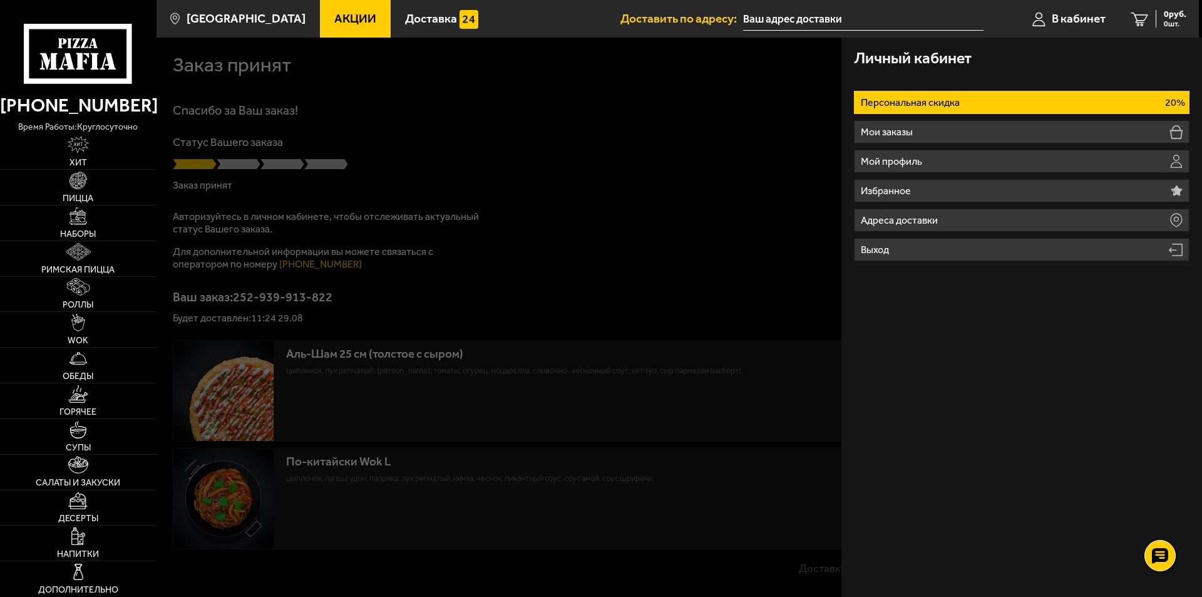
click at [888, 96] on li "Персональная скидка 20%" at bounding box center [1022, 102] width 336 height 23
click at [84, 192] on link "Пицца" at bounding box center [78, 187] width 157 height 35
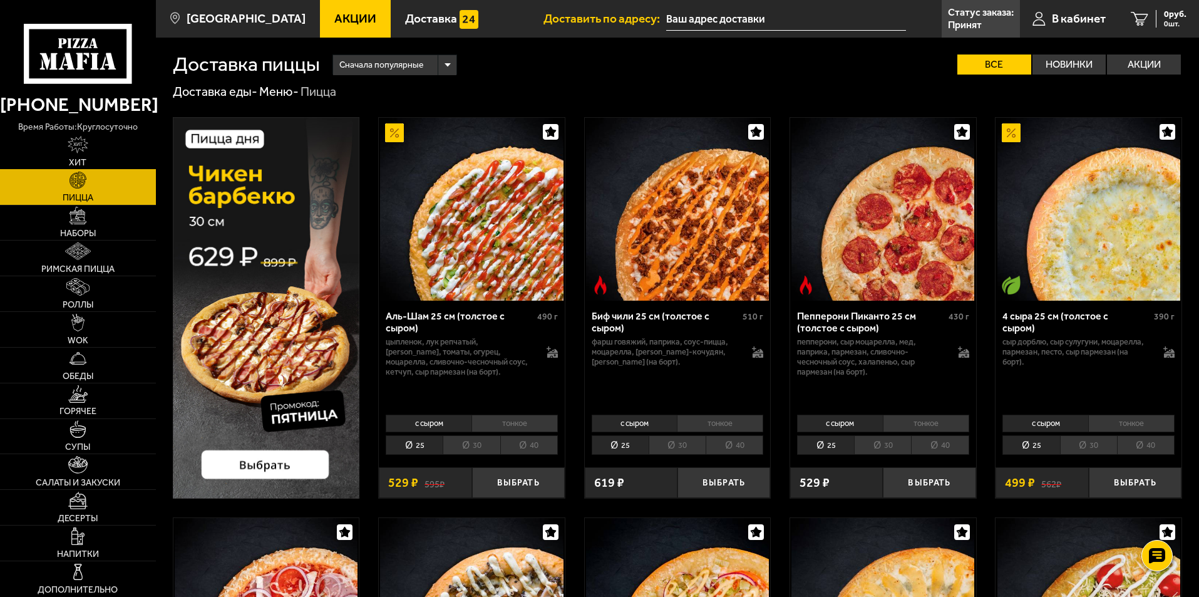
click at [74, 138] on img at bounding box center [78, 145] width 21 height 18
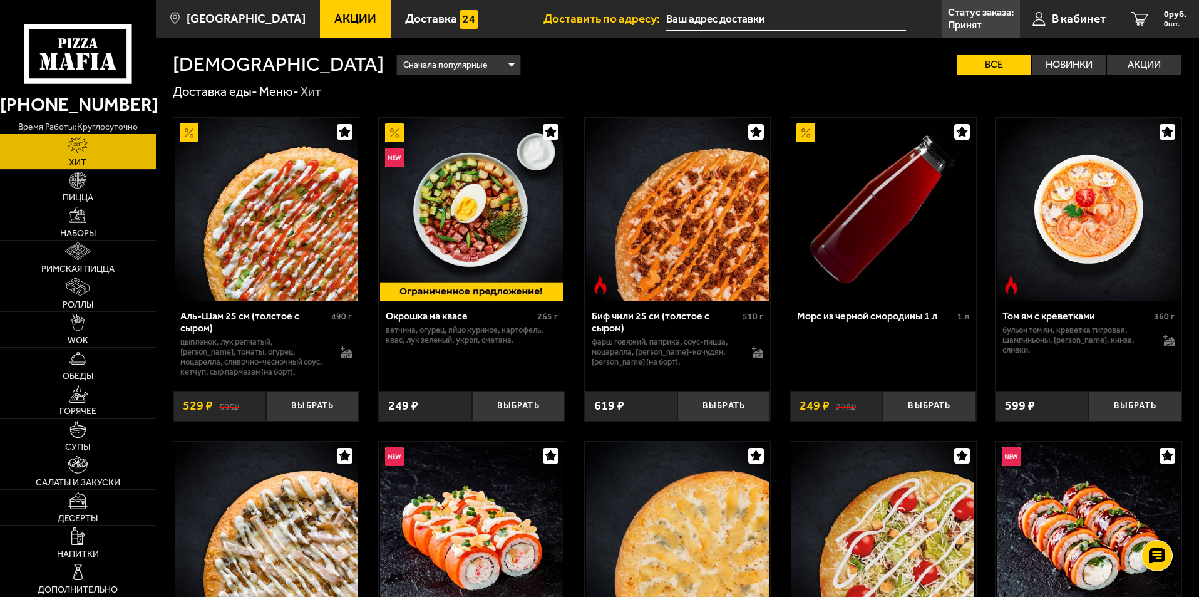
click at [85, 367] on link "Обеды" at bounding box center [78, 364] width 156 height 35
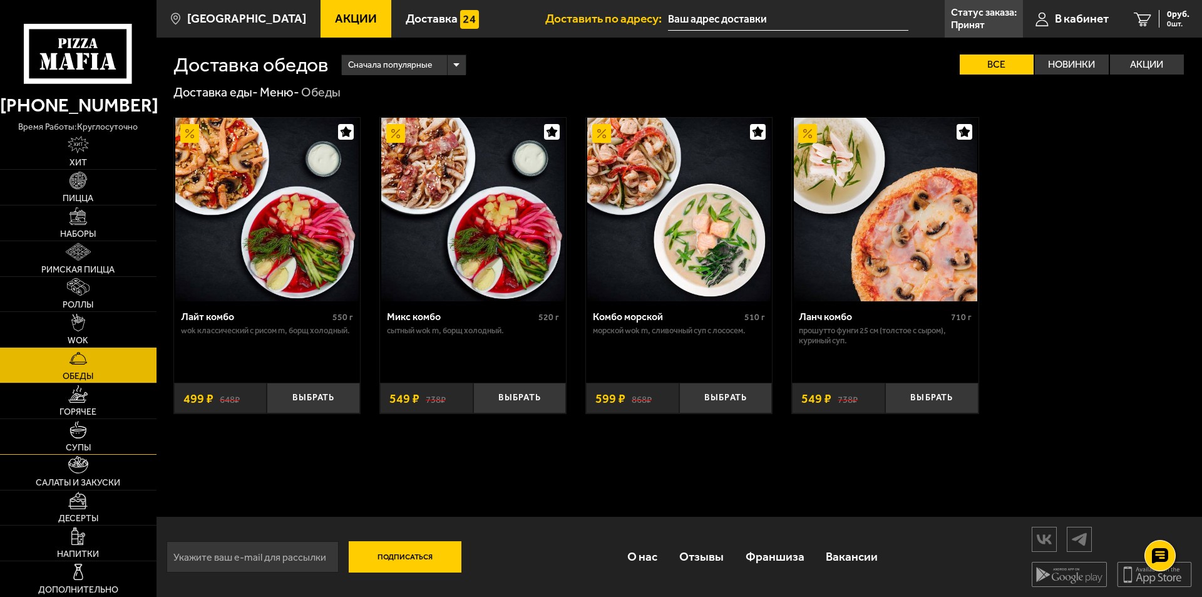
click at [78, 436] on img at bounding box center [78, 430] width 18 height 18
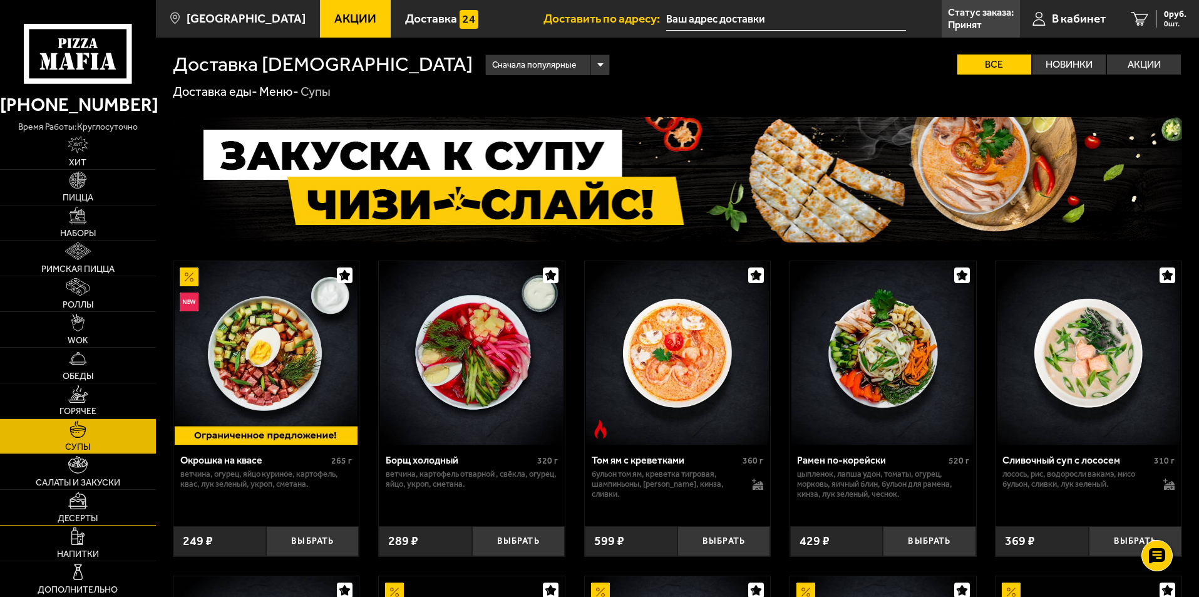
click at [74, 500] on img at bounding box center [77, 500] width 19 height 18
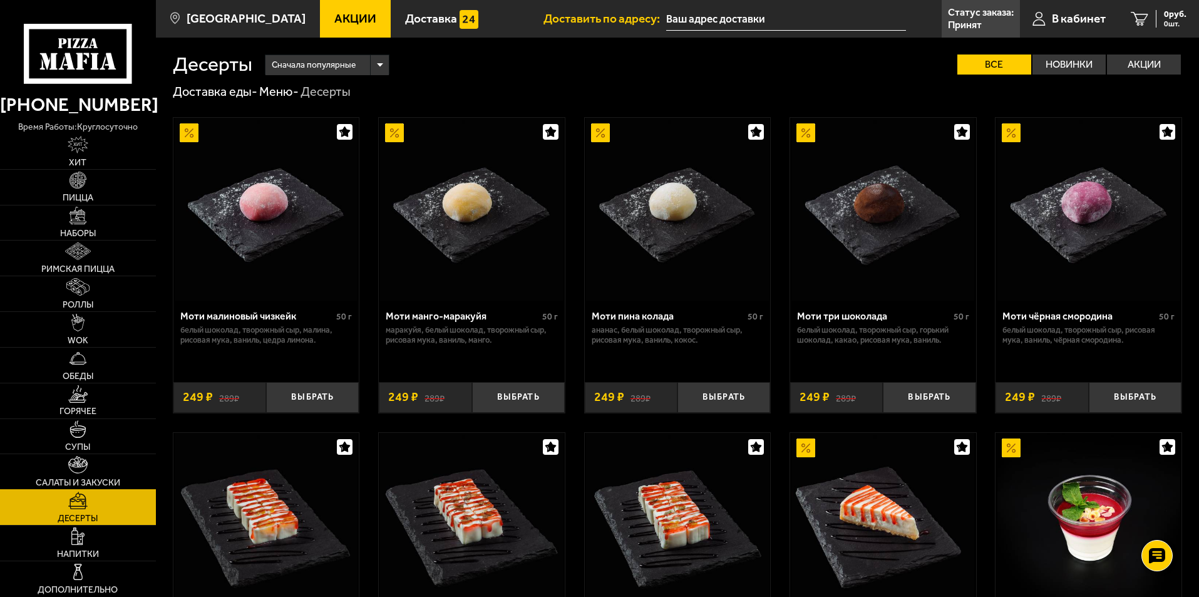
click at [83, 476] on link "Салаты и закуски" at bounding box center [78, 471] width 156 height 35
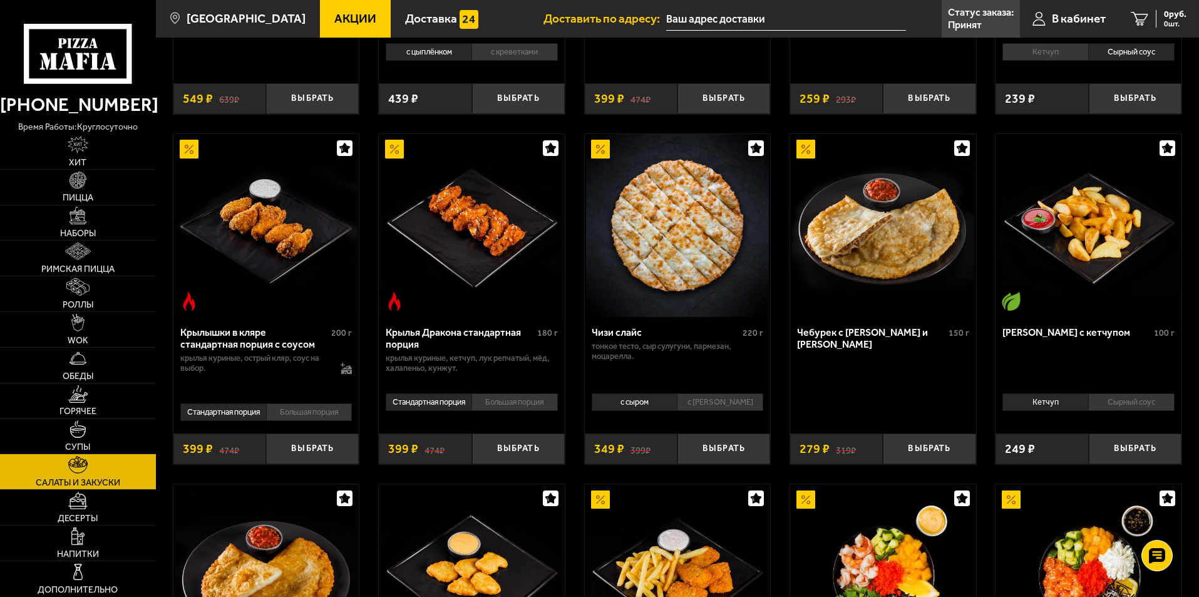
scroll to position [376, 0]
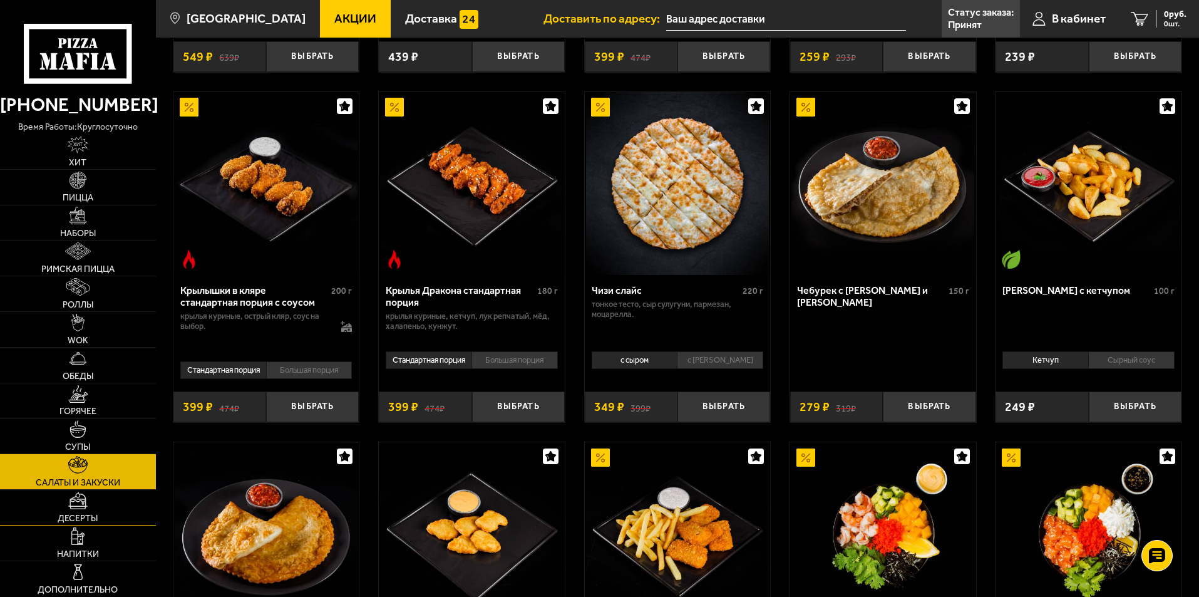
click at [82, 506] on img at bounding box center [77, 500] width 19 height 18
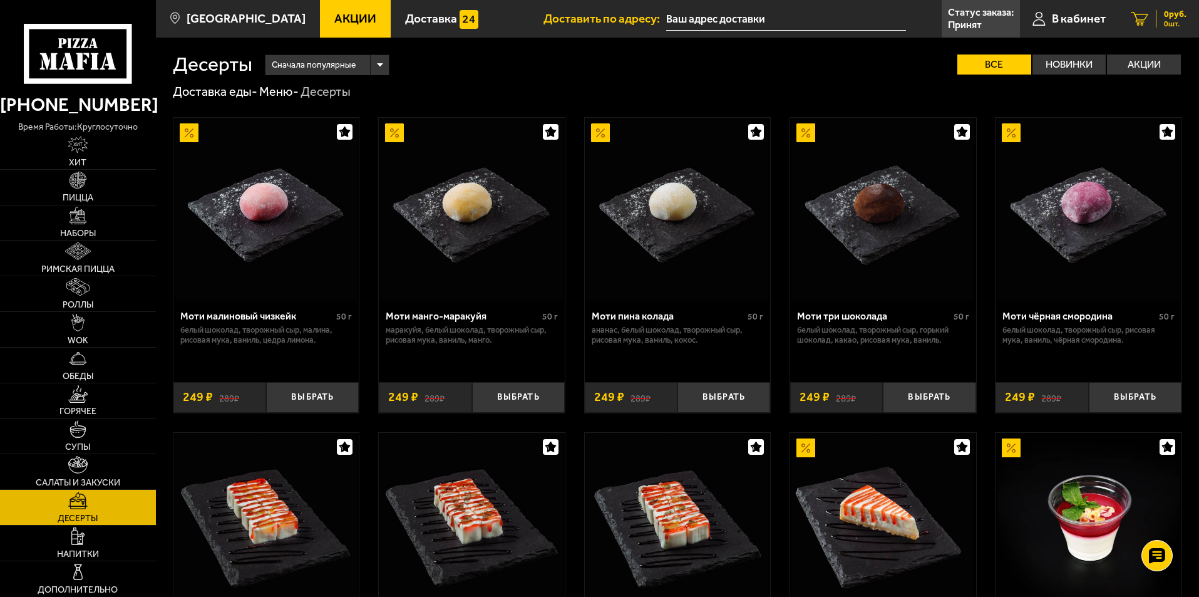
click at [1167, 17] on span "0 руб." at bounding box center [1175, 14] width 23 height 9
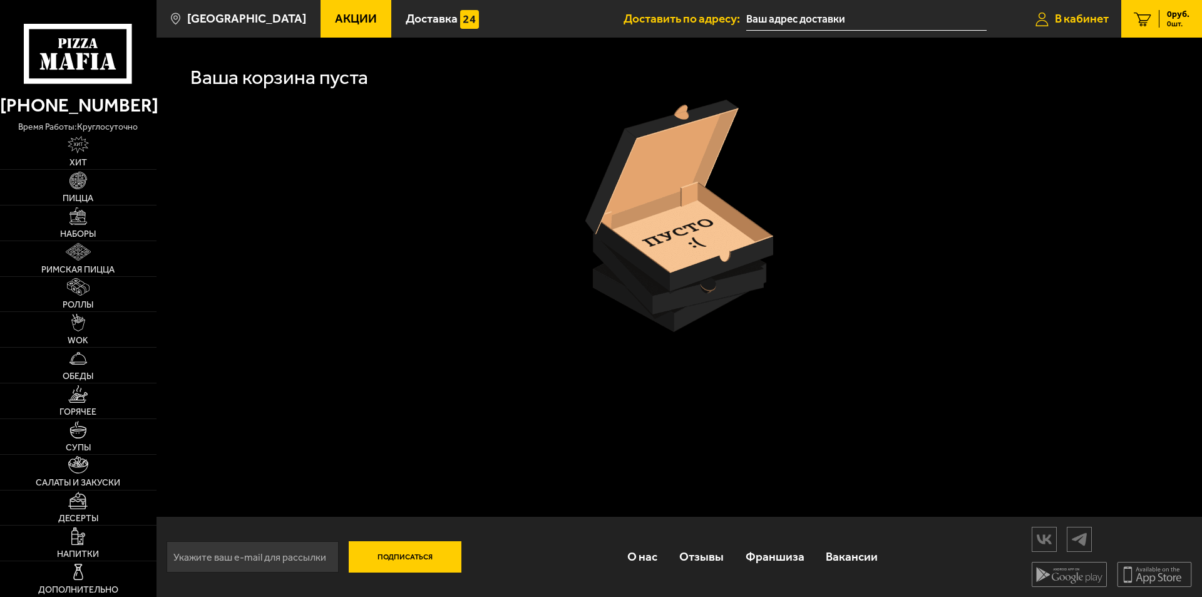
click at [1079, 20] on span "В кабинет" at bounding box center [1082, 19] width 54 height 12
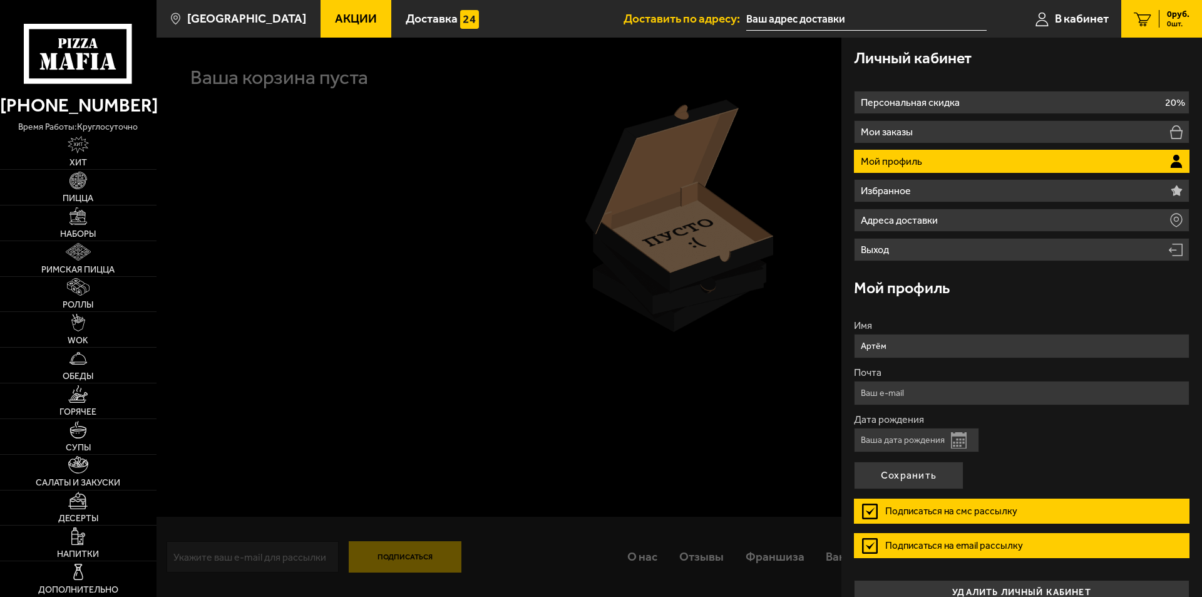
click at [1161, 16] on div "0 руб. 0 шт." at bounding box center [1174, 19] width 31 height 18
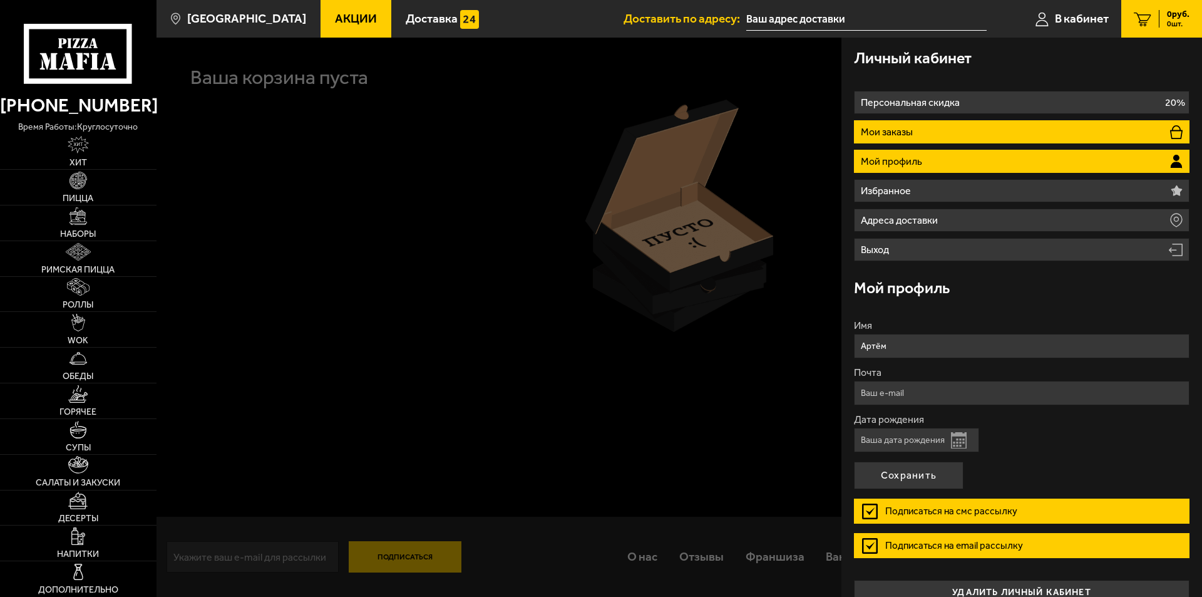
click at [940, 127] on li "Мои заказы" at bounding box center [1022, 131] width 336 height 23
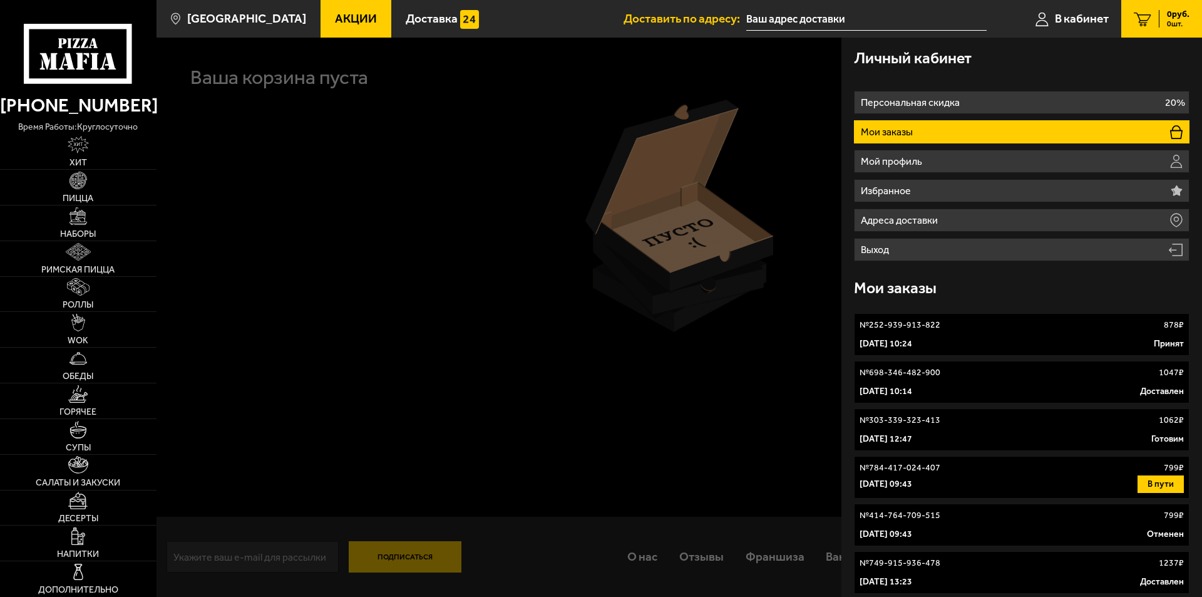
click at [998, 333] on link "№ 252-939-913-822 878 ₽ [DATE] 10:24 Принят" at bounding box center [1022, 334] width 336 height 43
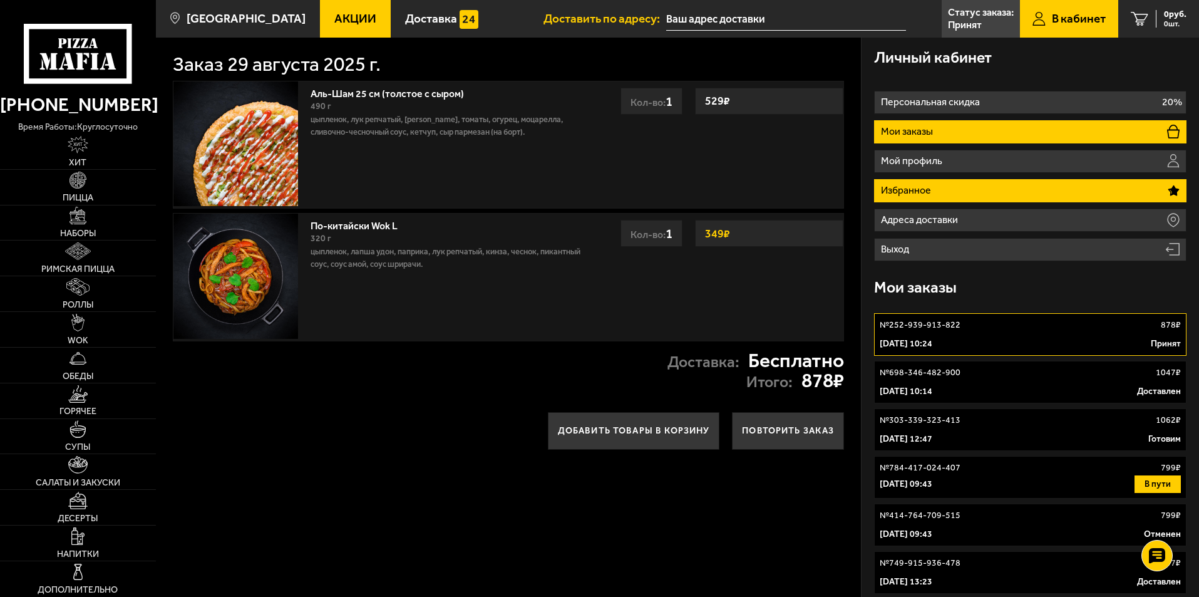
click at [950, 186] on li "Избранное" at bounding box center [1030, 190] width 312 height 23
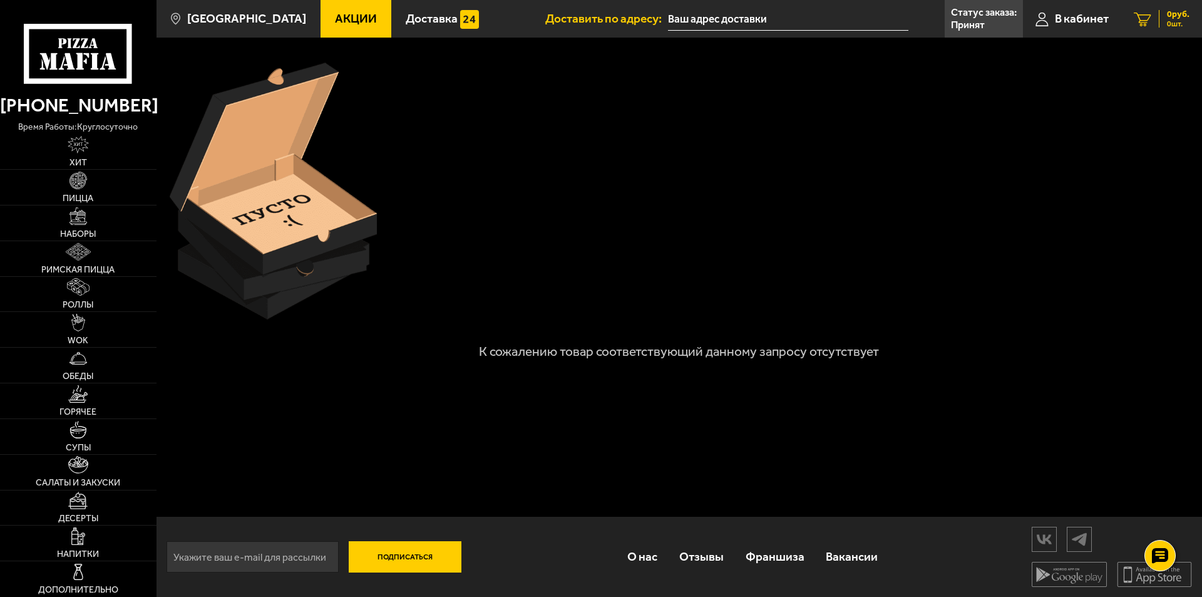
click at [1171, 15] on span "0 руб." at bounding box center [1178, 14] width 23 height 9
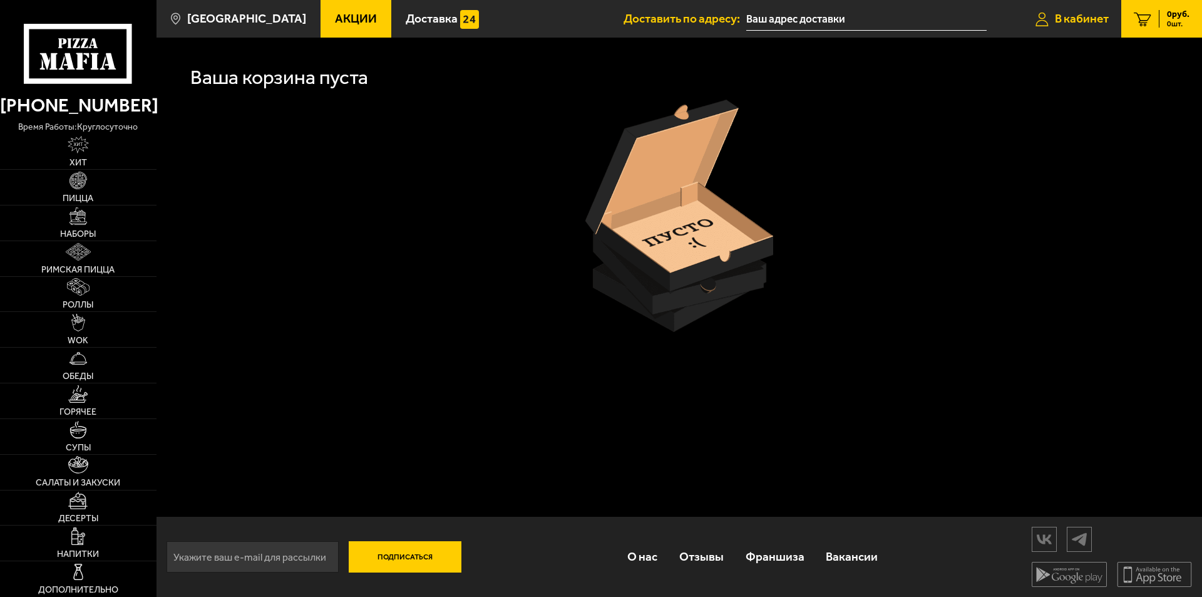
click at [1097, 14] on span "В кабинет" at bounding box center [1082, 19] width 54 height 12
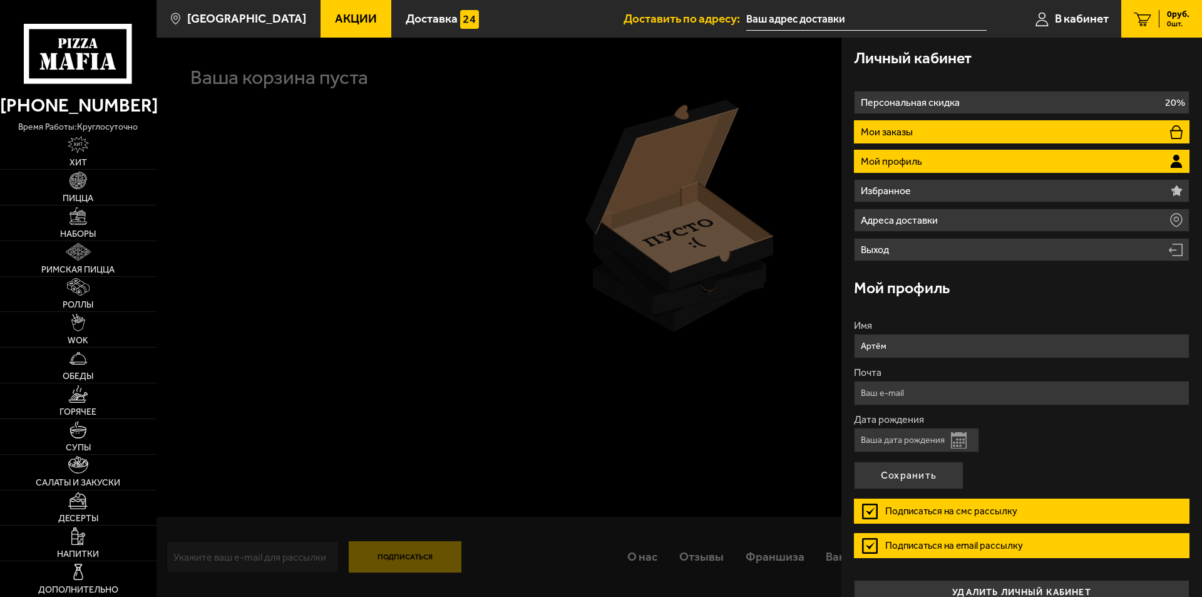
click at [968, 138] on li "Мои заказы" at bounding box center [1022, 131] width 336 height 23
